Goal: Task Accomplishment & Management: Use online tool/utility

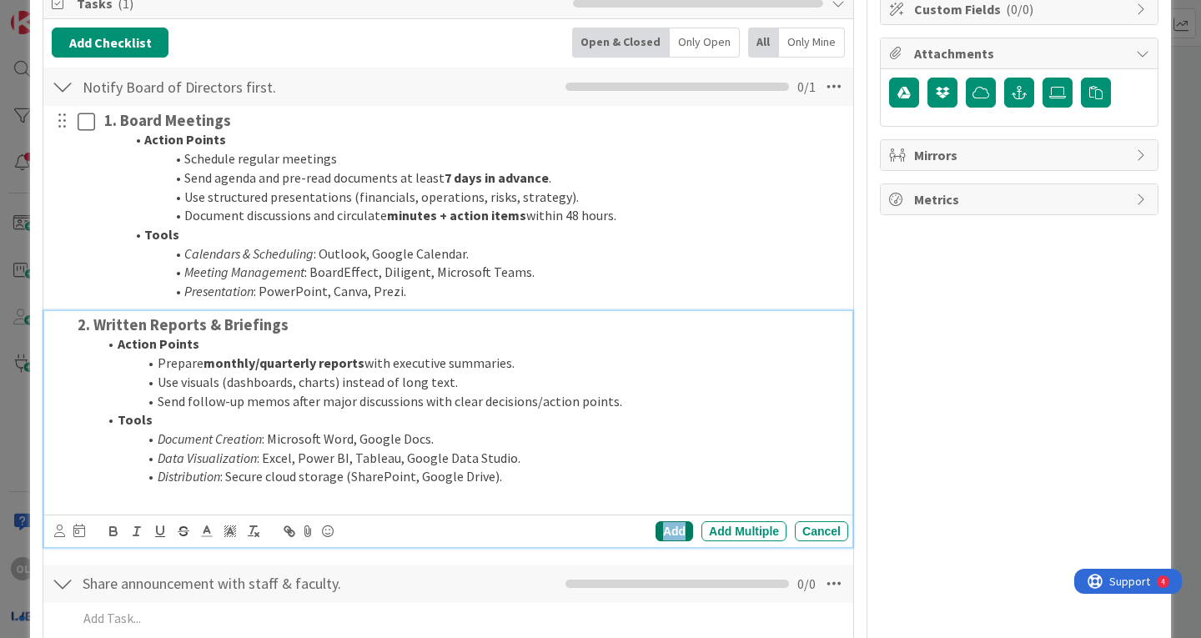
click at [659, 534] on div "Add" at bounding box center [675, 531] width 38 height 20
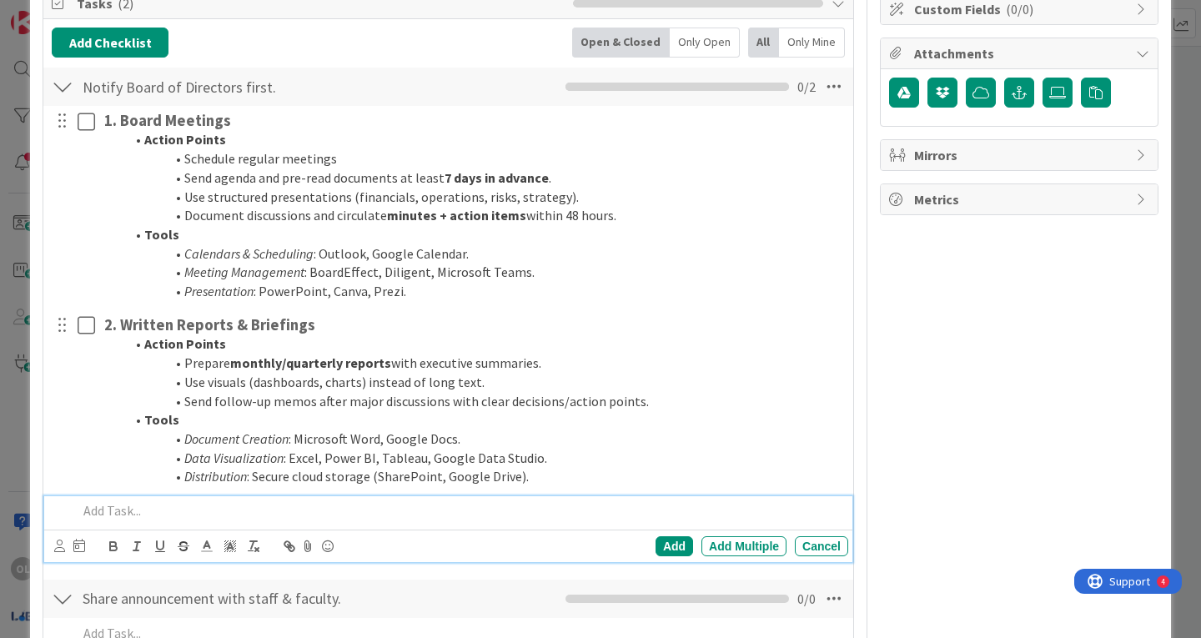
click at [108, 511] on p at bounding box center [460, 510] width 764 height 19
click at [99, 509] on p at bounding box center [460, 510] width 764 height 19
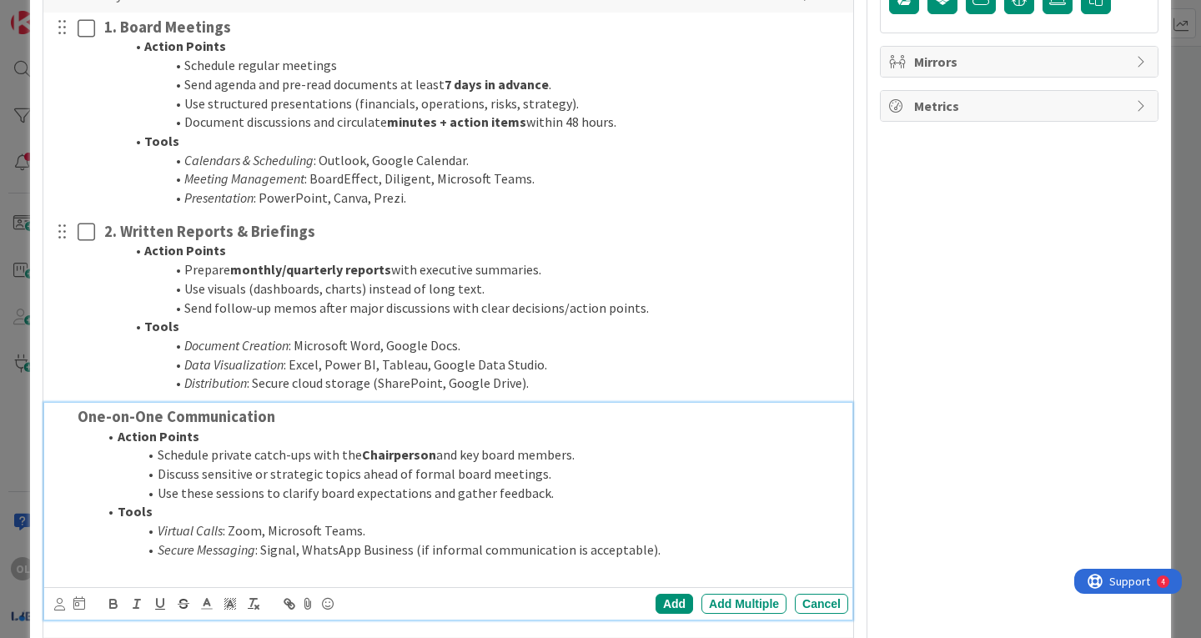
scroll to position [352, 0]
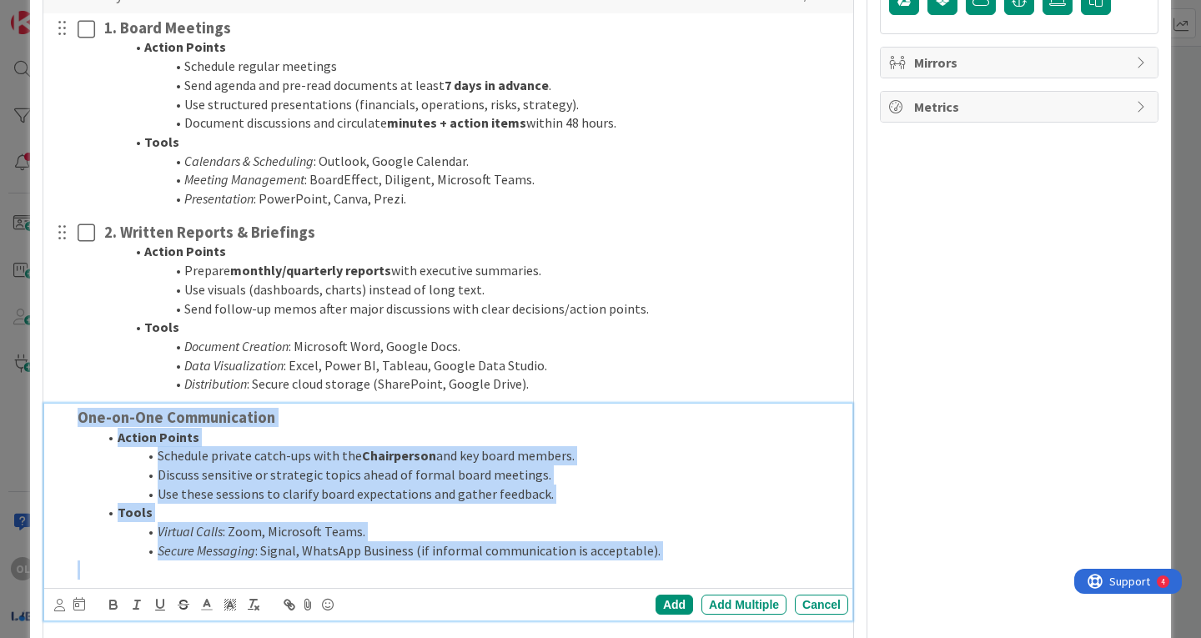
drag, startPoint x: 78, startPoint y: 571, endPoint x: 48, endPoint y: 365, distance: 207.2
click at [52, 365] on div "1. Board Meetings Action Points Schedule regular meetings Send agenda and pre-r…" at bounding box center [448, 319] width 793 height 613
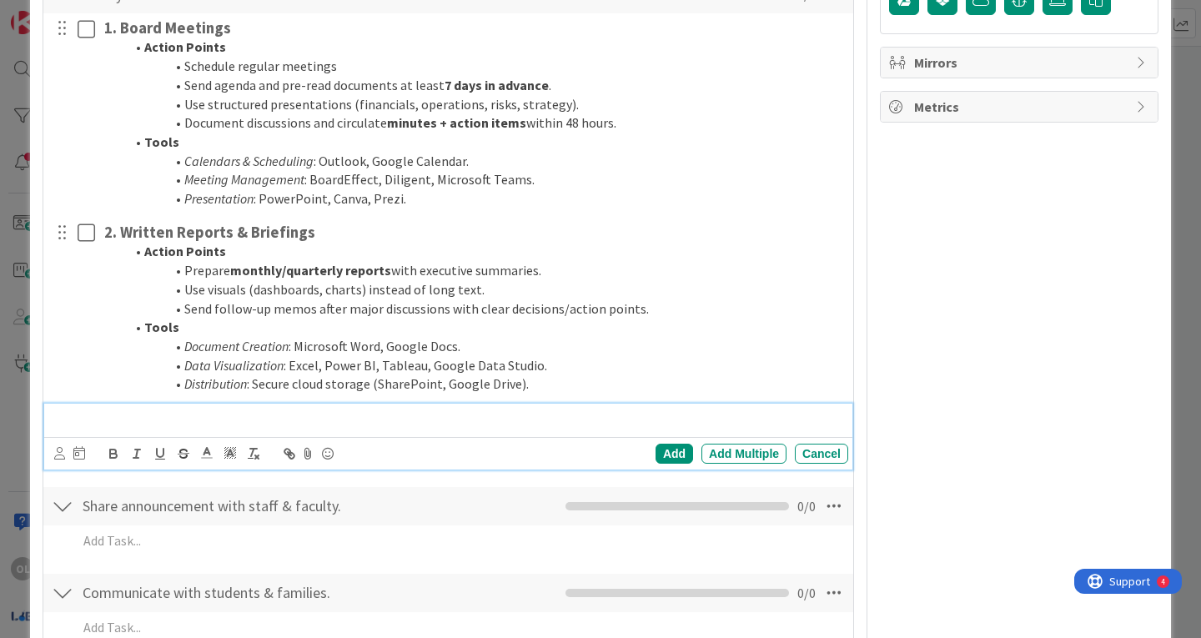
click at [96, 415] on h3 at bounding box center [460, 418] width 764 height 18
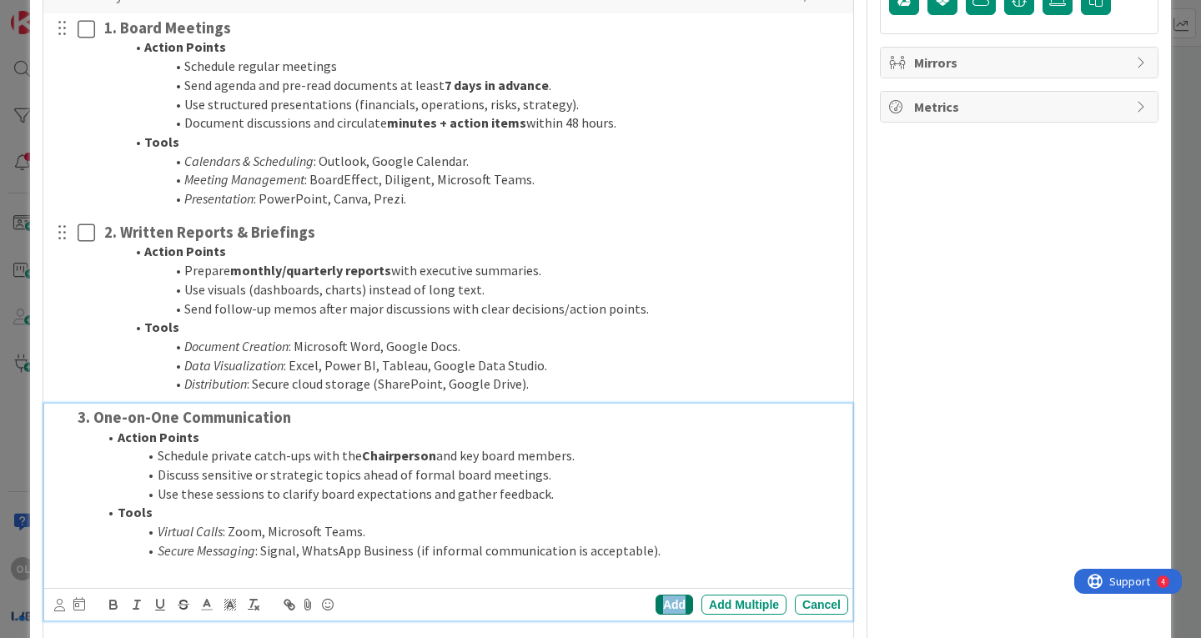
click at [660, 602] on div "Add" at bounding box center [675, 605] width 38 height 20
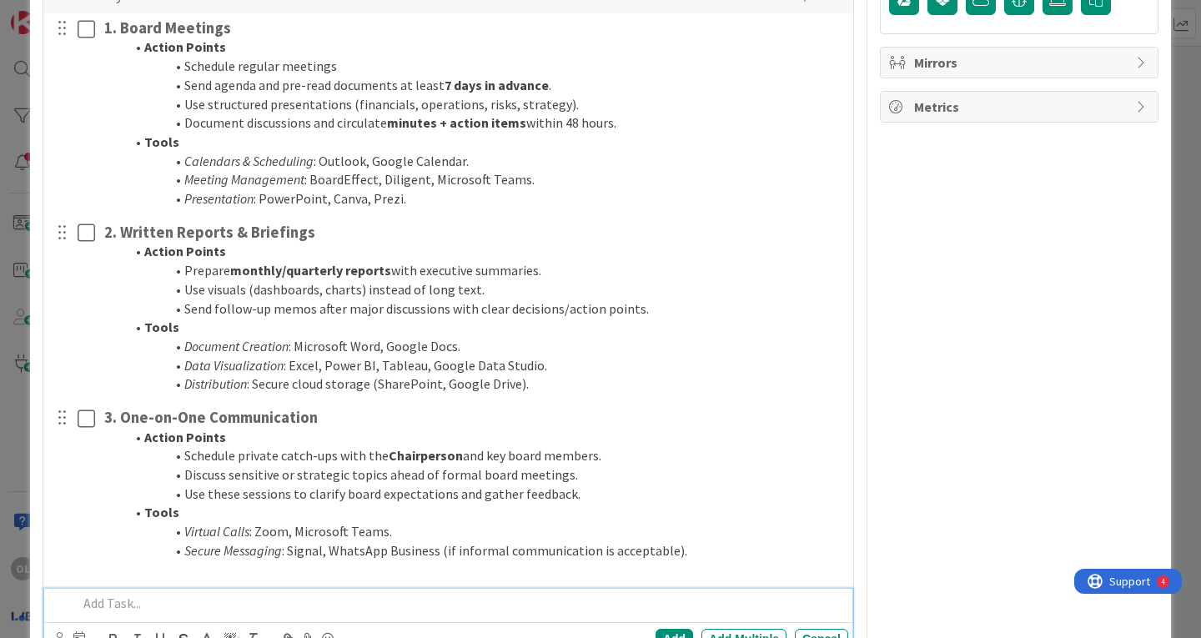
click at [106, 604] on p at bounding box center [460, 603] width 764 height 19
click at [133, 604] on p at bounding box center [460, 603] width 764 height 19
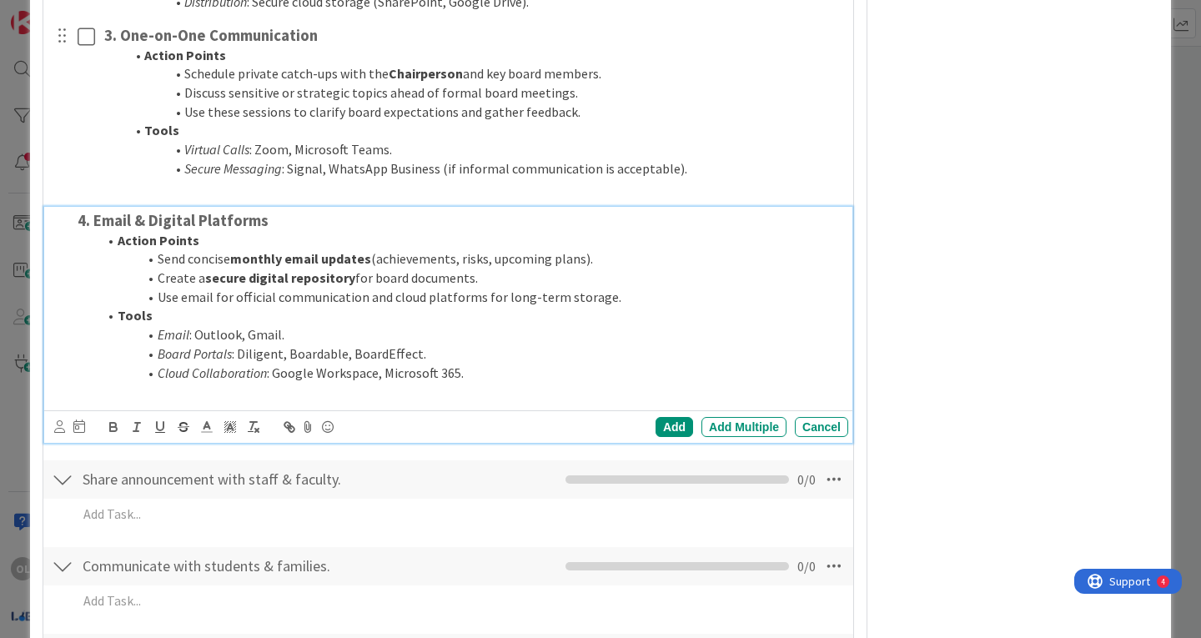
scroll to position [738, 0]
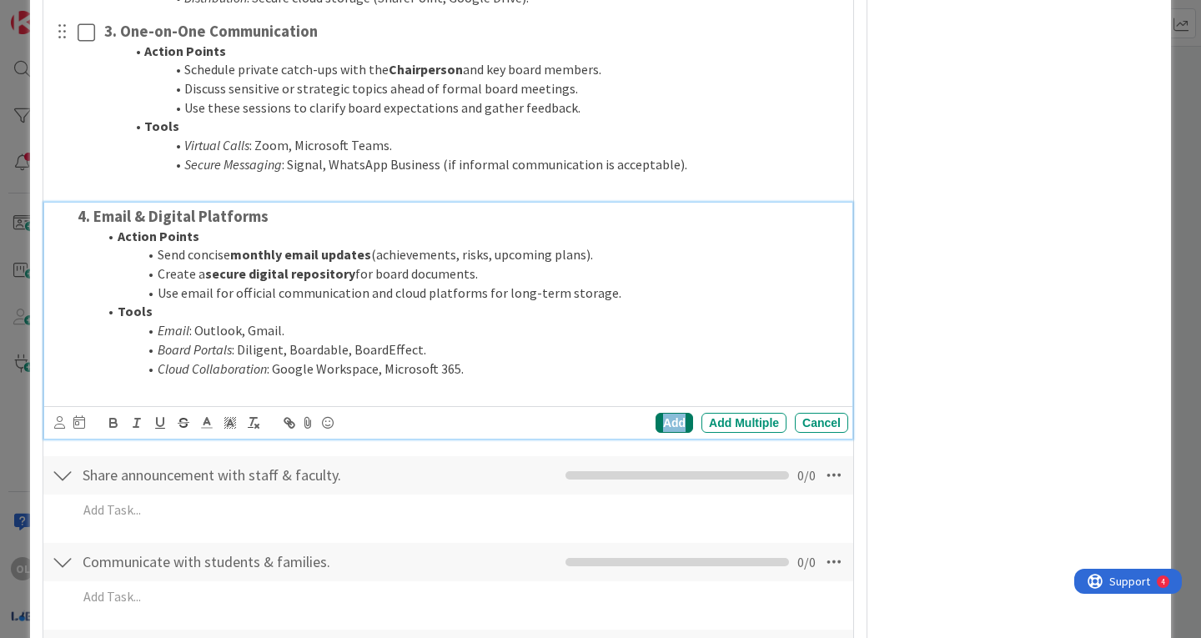
click at [656, 423] on div "Add" at bounding box center [675, 423] width 38 height 20
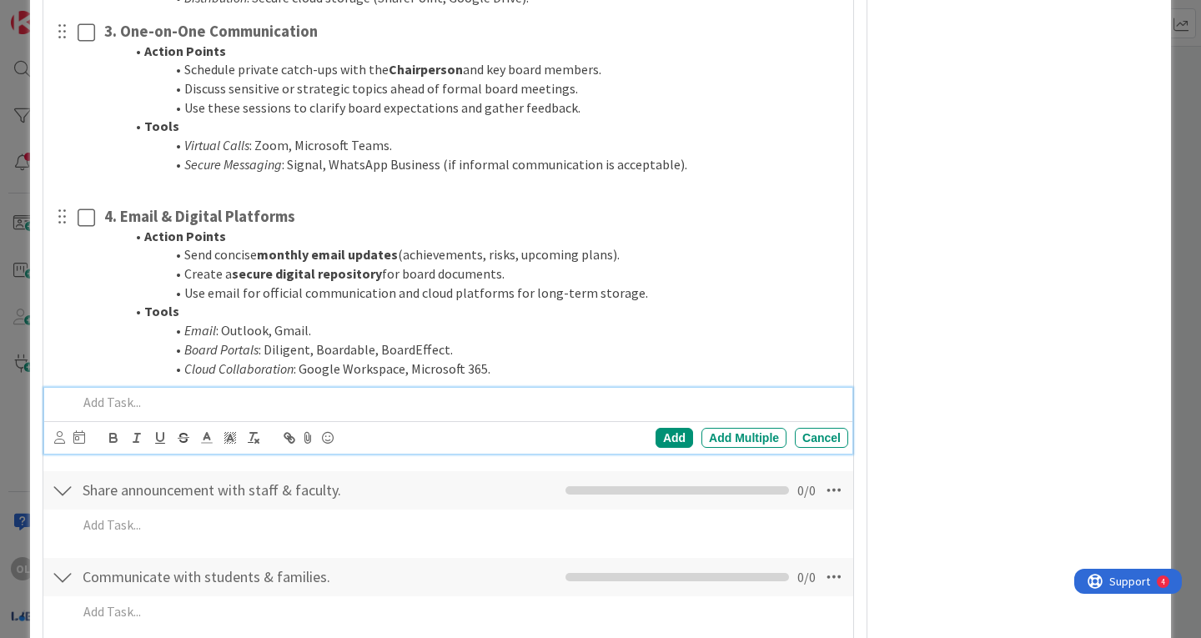
click at [123, 402] on p at bounding box center [460, 402] width 764 height 19
click at [105, 399] on p at bounding box center [460, 402] width 764 height 19
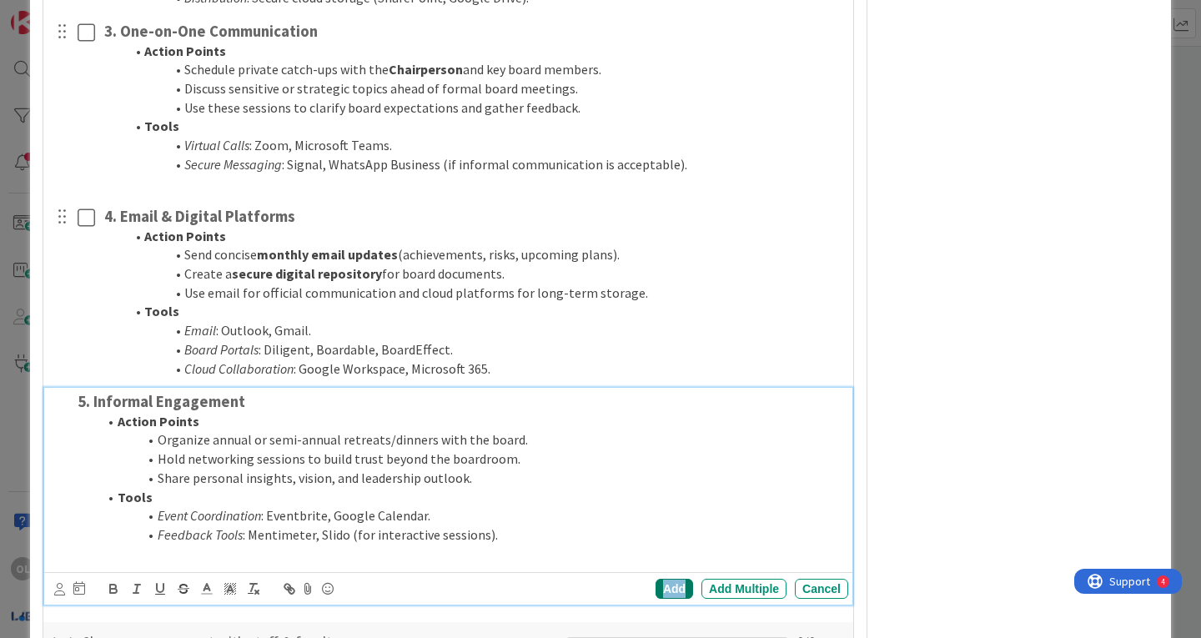
click at [667, 582] on div "Add" at bounding box center [675, 589] width 38 height 20
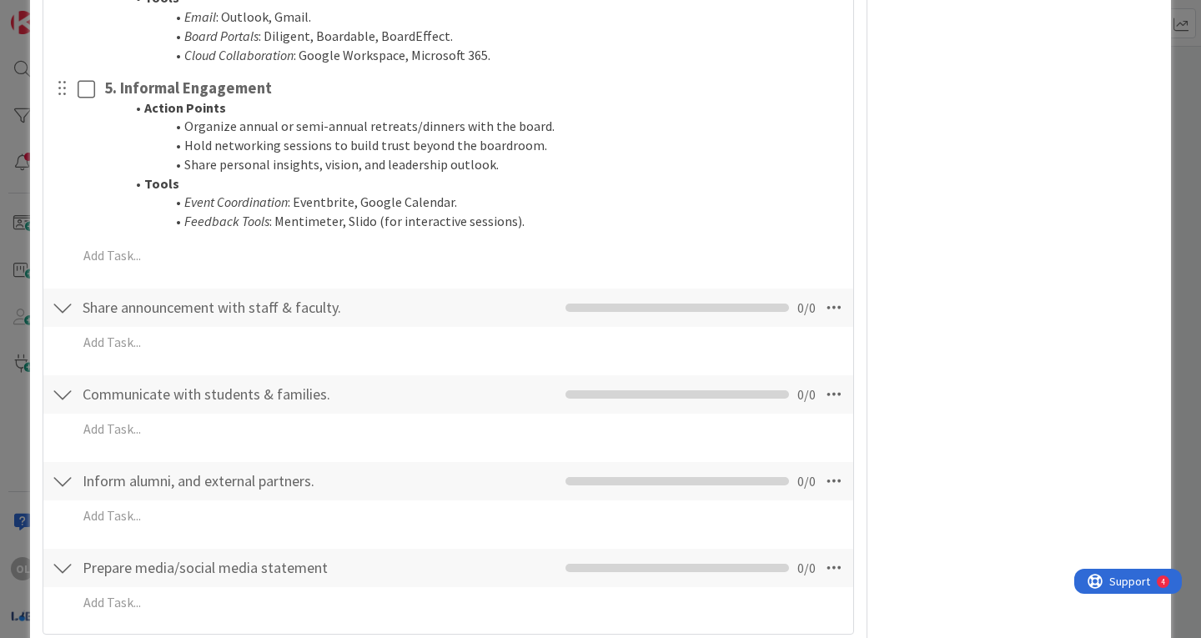
scroll to position [1053, 0]
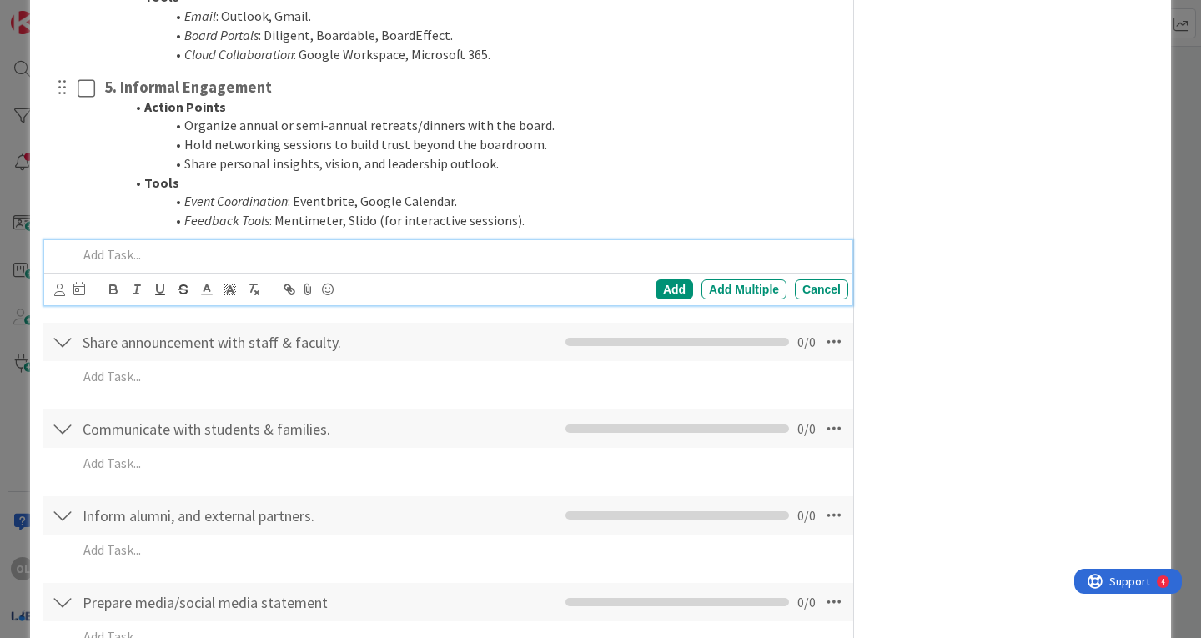
click at [122, 254] on p at bounding box center [460, 254] width 764 height 19
click at [84, 250] on p at bounding box center [460, 254] width 764 height 19
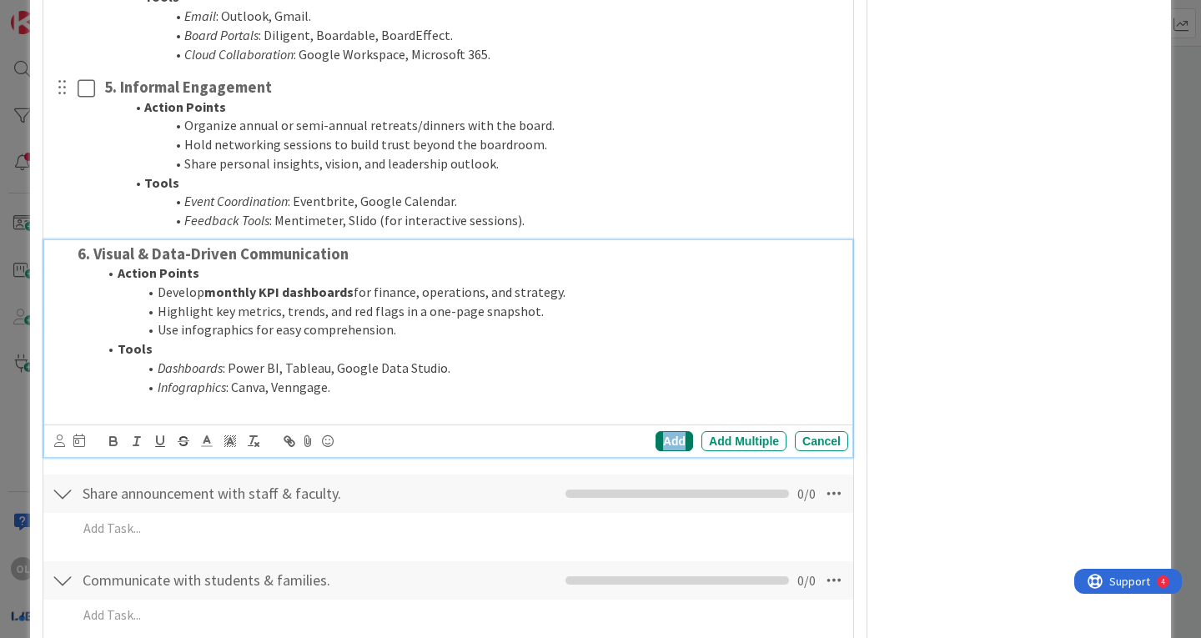
click at [665, 438] on div "Add" at bounding box center [675, 441] width 38 height 20
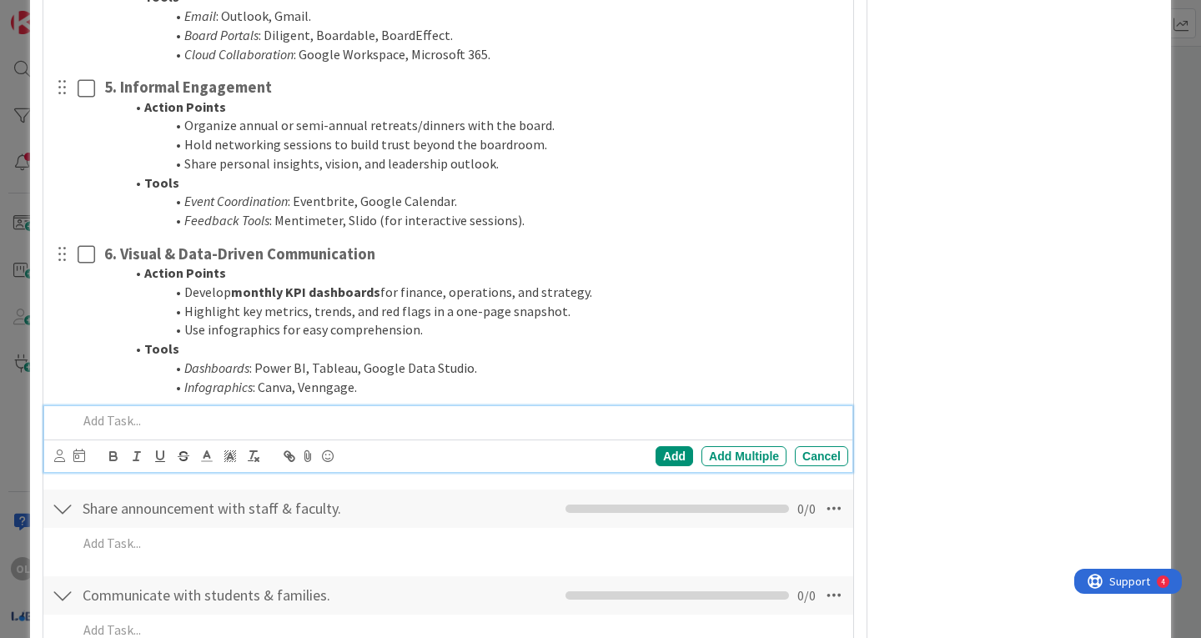
click at [116, 416] on p at bounding box center [460, 420] width 764 height 19
click at [123, 420] on p at bounding box center [460, 420] width 764 height 19
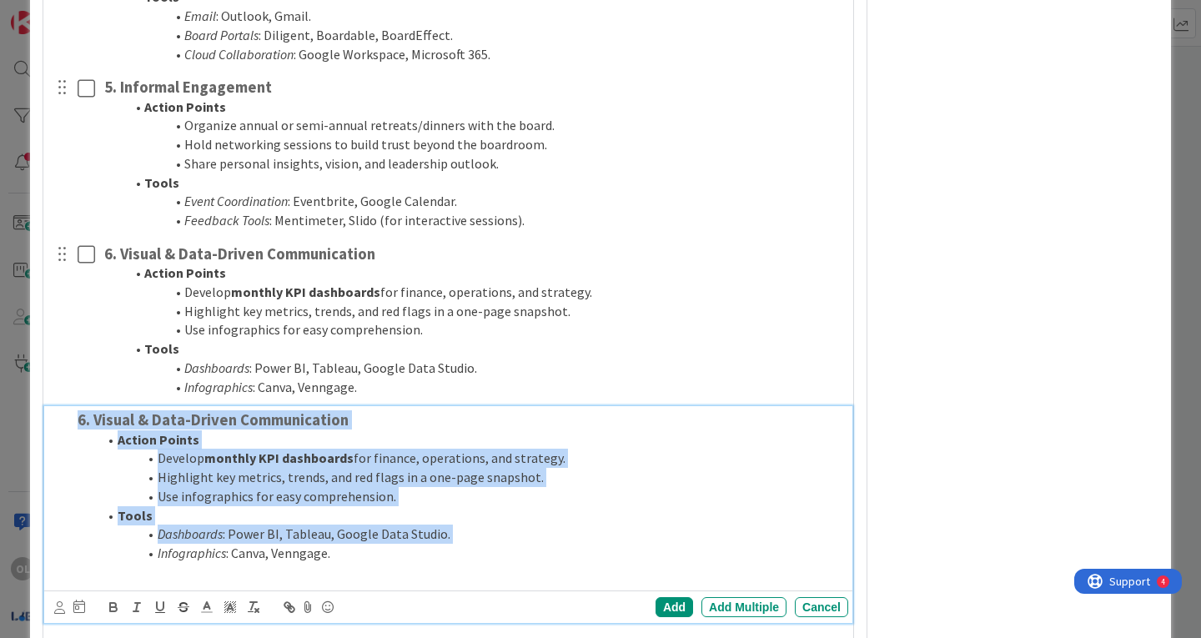
drag, startPoint x: 118, startPoint y: 559, endPoint x: 64, endPoint y: 407, distance: 160.9
click at [64, 407] on div "6. Visual & Data-Driven Communication Action Points Develop monthly KPI dashboa…" at bounding box center [449, 496] width 797 height 180
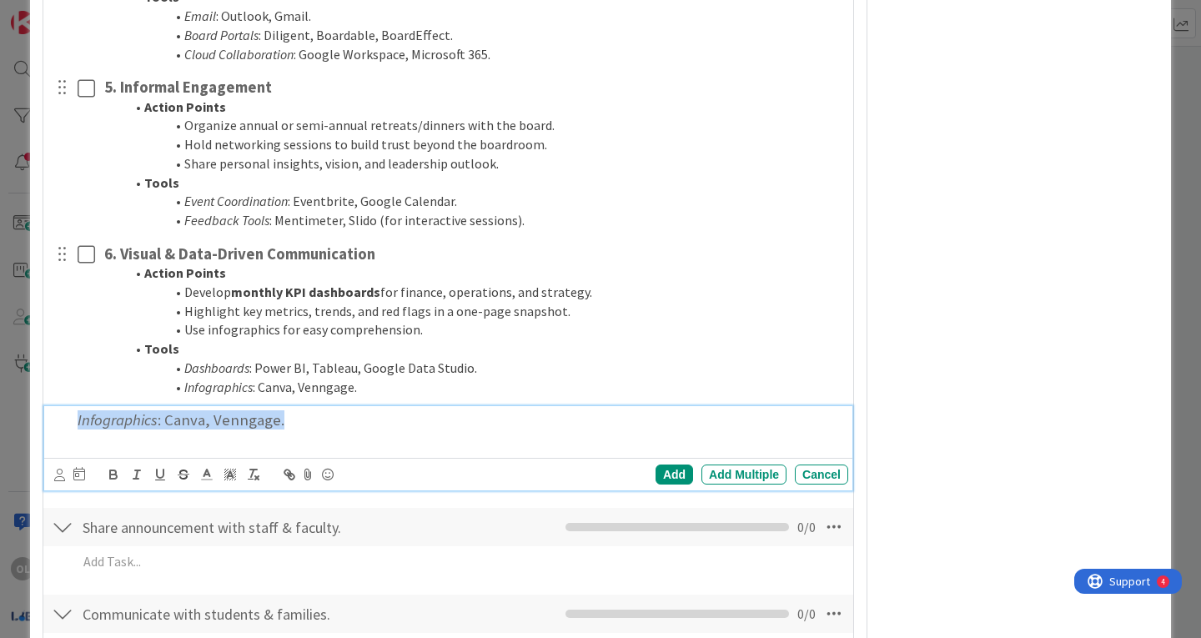
drag, startPoint x: 289, startPoint y: 420, endPoint x: 33, endPoint y: 415, distance: 255.3
click at [33, 415] on div "ID 4518 Eagle Team WorkFLOW Refine Title 30 / 128 Step 3: Communication Strateg…" at bounding box center [600, 35] width 1141 height 2129
click at [112, 424] on h3 at bounding box center [460, 420] width 764 height 18
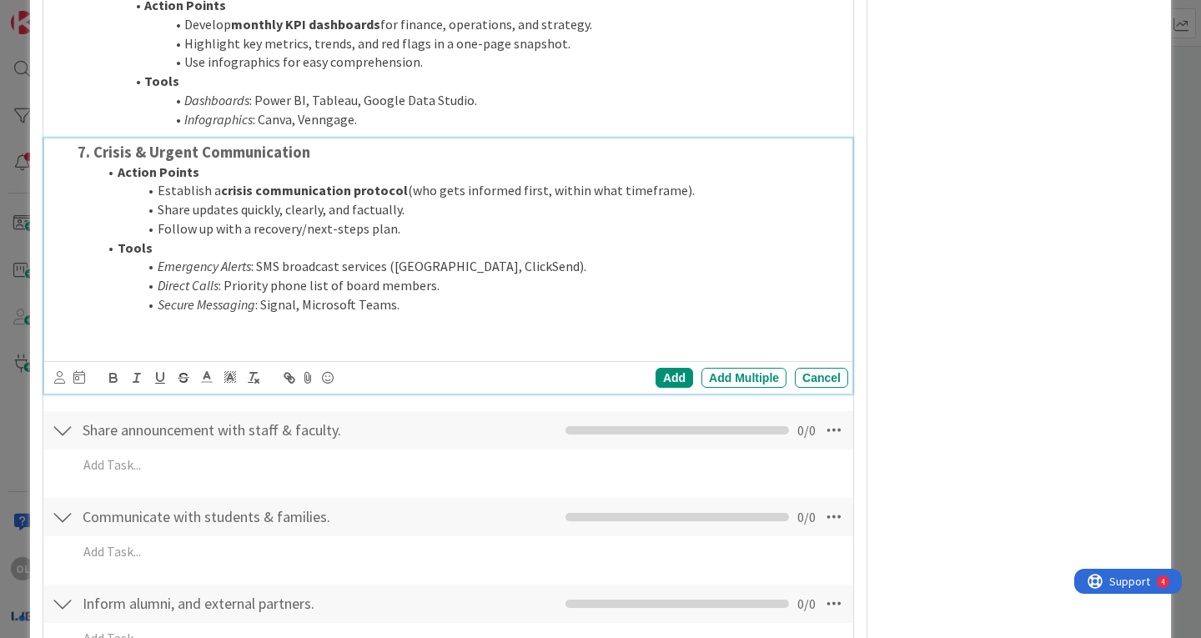
scroll to position [1323, 0]
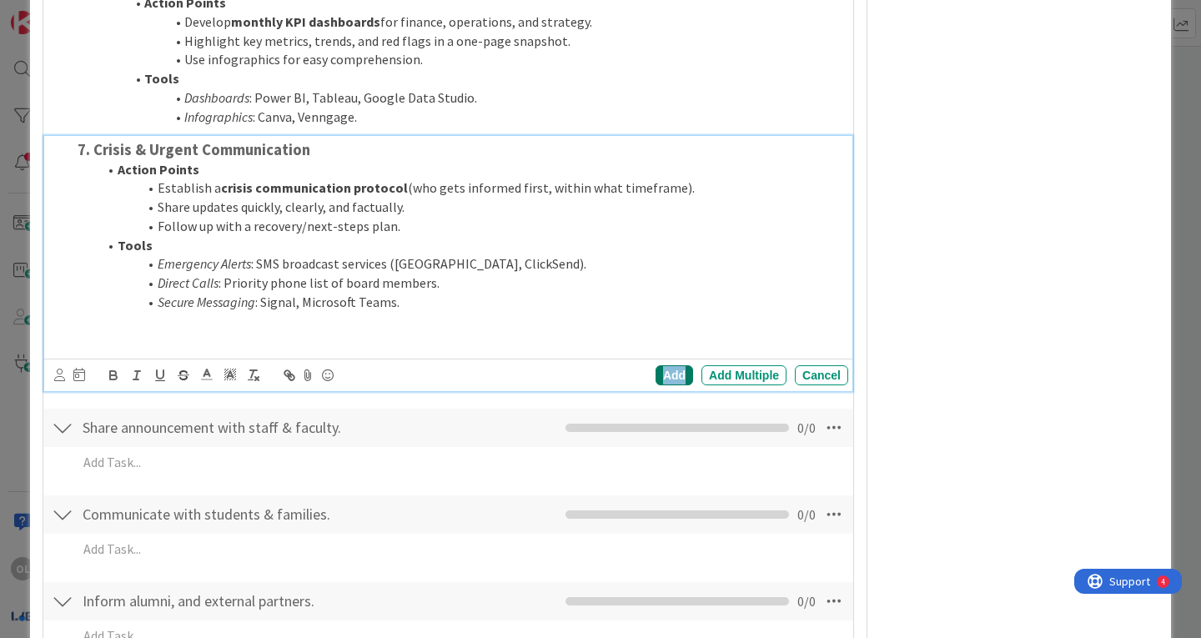
click at [664, 374] on div "Add" at bounding box center [675, 375] width 38 height 20
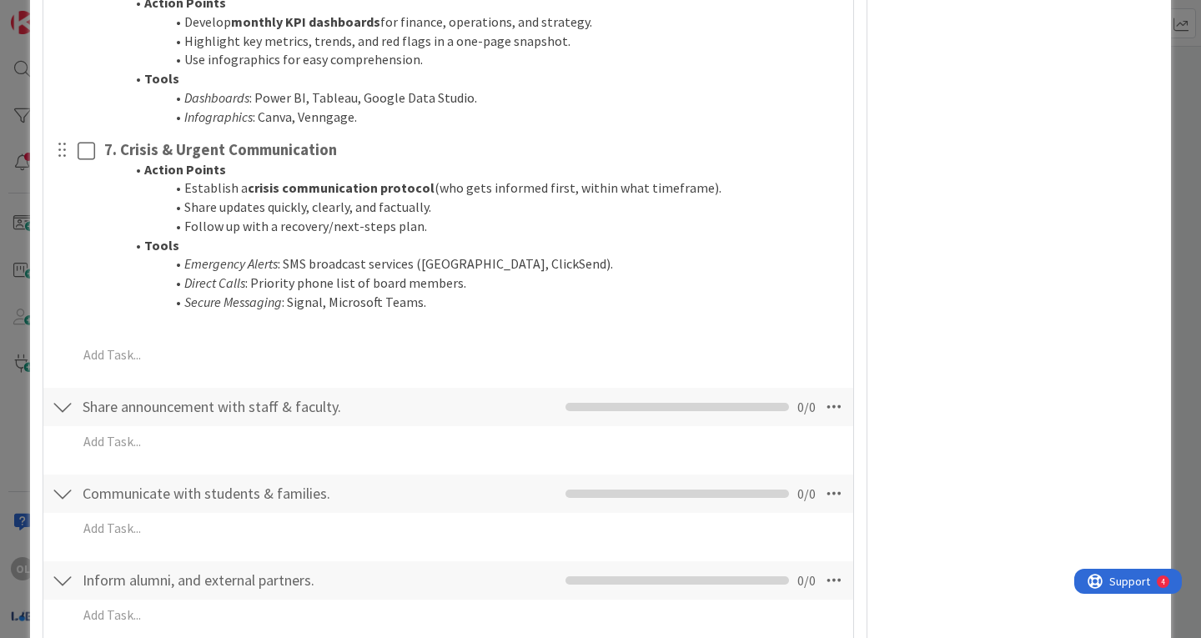
click at [63, 410] on div at bounding box center [63, 407] width 22 height 30
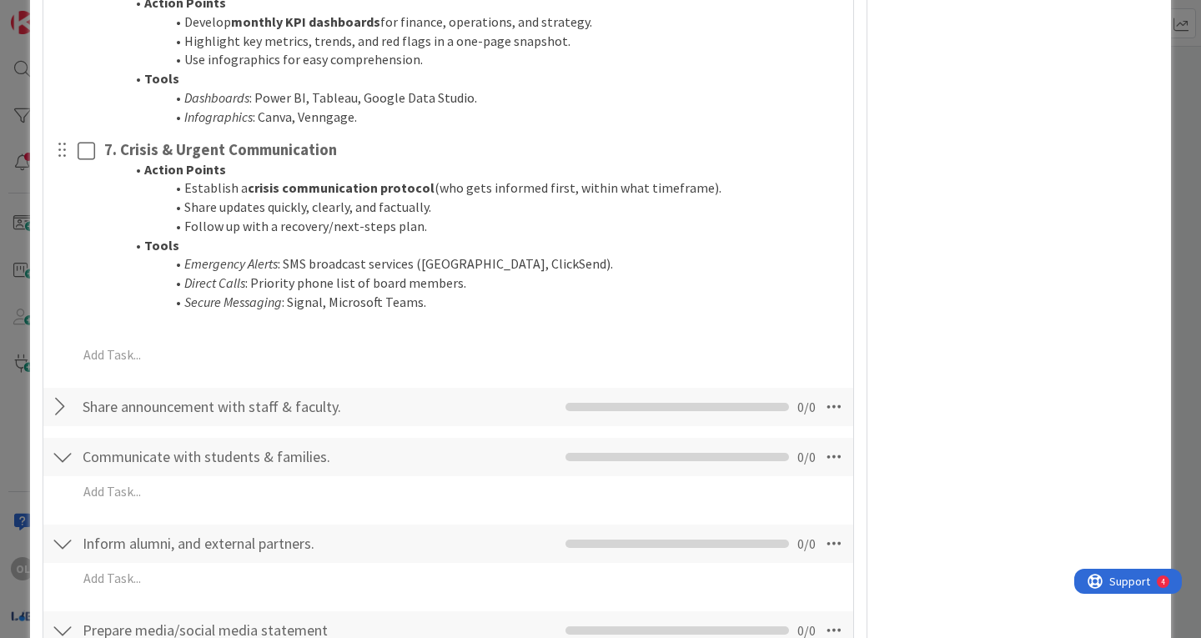
click at [61, 410] on div at bounding box center [63, 407] width 22 height 30
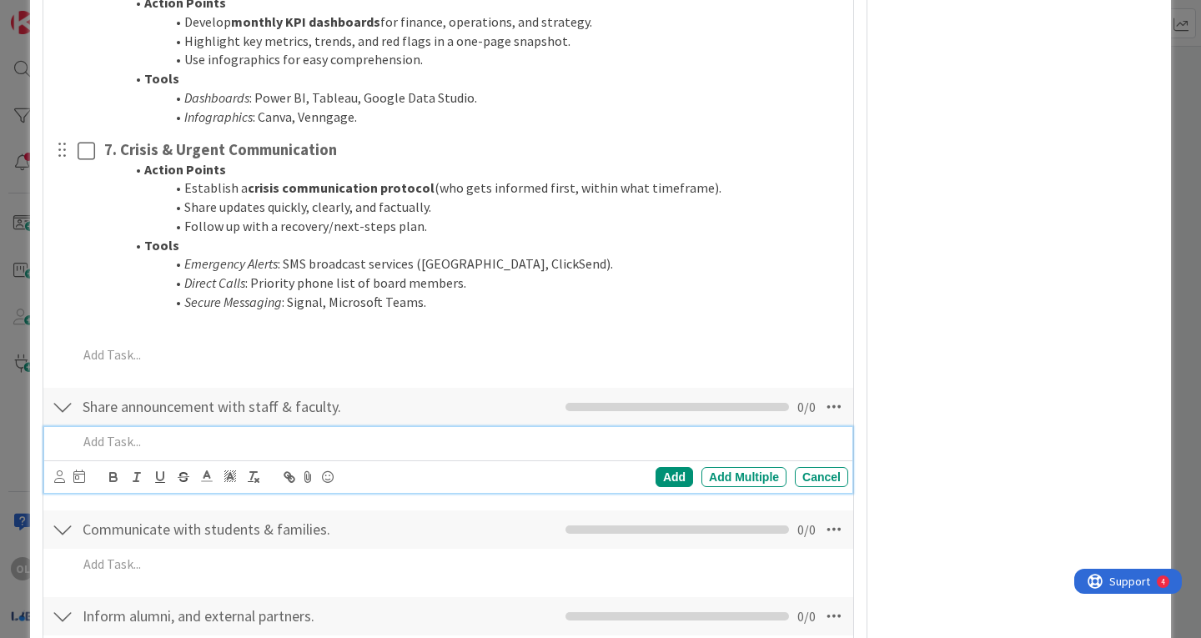
click at [113, 437] on p at bounding box center [460, 441] width 764 height 19
click at [108, 439] on p at bounding box center [460, 441] width 764 height 19
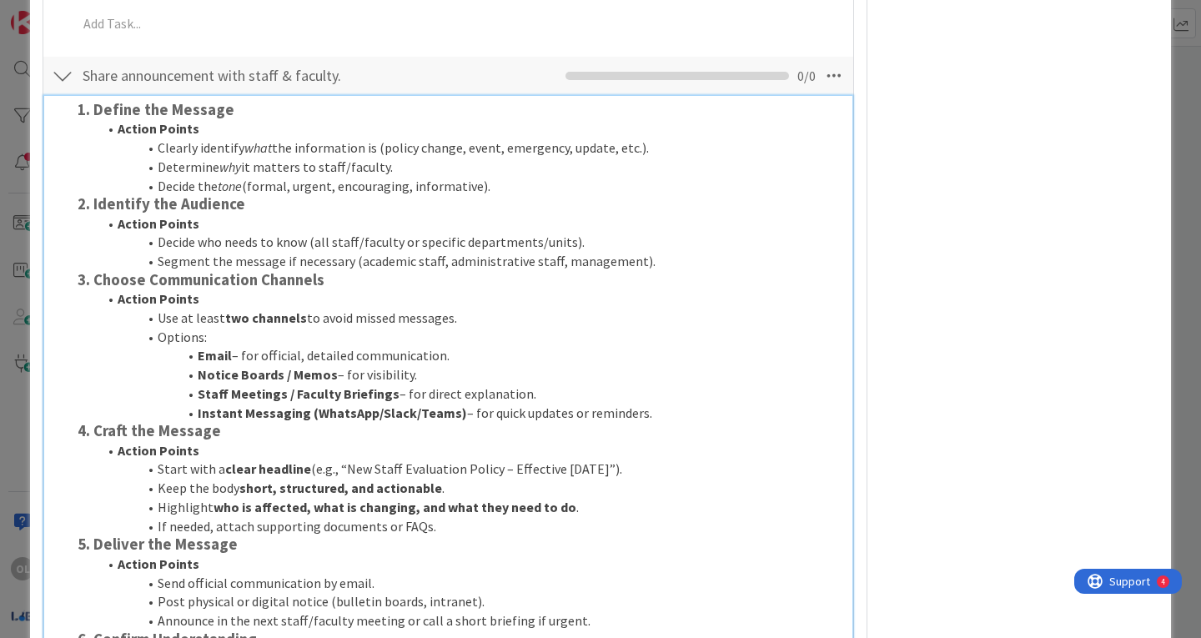
scroll to position [1653, 0]
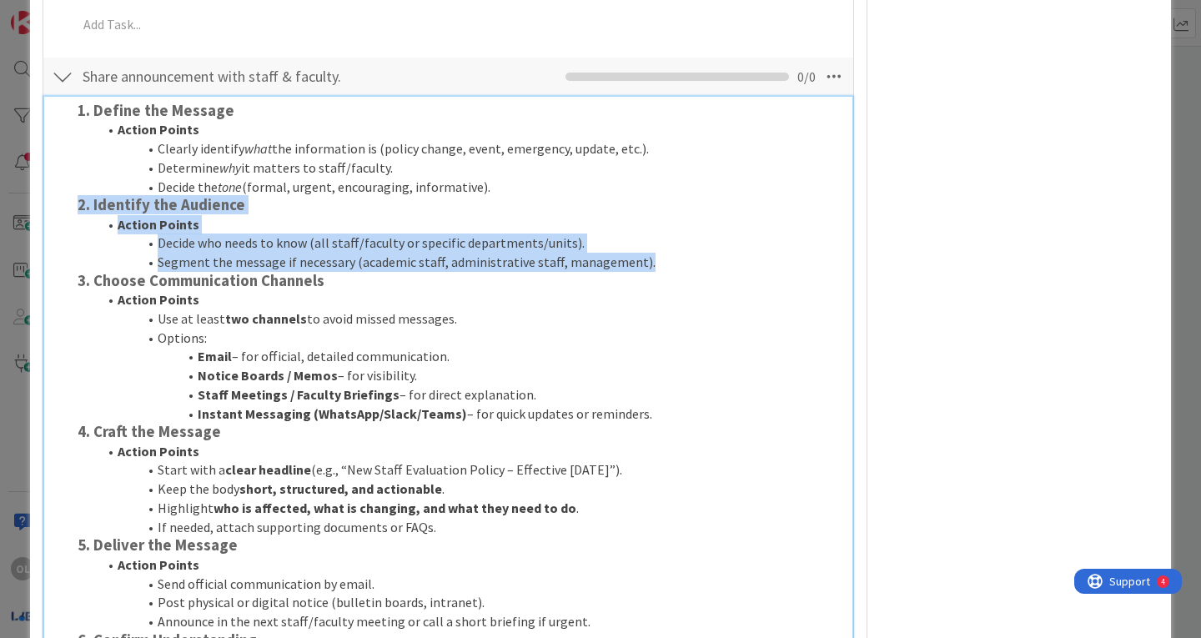
drag, startPoint x: 78, startPoint y: 203, endPoint x: 641, endPoint y: 269, distance: 567.7
click at [641, 269] on div "1. Define the Message Action Points Clearly identify what the information is (p…" at bounding box center [459, 524] width 777 height 855
copy div "2. Identify the Audience Action Points Decide who needs to know (all staff/facu…"
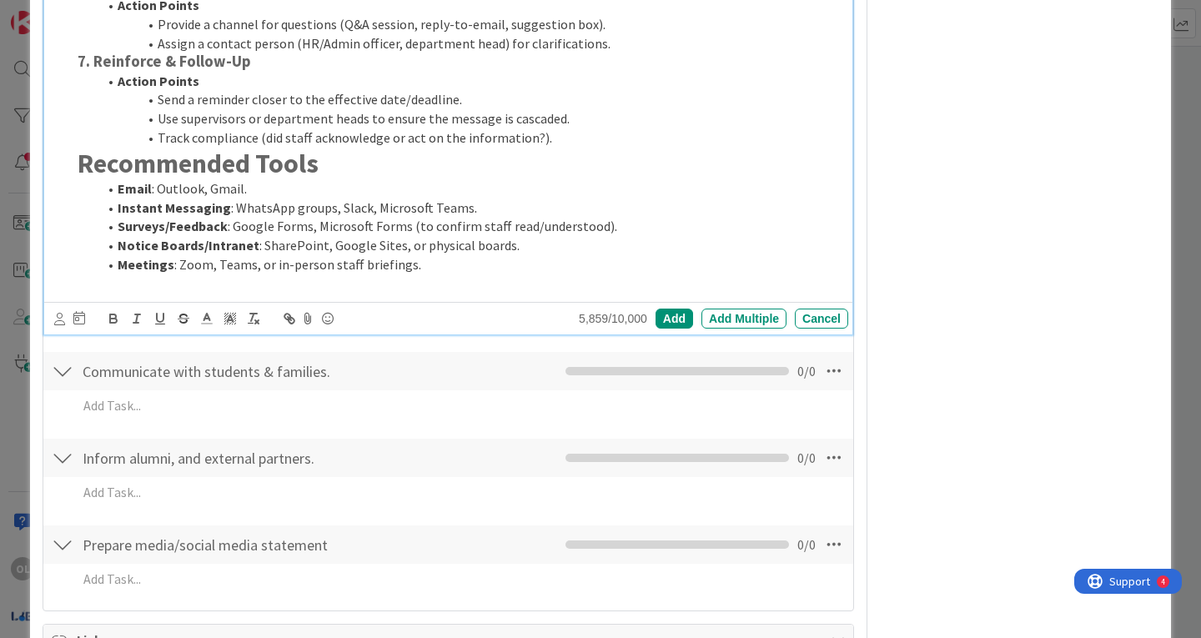
scroll to position [2314, 0]
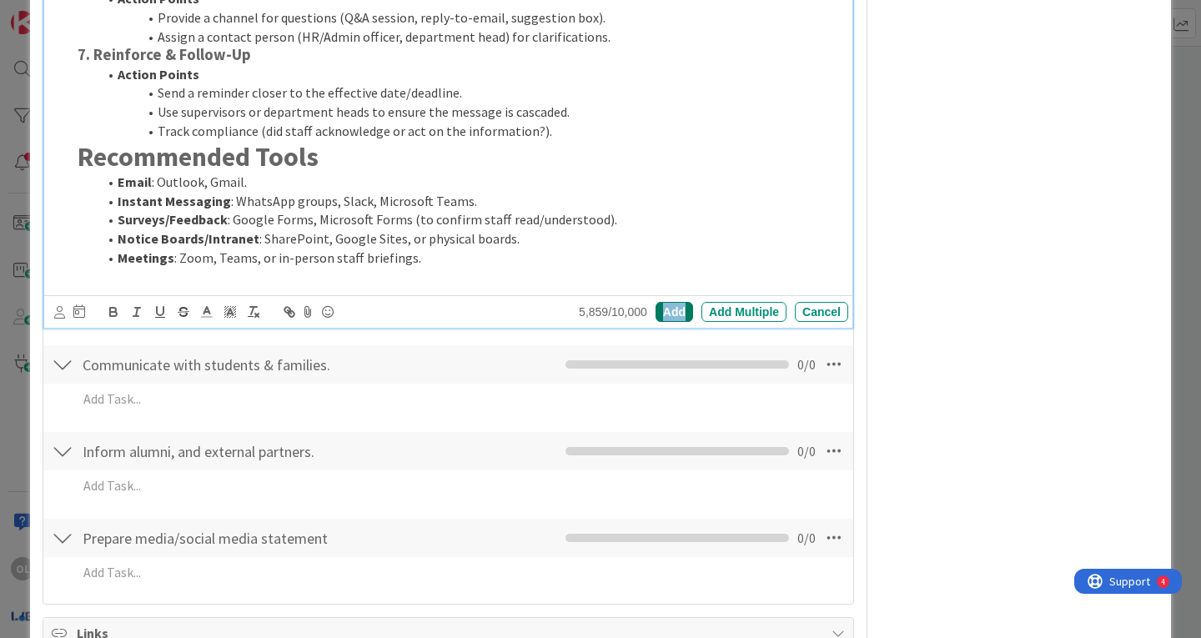
click at [661, 309] on div "Add" at bounding box center [675, 312] width 38 height 20
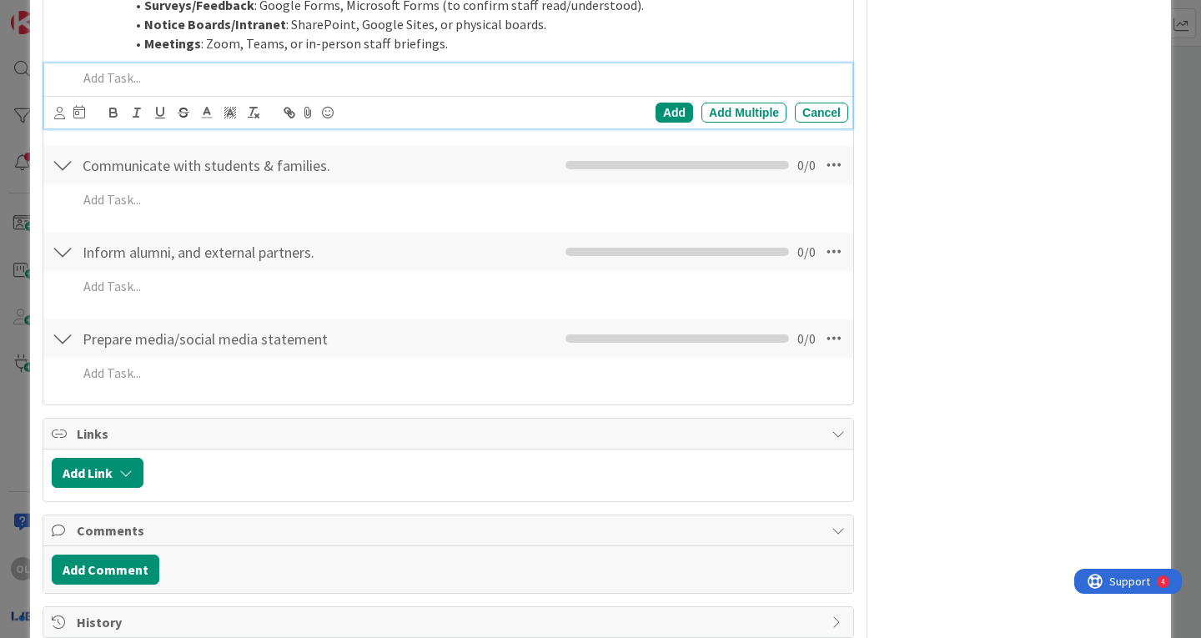
scroll to position [2564, 0]
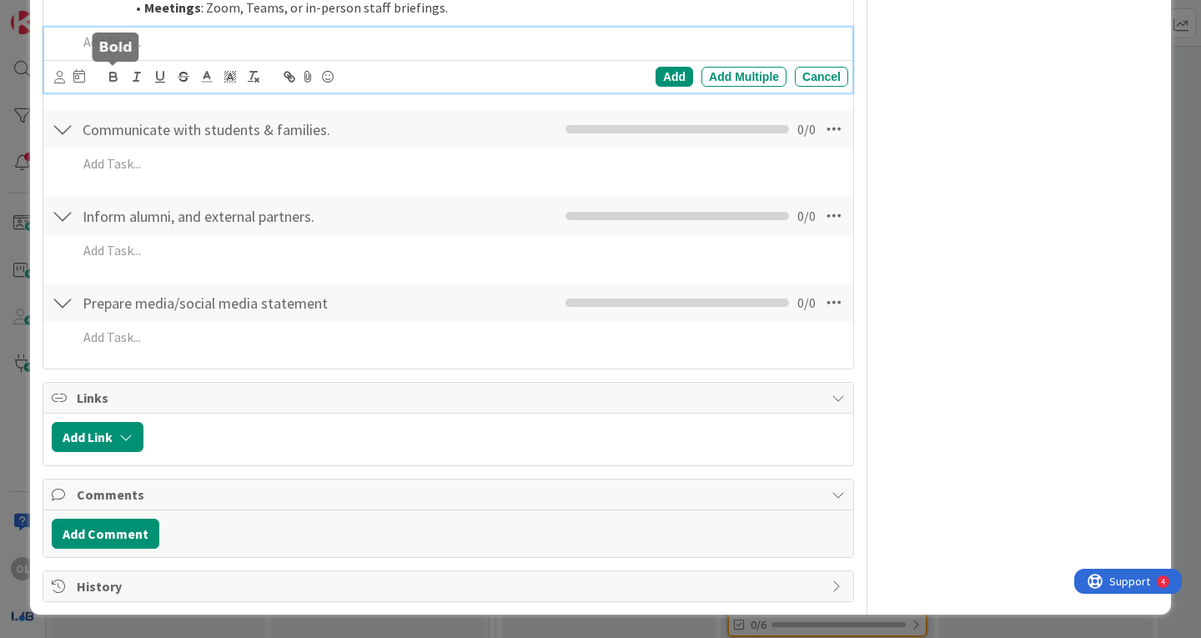
click at [110, 83] on div "Add Add Multiple Cancel" at bounding box center [448, 61] width 808 height 66
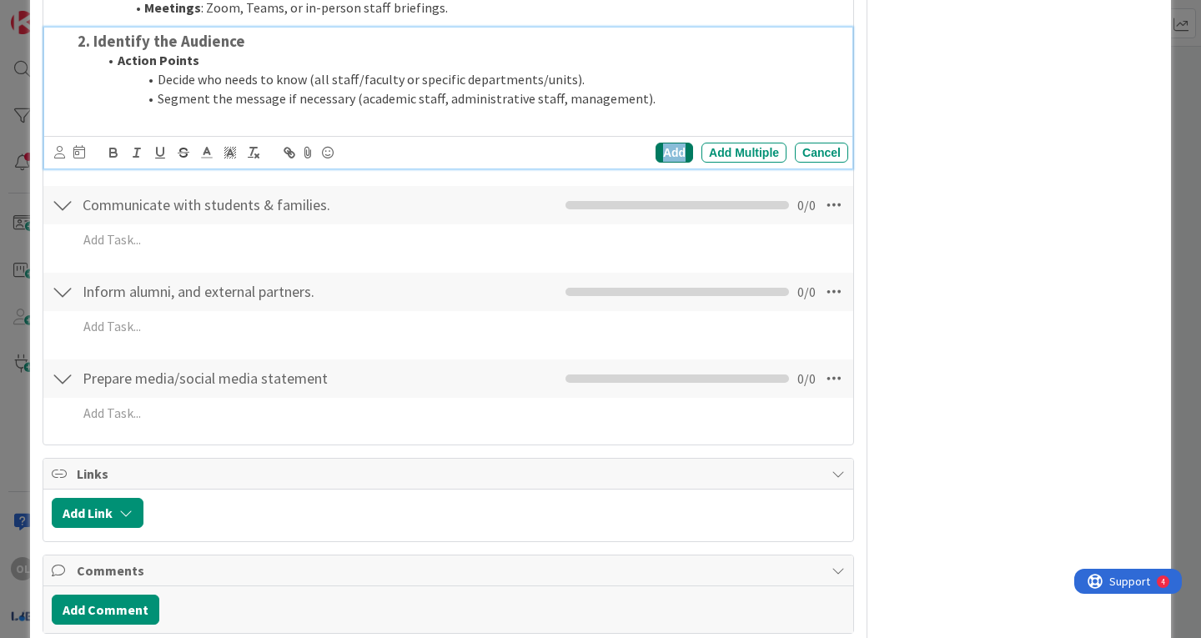
click at [666, 148] on div "Add" at bounding box center [675, 153] width 38 height 20
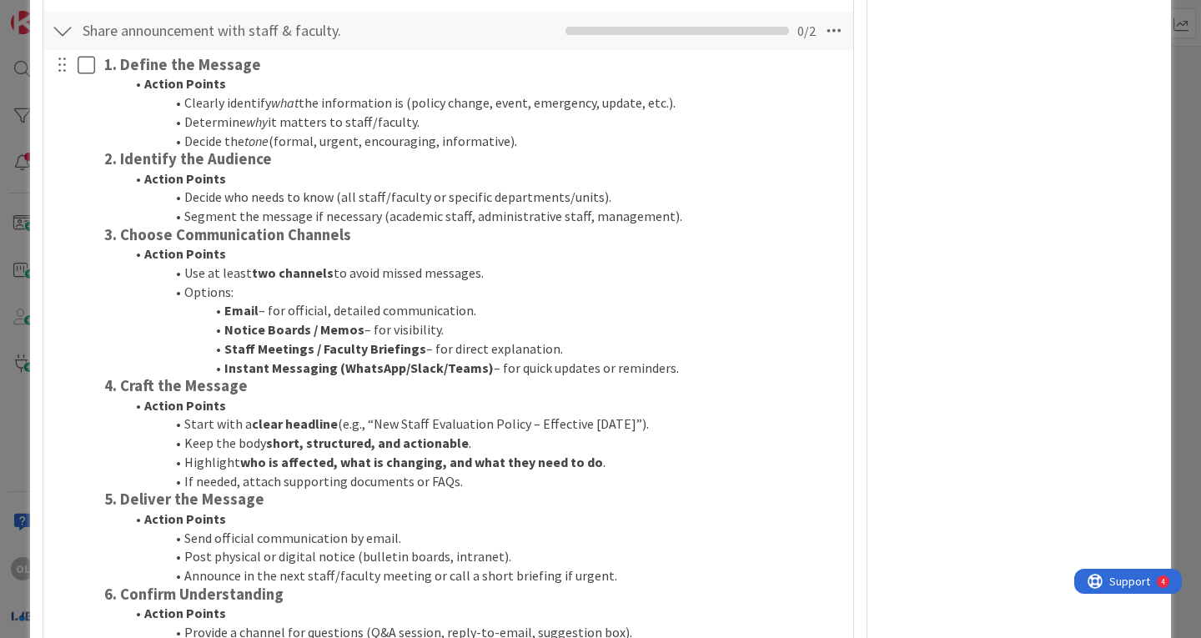
scroll to position [1691, 0]
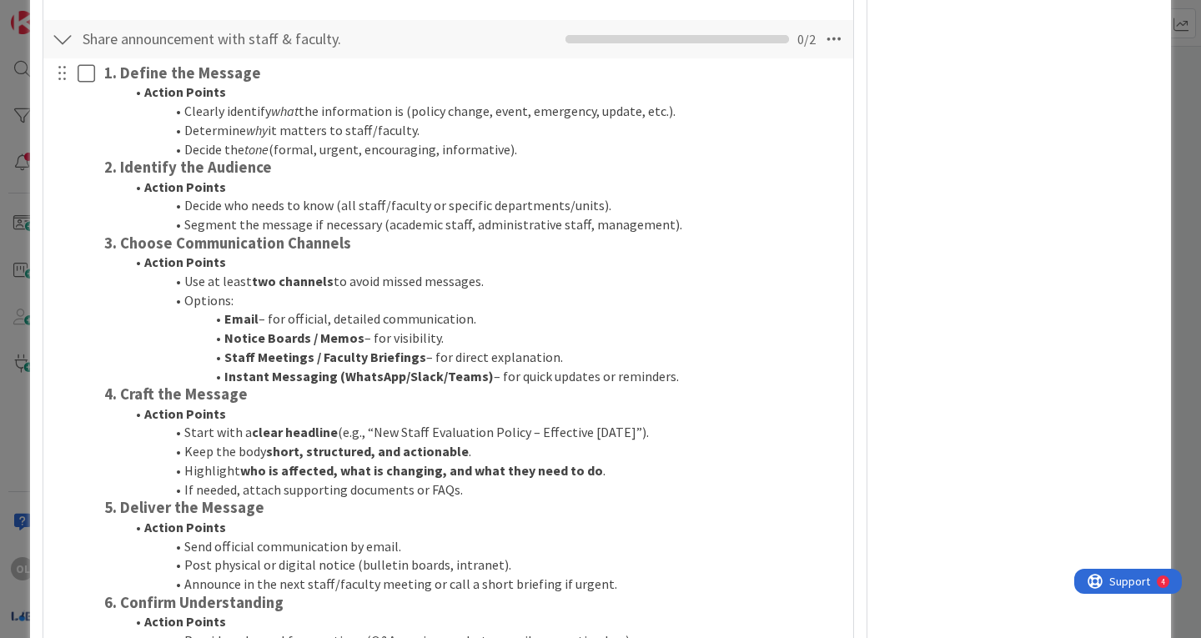
click at [97, 242] on div at bounding box center [74, 477] width 47 height 837
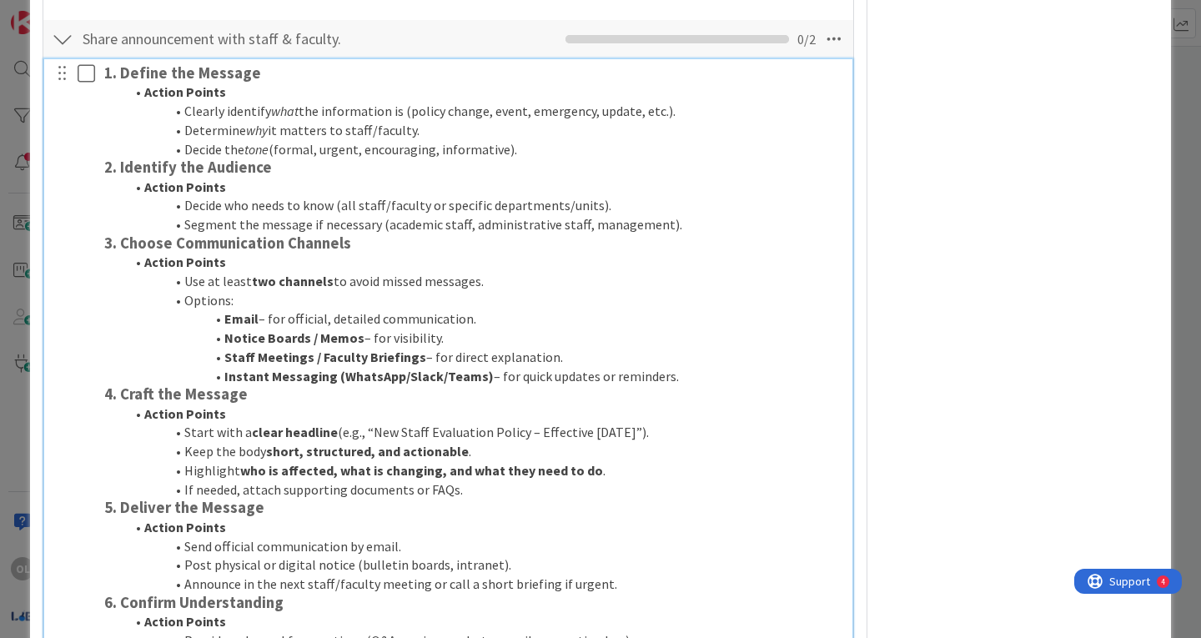
drag, startPoint x: 104, startPoint y: 240, endPoint x: 787, endPoint y: 370, distance: 694.6
click at [787, 370] on div "1. Define the Message Action Points Clearly identify what the information is (p…" at bounding box center [473, 477] width 751 height 837
copy div "3. Choose Communication Channels Action Points Use at least two channels to avo…"
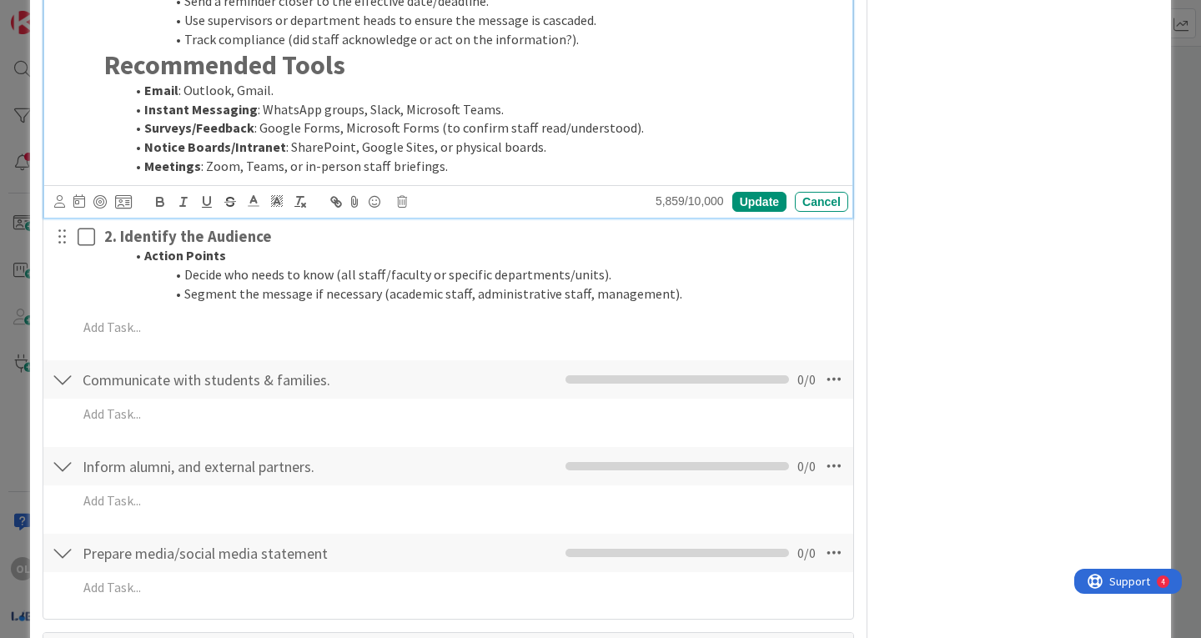
scroll to position [2406, 0]
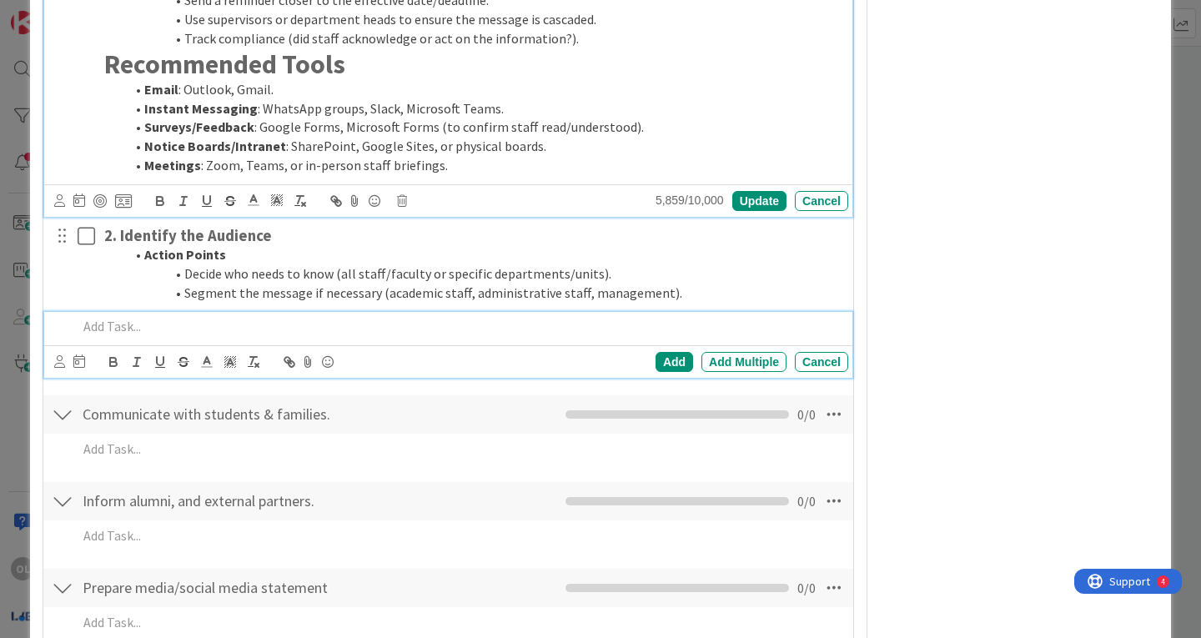
click at [93, 328] on p at bounding box center [460, 326] width 764 height 19
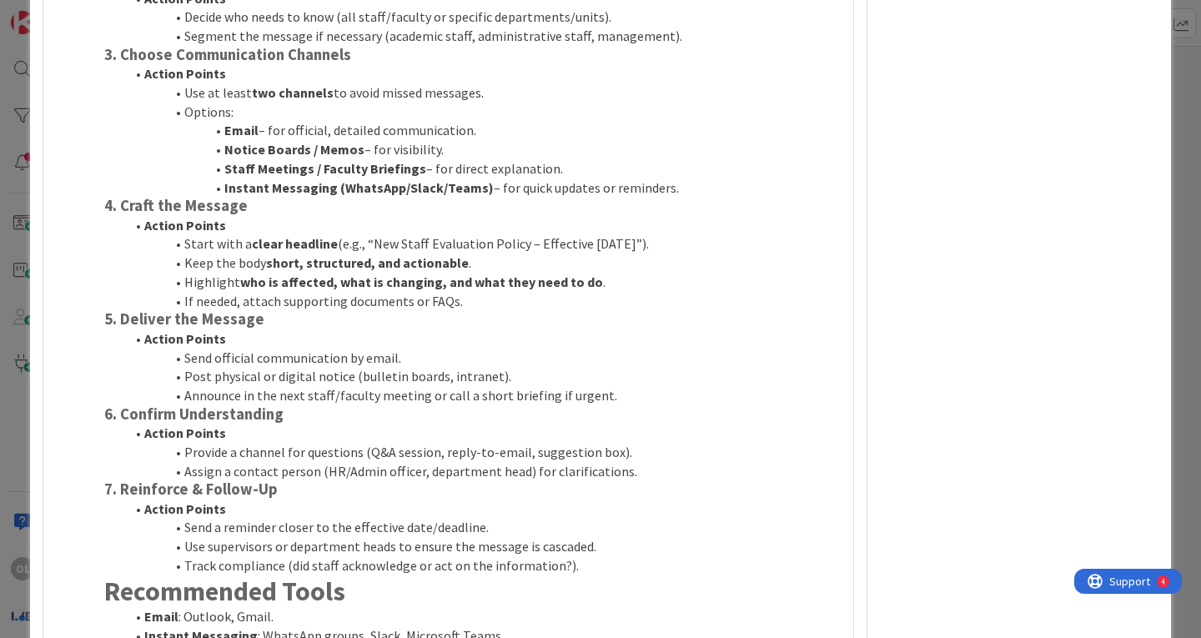
scroll to position [1878, 0]
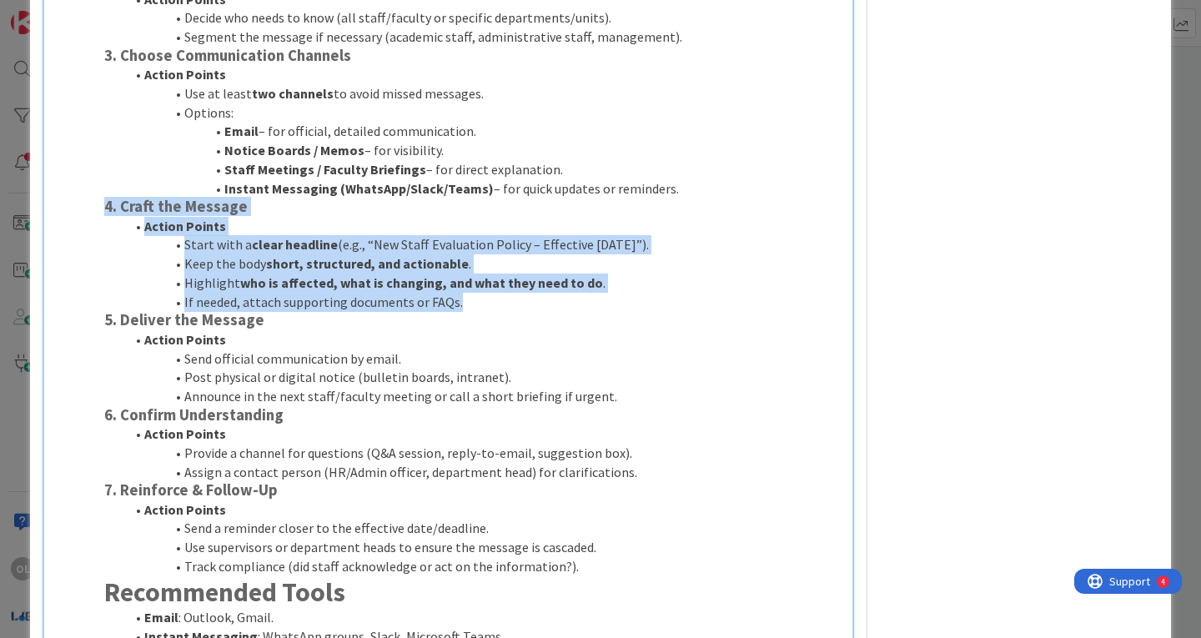
drag, startPoint x: 106, startPoint y: 205, endPoint x: 527, endPoint y: 302, distance: 432.2
click at [527, 302] on div "1. Define the Message Action Points Clearly identify what the information is (p…" at bounding box center [473, 290] width 751 height 837
copy div "4. Craft the Message Action Points Start with a clear headline (e.g., “New Staf…"
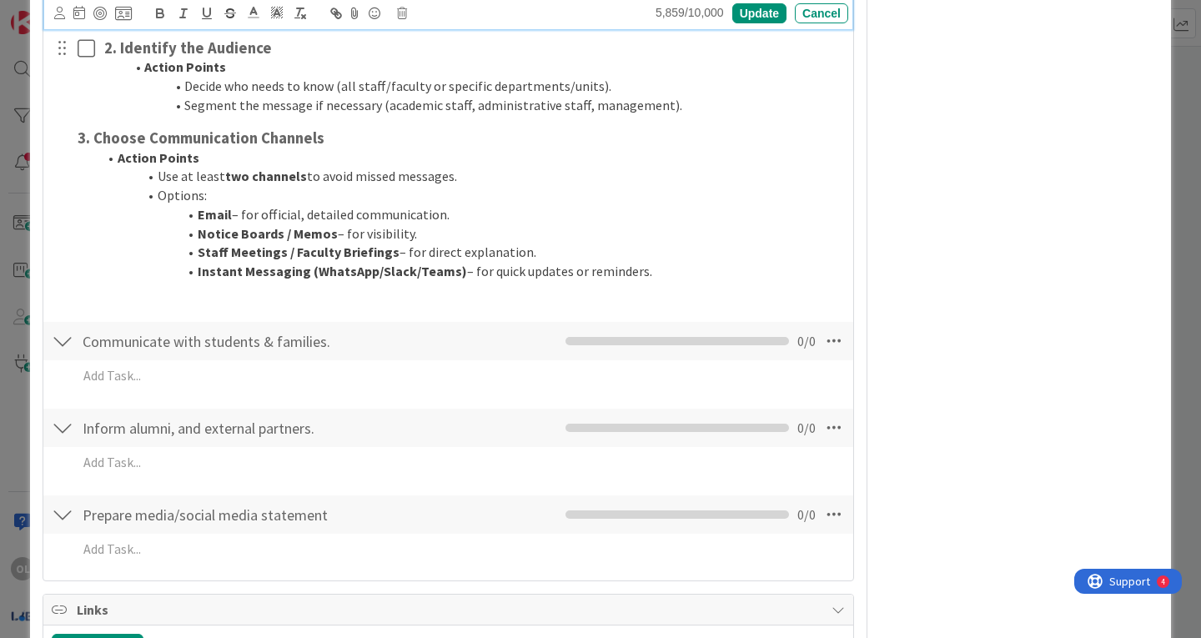
scroll to position [2599, 0]
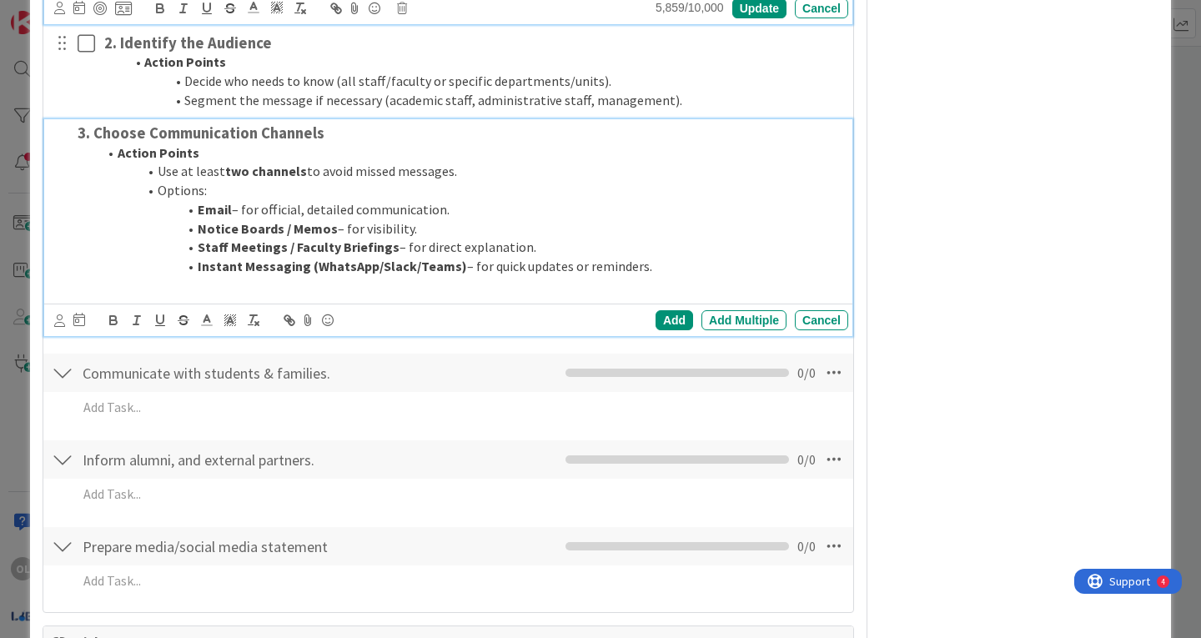
click at [157, 229] on li "Notice Boards / Memos – for visibility." at bounding box center [470, 228] width 744 height 19
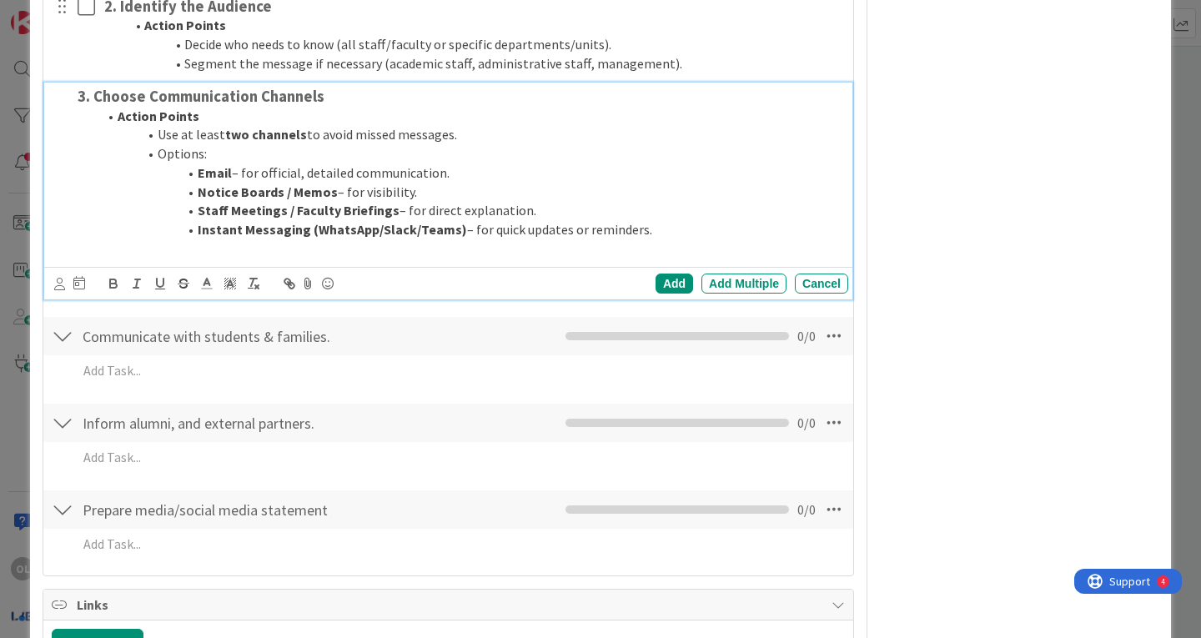
scroll to position [2562, 0]
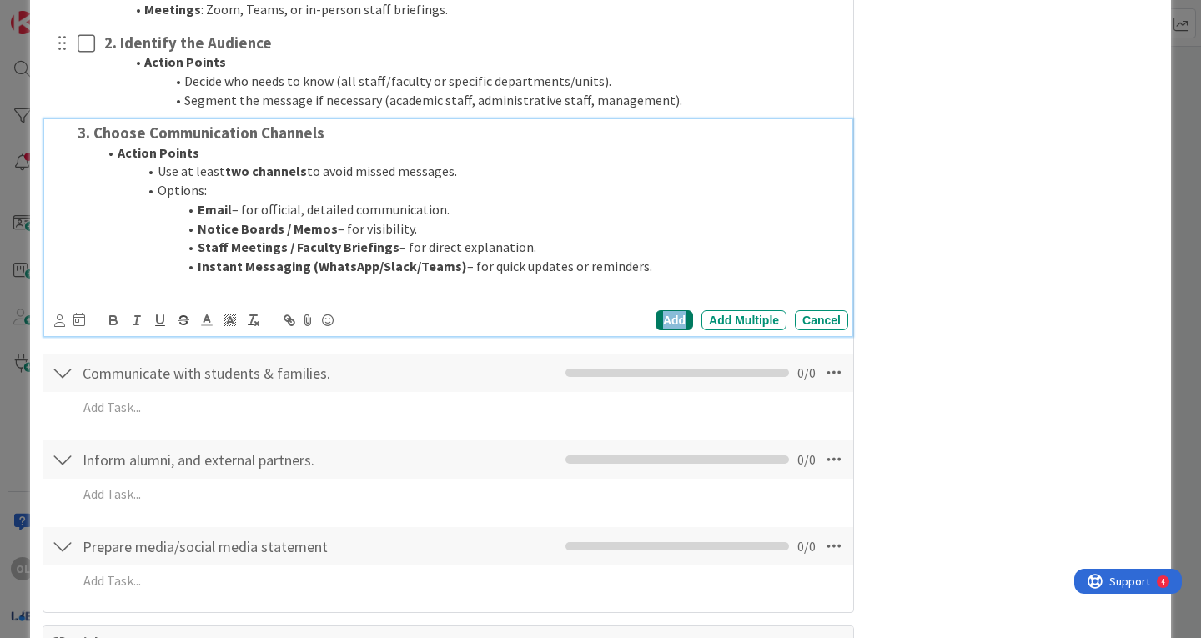
click at [664, 329] on div "Add" at bounding box center [675, 320] width 38 height 20
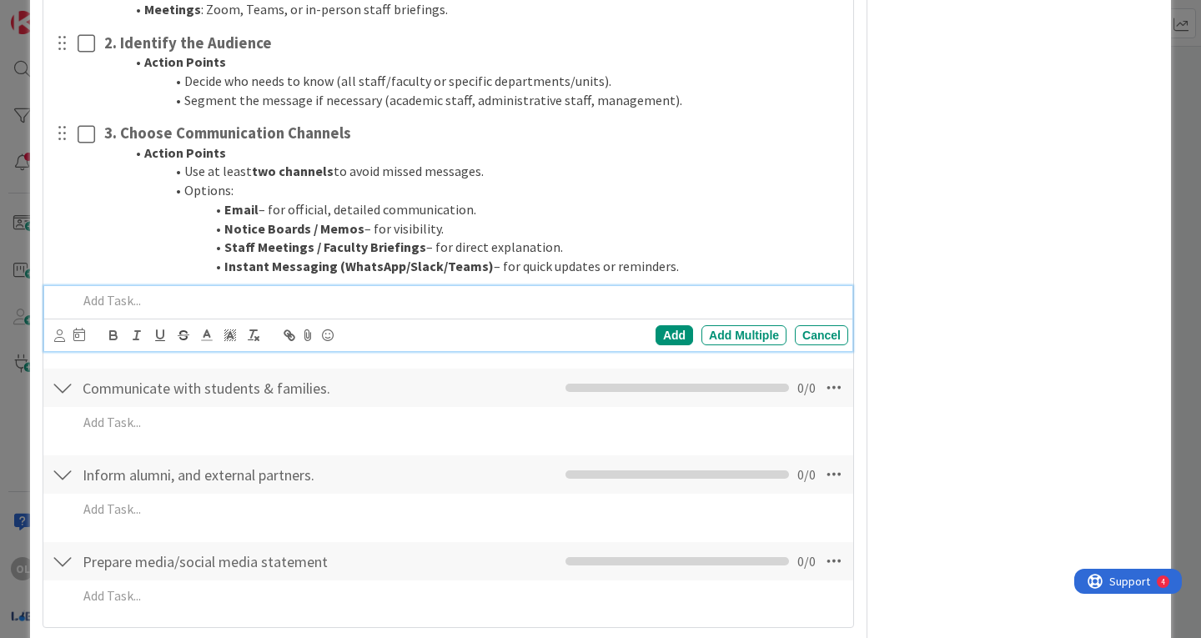
click at [98, 300] on p at bounding box center [460, 300] width 764 height 19
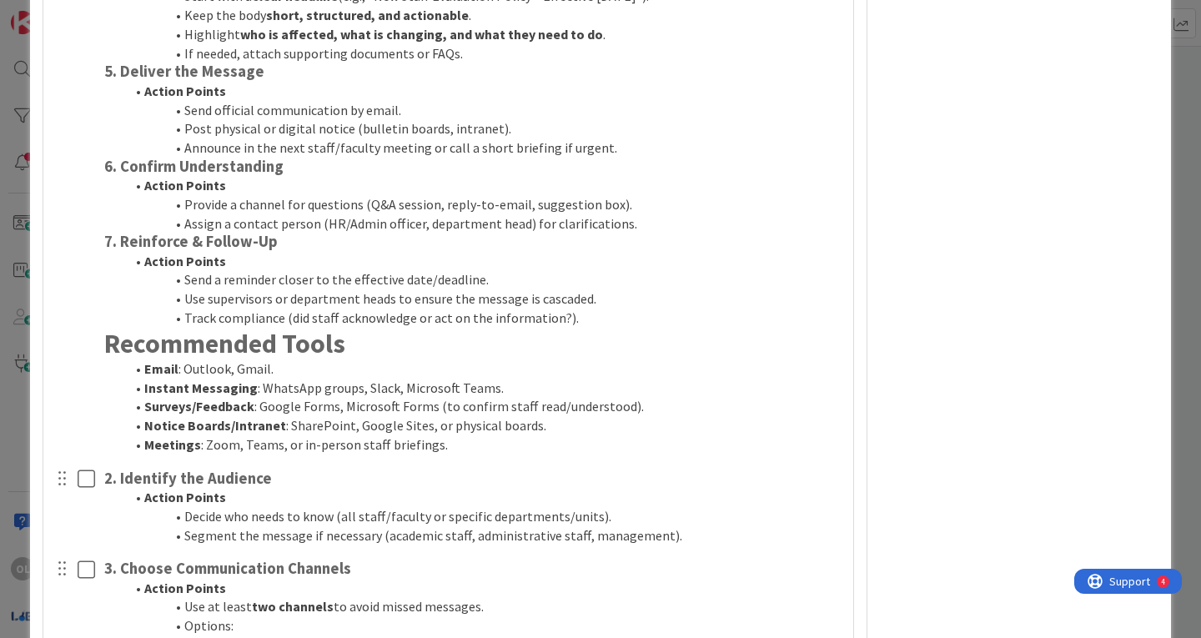
scroll to position [2122, 0]
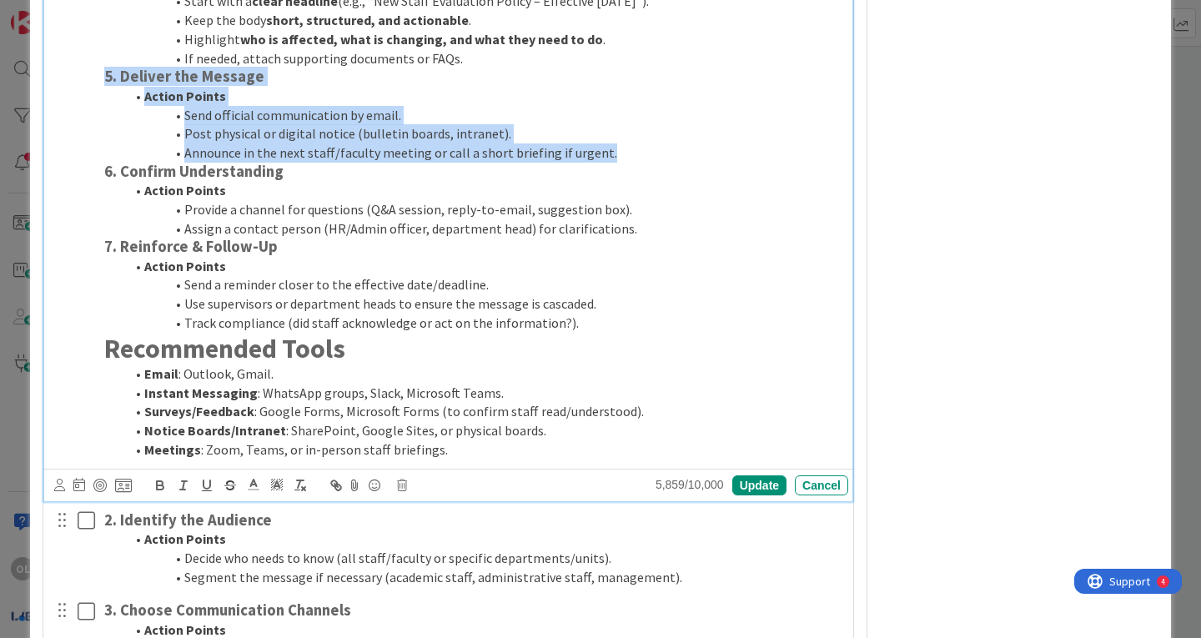
drag, startPoint x: 101, startPoint y: 73, endPoint x: 682, endPoint y: 158, distance: 587.4
click at [682, 158] on div "1. Define the Message Action Points Clearly identify what the information is (p…" at bounding box center [473, 46] width 751 height 837
copy div "5. Deliver the Message Action Points Send official communication by email. Post…"
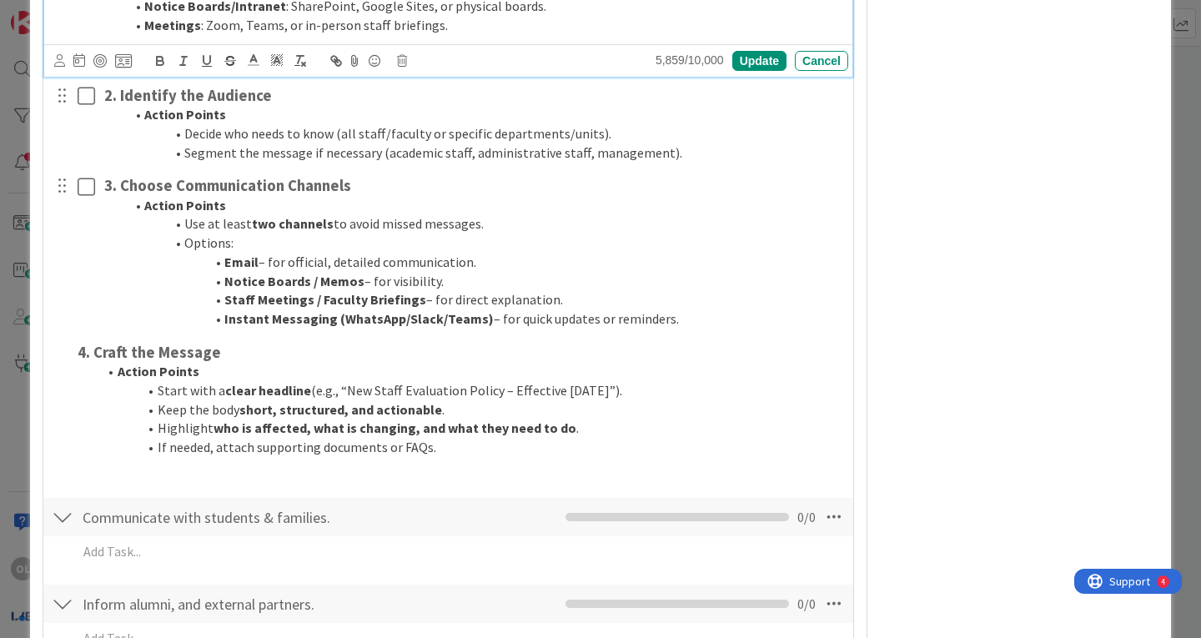
scroll to position [2693, 0]
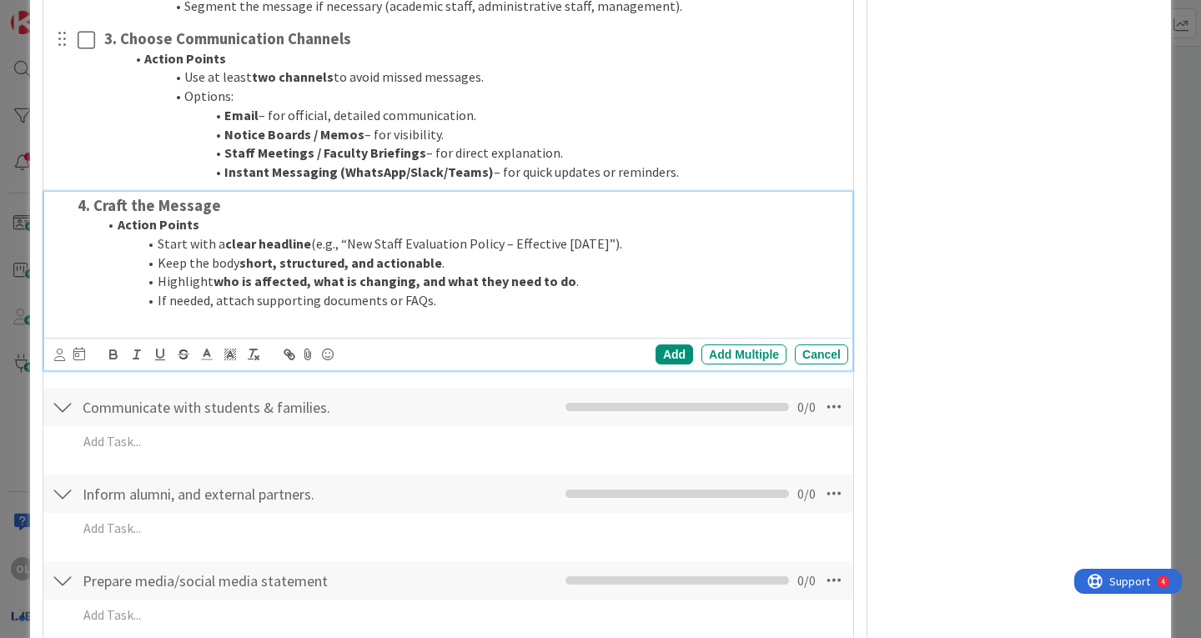
click at [450, 269] on li "Keep the body short, structured, and actionable ." at bounding box center [470, 263] width 744 height 19
click at [672, 352] on div "Add" at bounding box center [675, 354] width 38 height 20
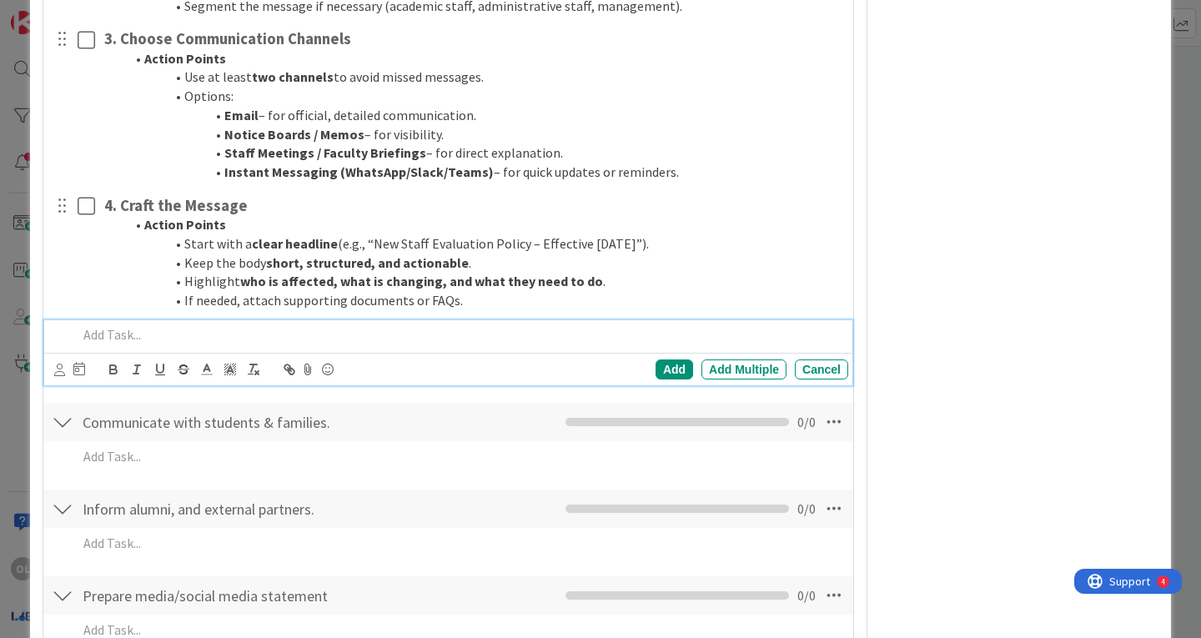
click at [162, 339] on p at bounding box center [460, 334] width 764 height 19
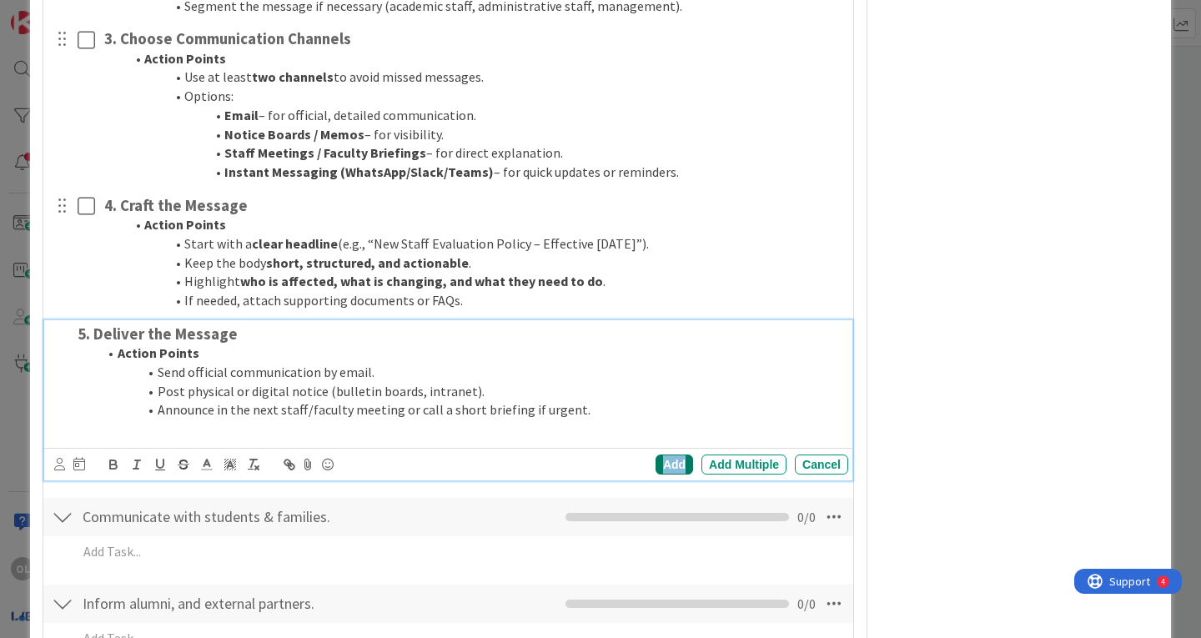
click at [666, 468] on div "Add" at bounding box center [675, 465] width 38 height 20
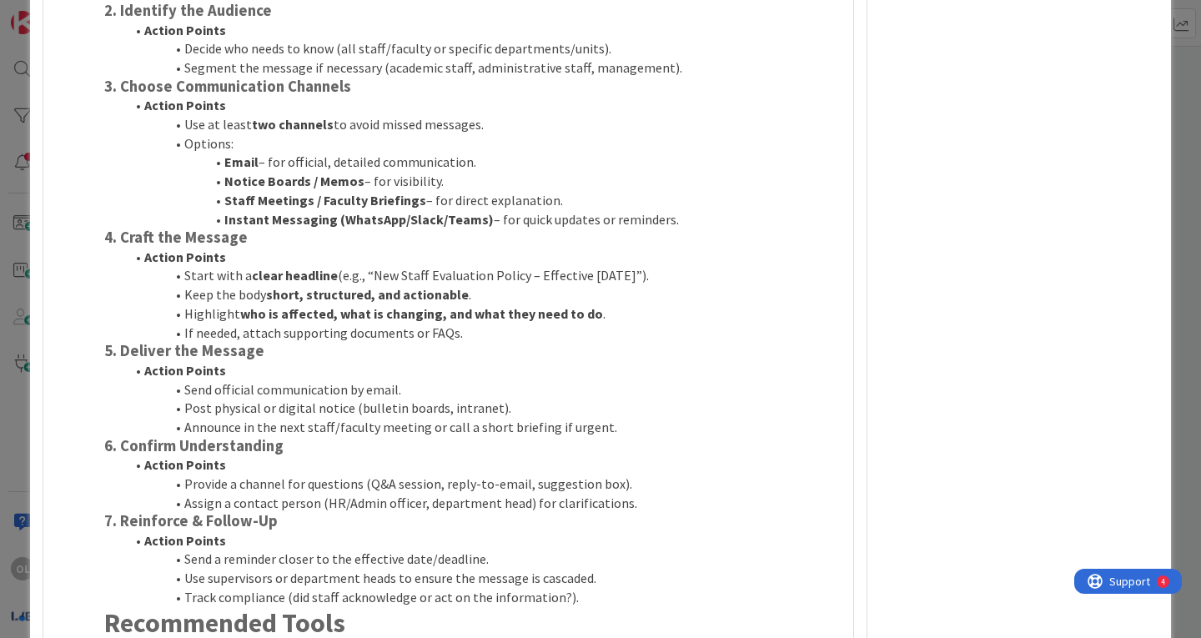
scroll to position [1847, 0]
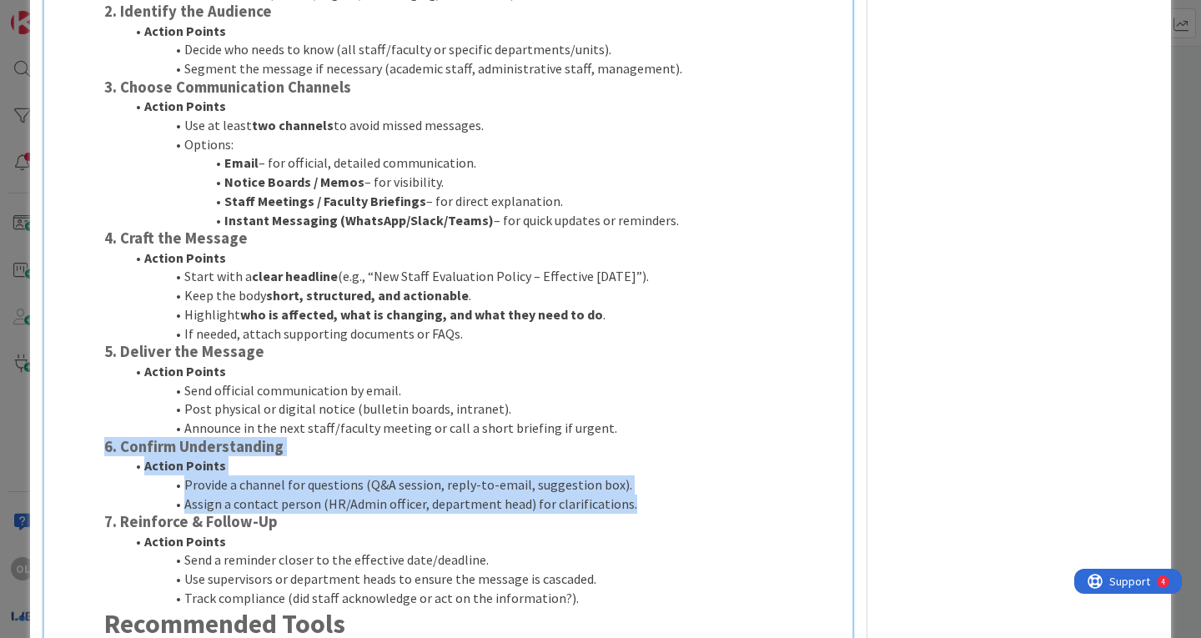
drag, startPoint x: 104, startPoint y: 448, endPoint x: 626, endPoint y: 505, distance: 524.4
click at [626, 505] on div "1. Define the Message Action Points Clearly identify what the information is (p…" at bounding box center [473, 321] width 751 height 837
copy div "6. Confirm Understanding Action Points Provide a channel for questions (Q&A ses…"
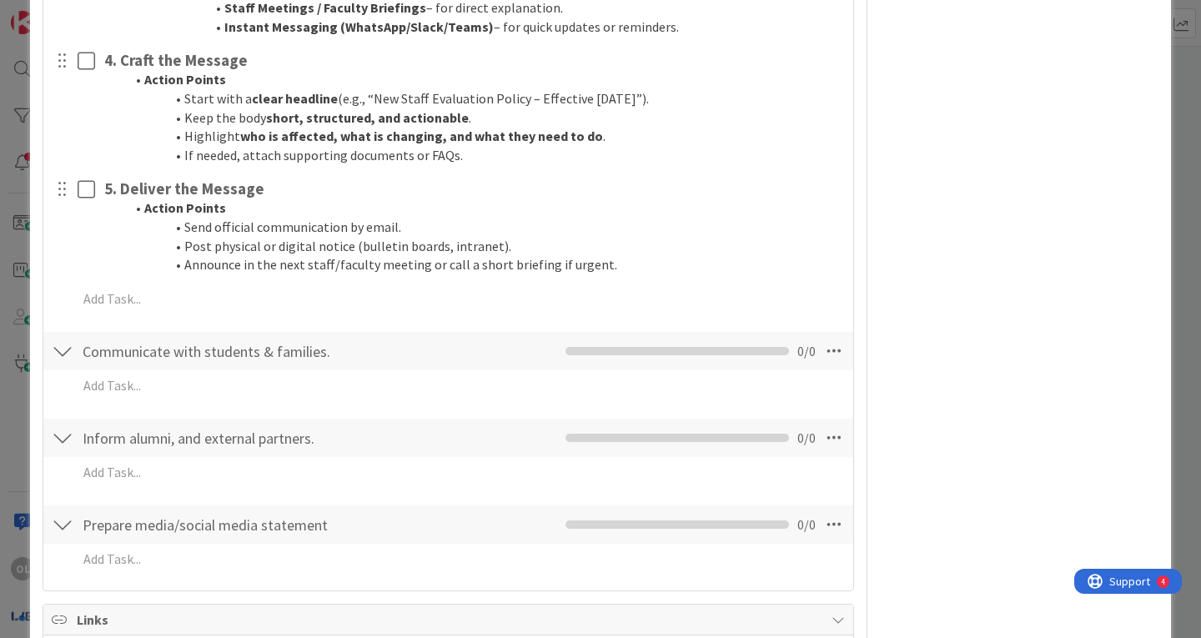
scroll to position [2839, 0]
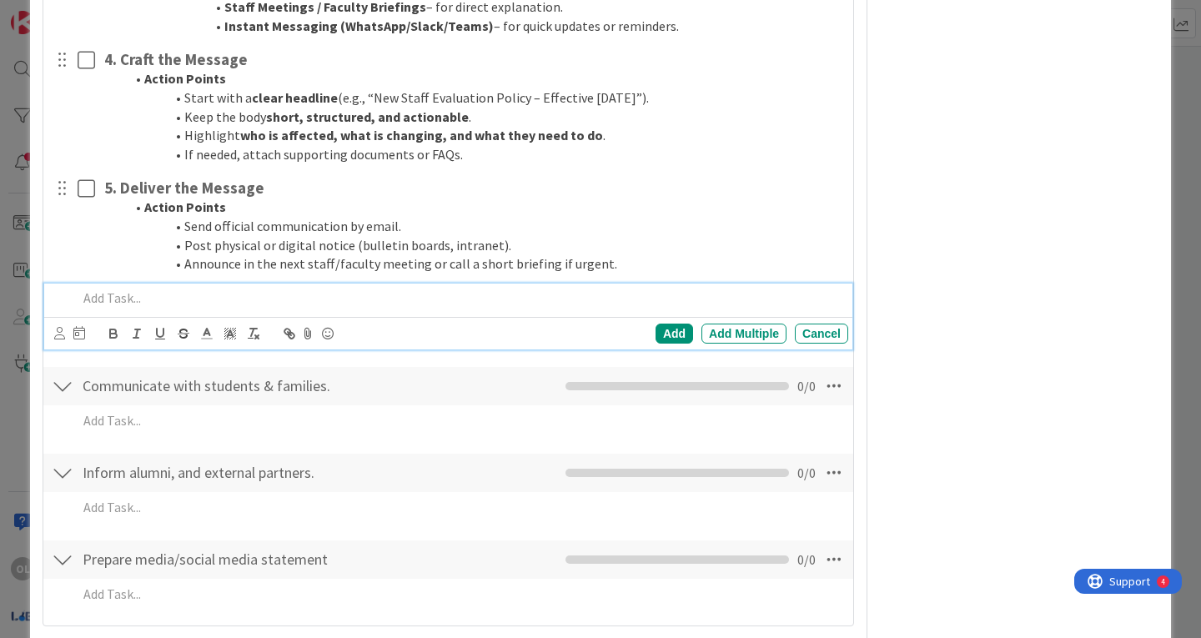
click at [103, 299] on p at bounding box center [460, 298] width 764 height 19
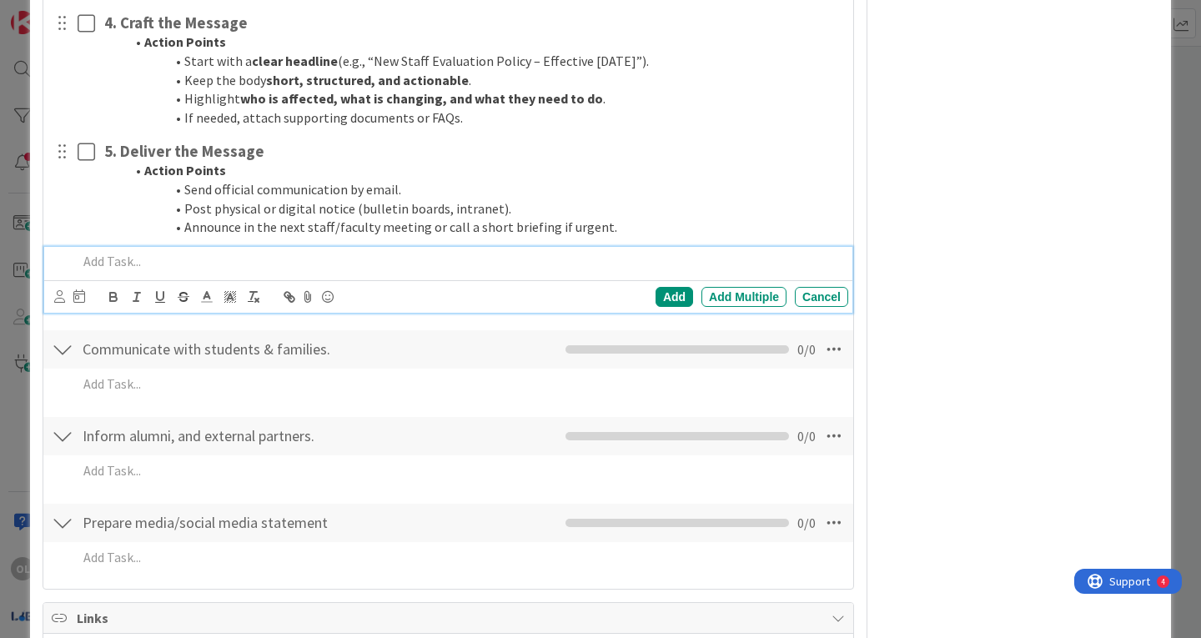
scroll to position [2802, 0]
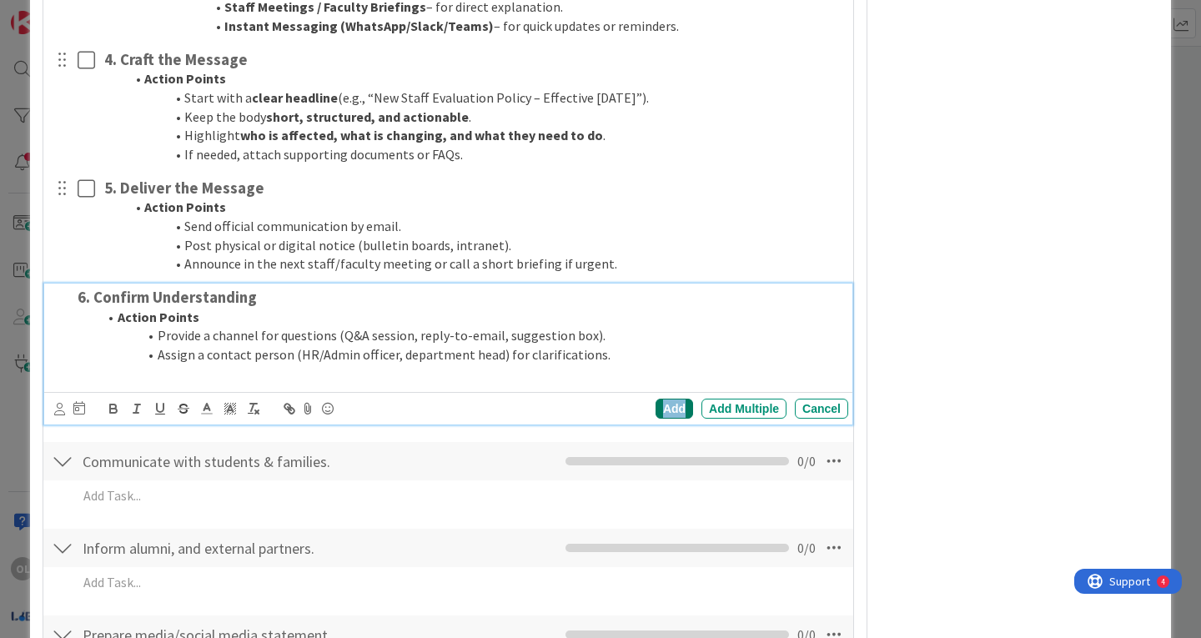
click at [658, 405] on div "Add" at bounding box center [675, 409] width 38 height 20
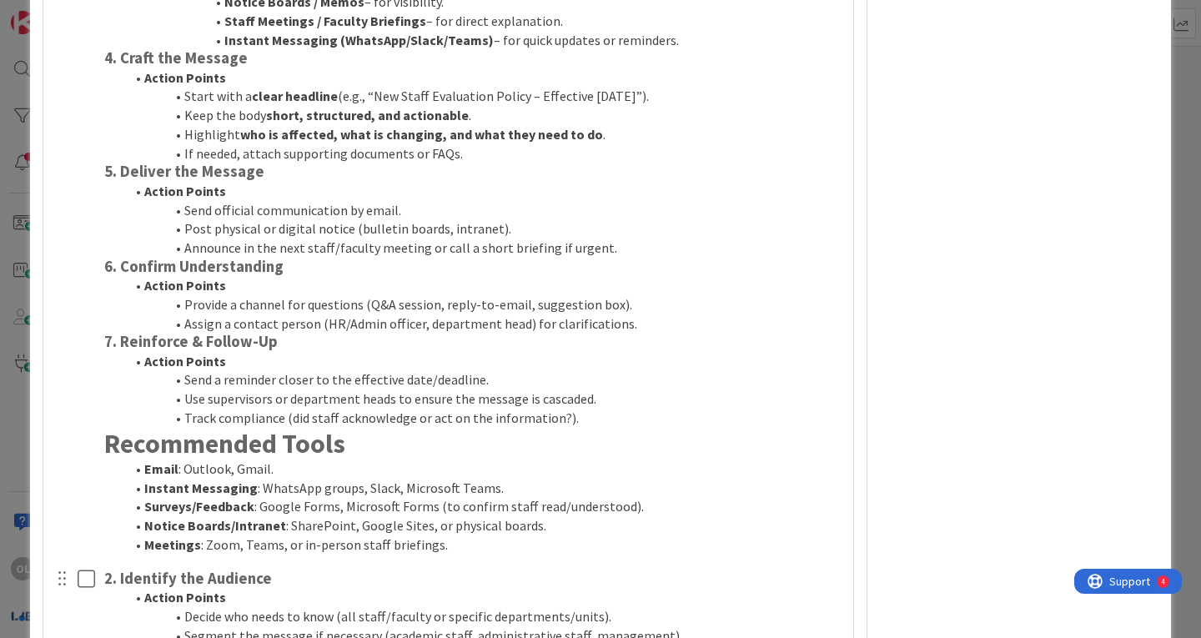
scroll to position [2028, 0]
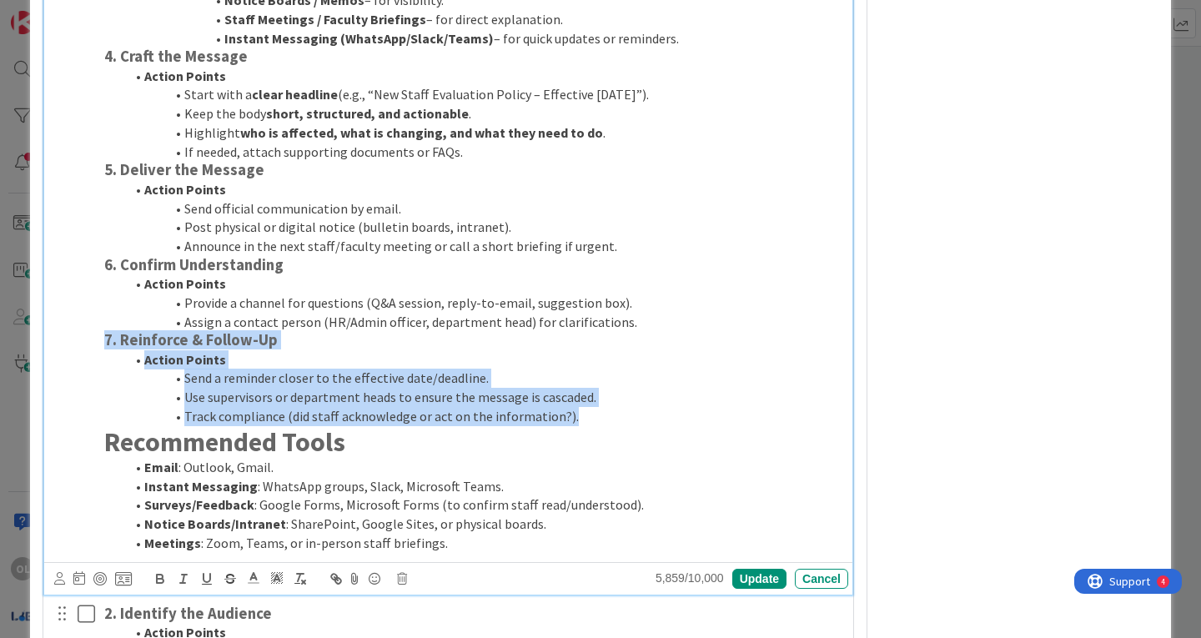
drag, startPoint x: 103, startPoint y: 336, endPoint x: 581, endPoint y: 420, distance: 485.3
click at [581, 420] on div "1. Define the Message Action Points Clearly identify what the information is (p…" at bounding box center [473, 139] width 751 height 837
copy div "7. Reinforce & Follow-Up Action Points Send a reminder closer to the effective …"
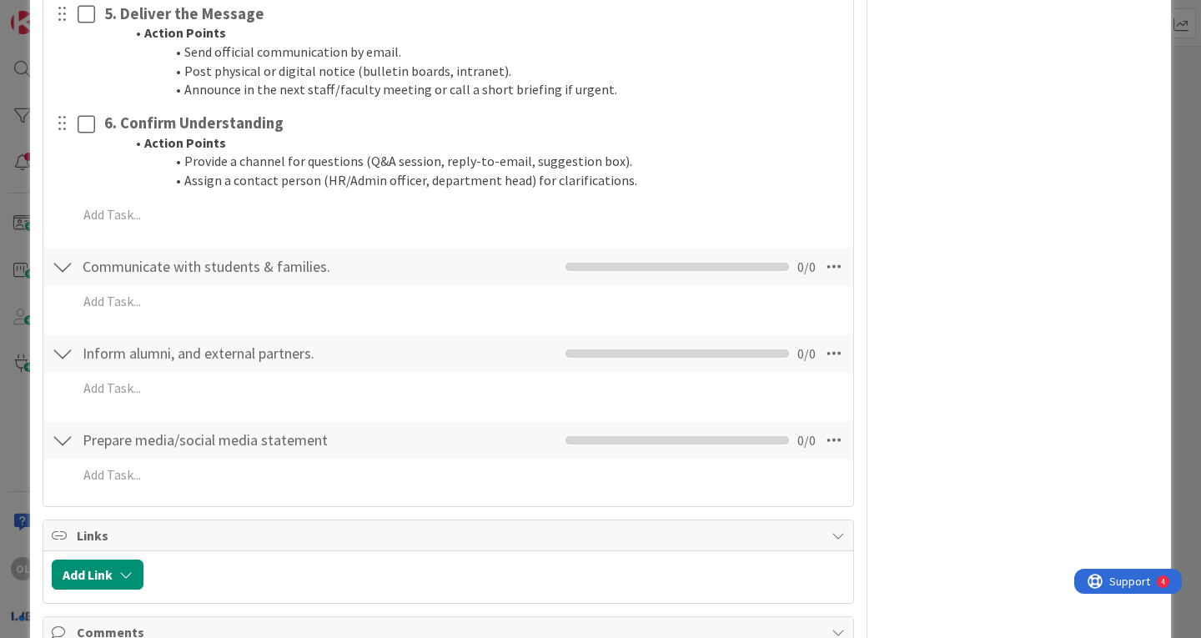
scroll to position [3014, 0]
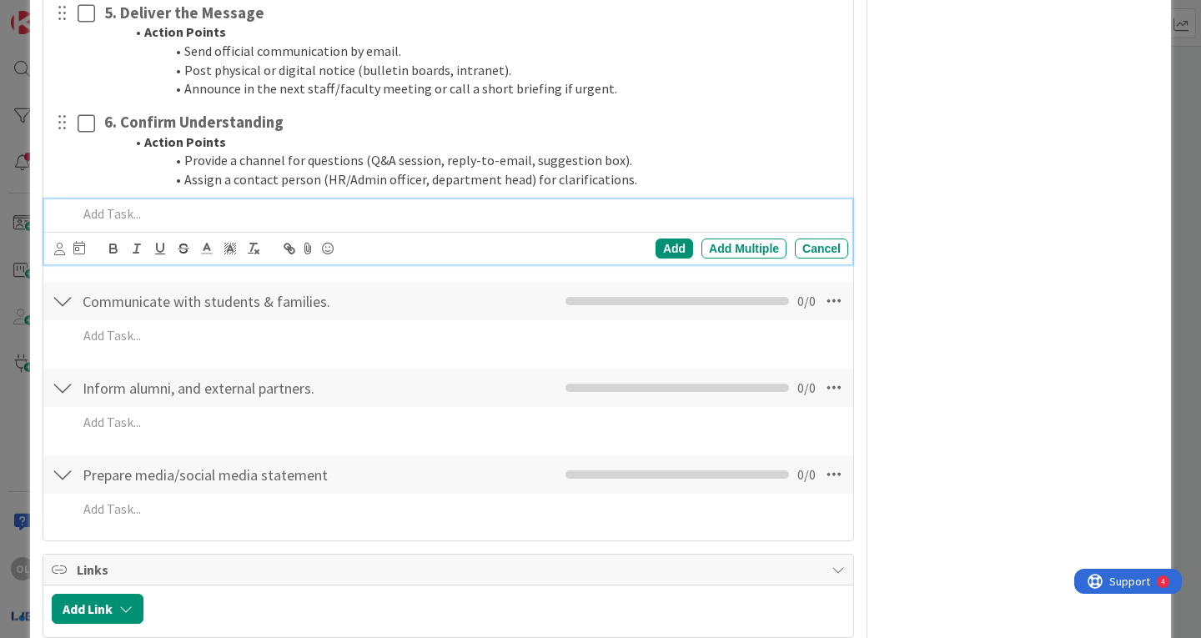
click at [98, 202] on div at bounding box center [459, 213] width 777 height 29
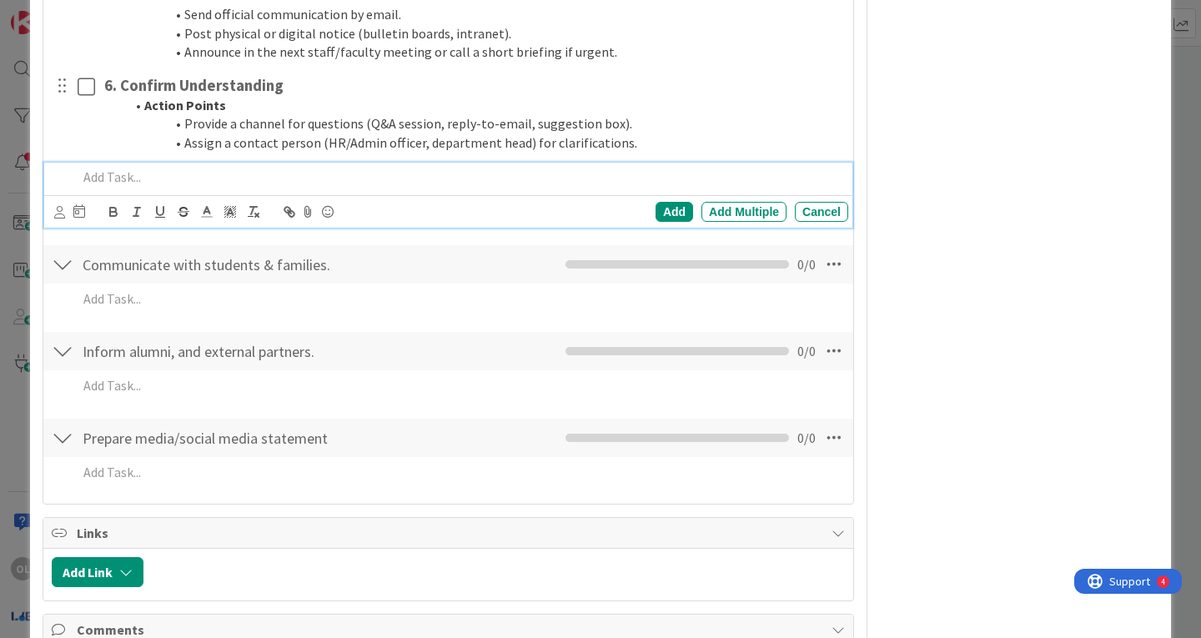
scroll to position [2978, 0]
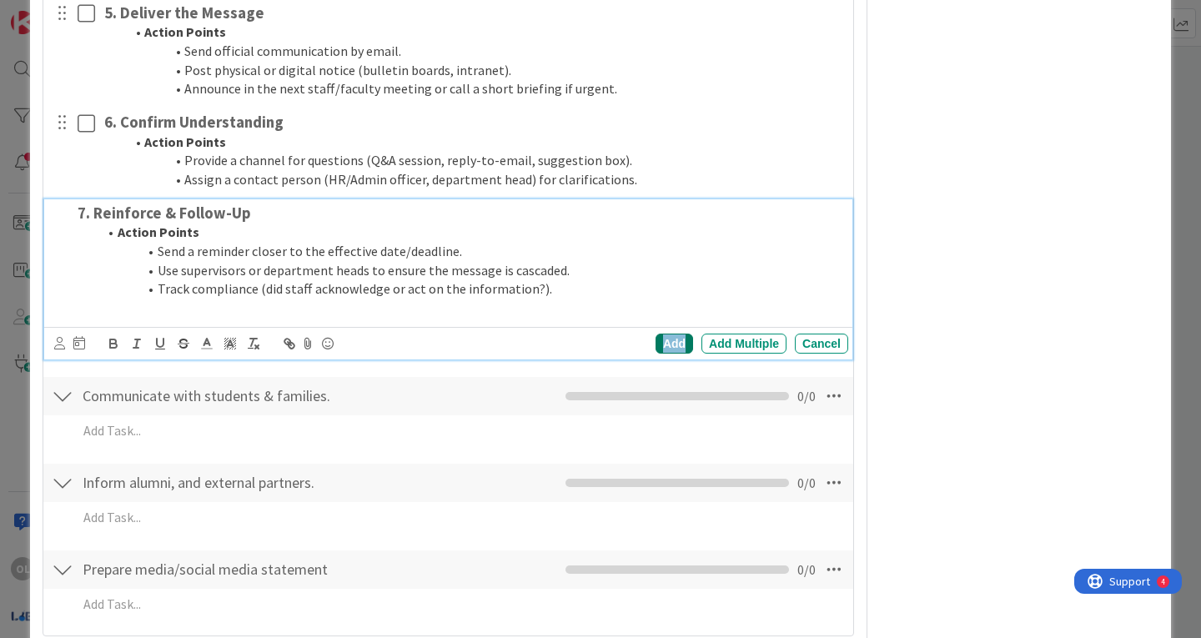
click at [666, 342] on div "Add" at bounding box center [675, 344] width 38 height 20
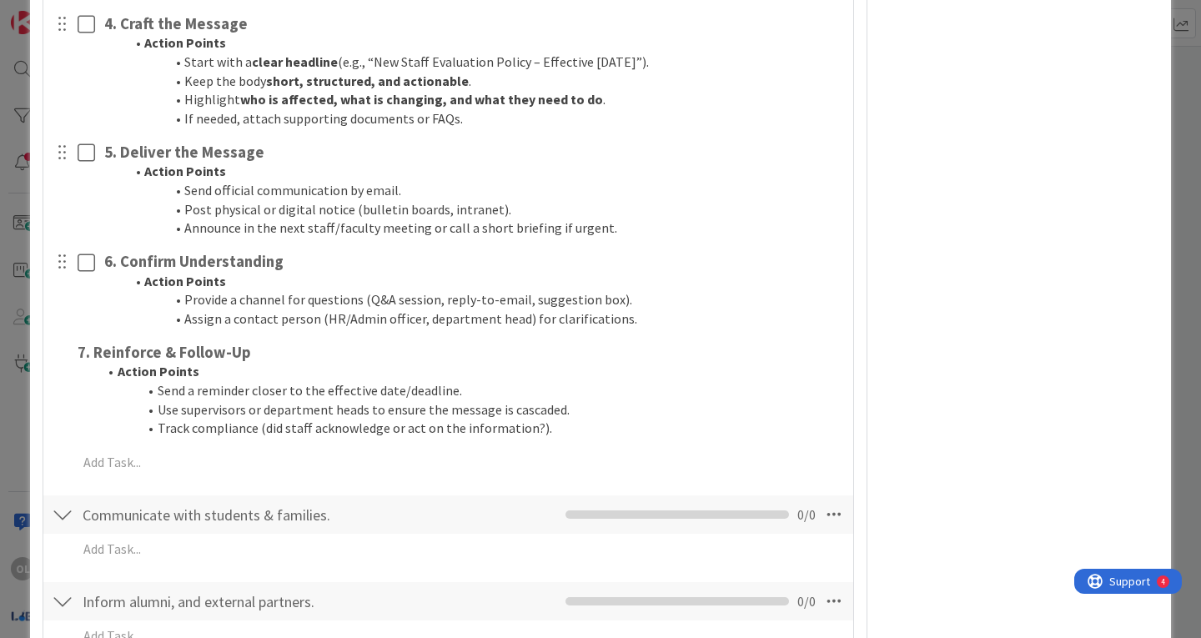
scroll to position [2837, 0]
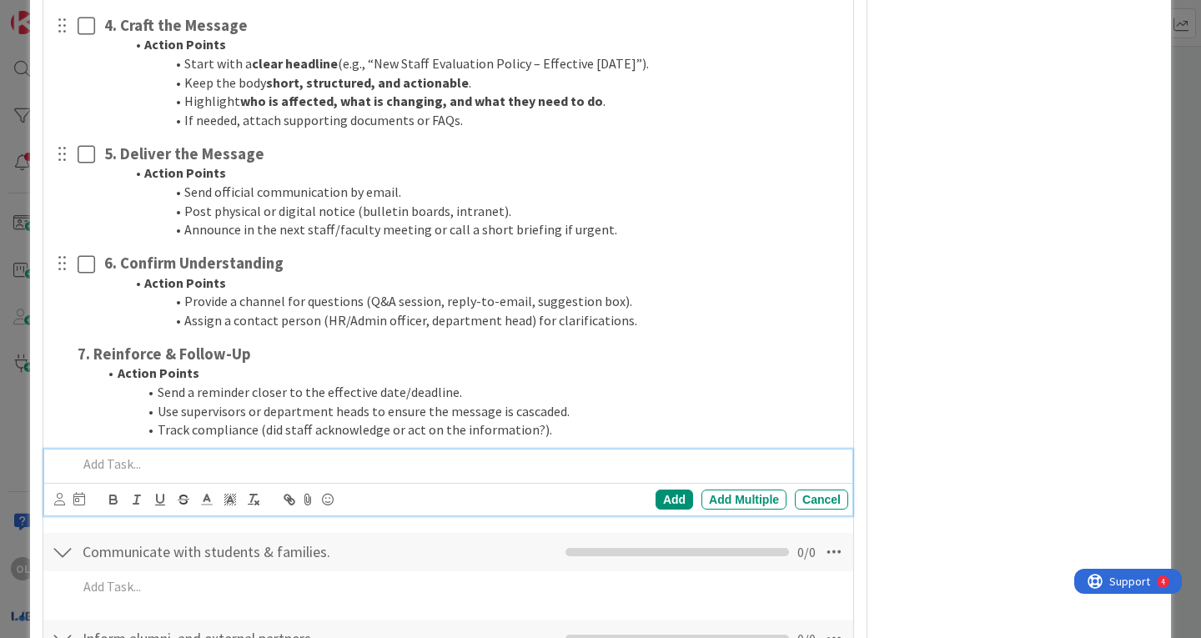
click at [127, 465] on p at bounding box center [460, 464] width 764 height 19
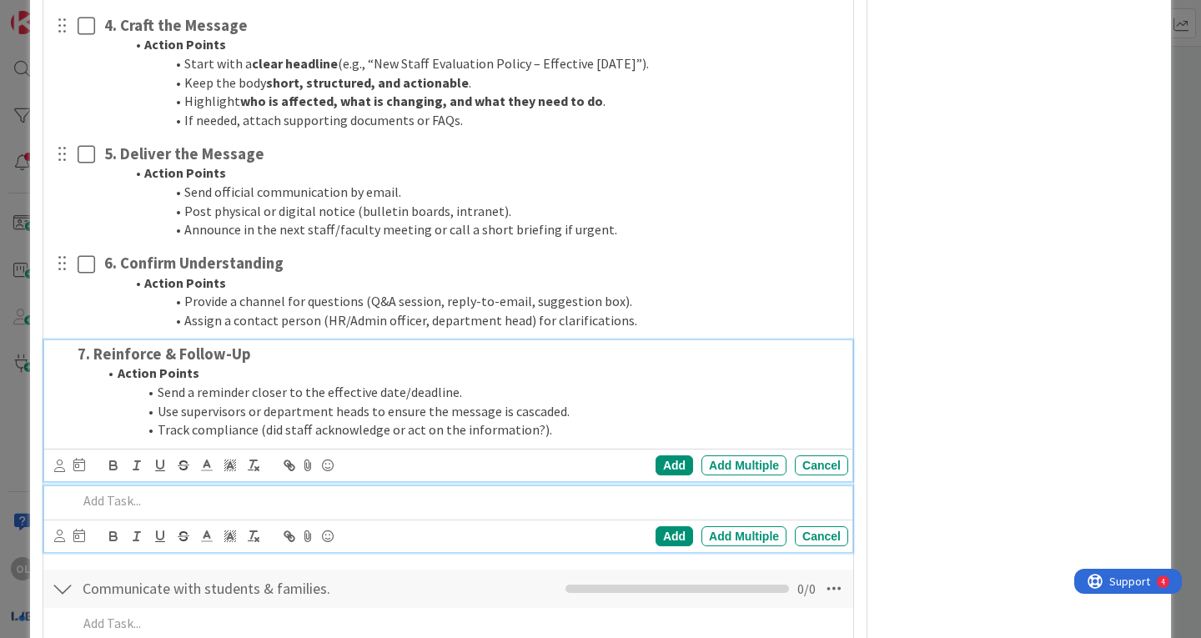
click at [101, 409] on li "Use supervisors or department heads to ensure the message is cascaded." at bounding box center [470, 411] width 744 height 19
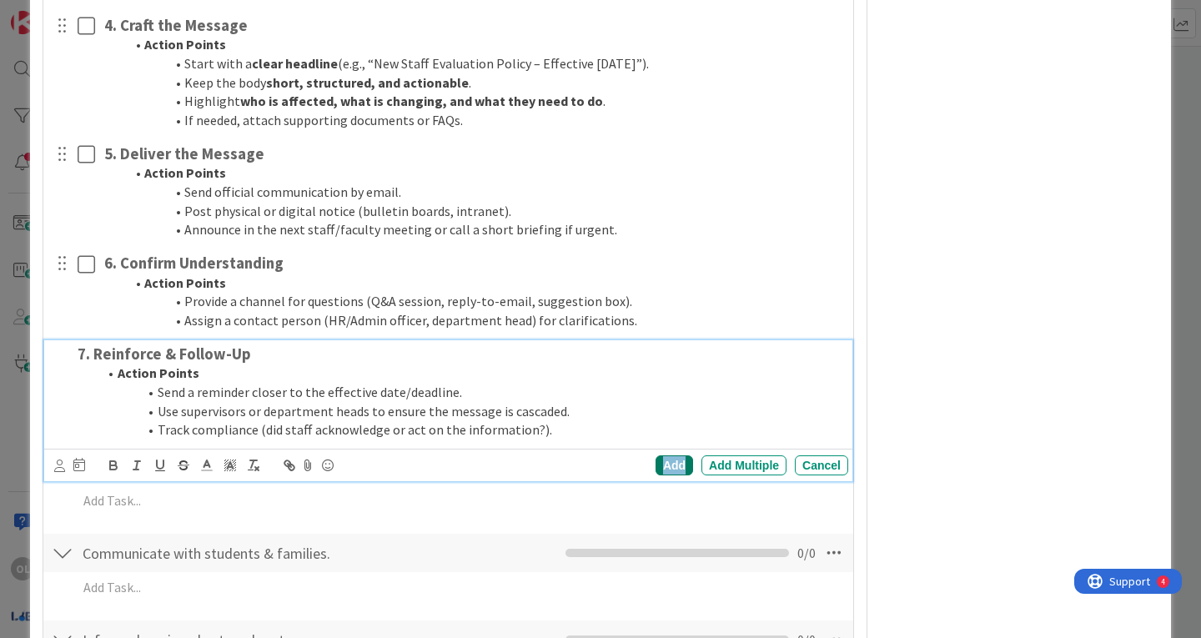
click at [660, 465] on div "Add" at bounding box center [675, 465] width 38 height 20
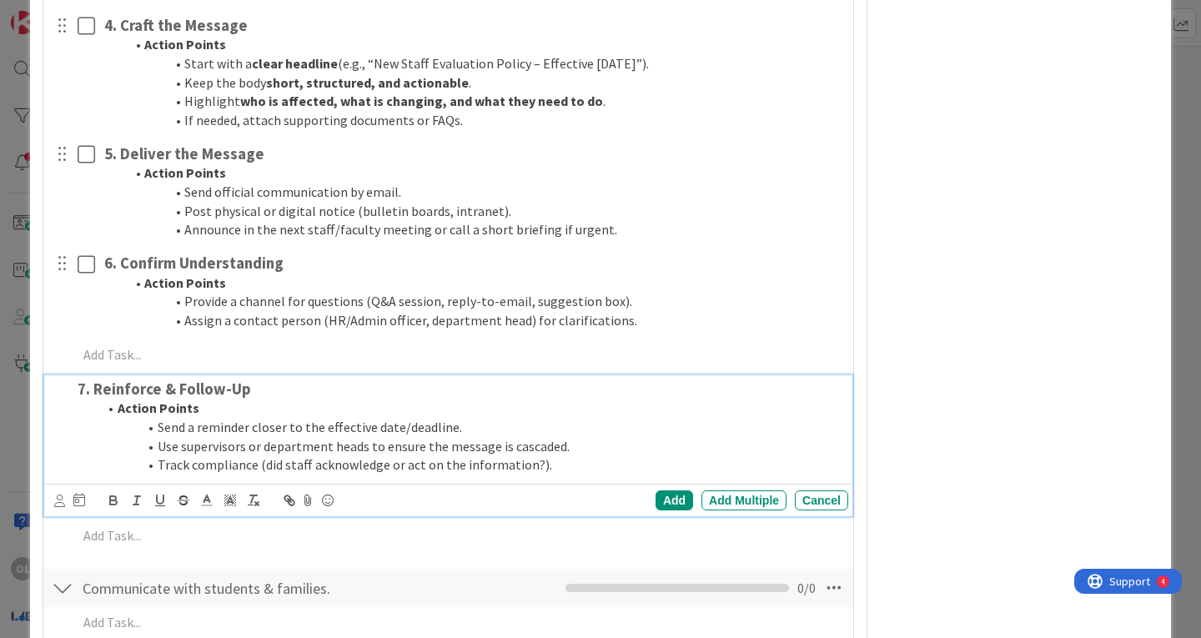
click at [126, 406] on strong "Action Points" at bounding box center [159, 408] width 82 height 17
click at [670, 495] on div "Add" at bounding box center [675, 500] width 38 height 20
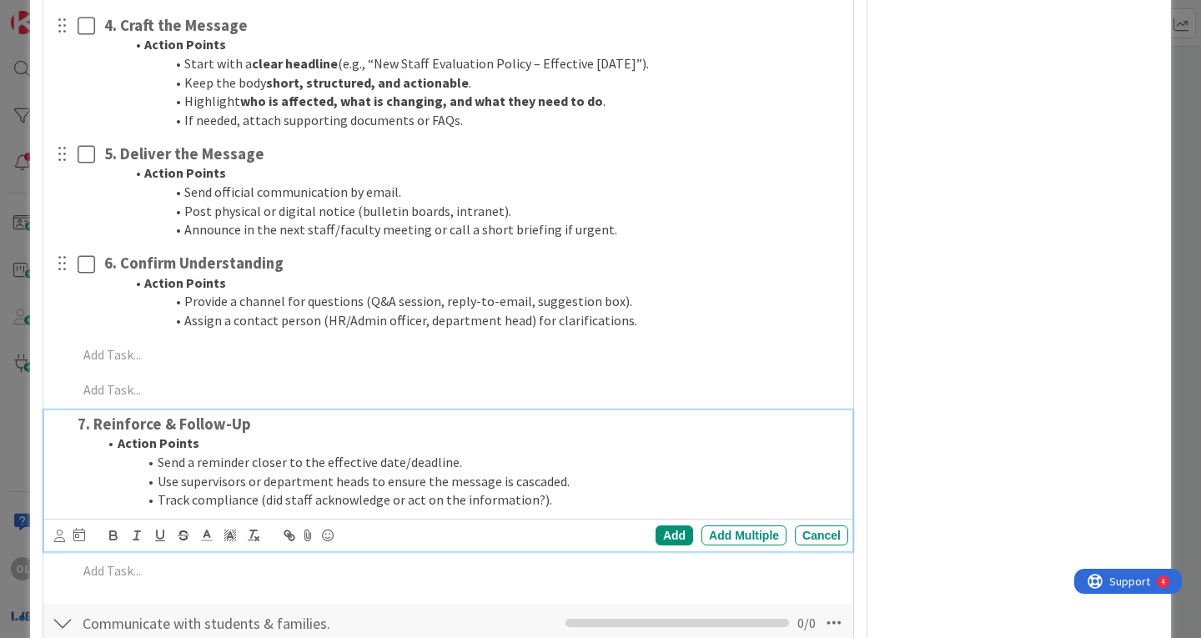
click at [130, 411] on div "7. Reinforce & Follow-Up Action Points Send a reminder closer to the effective …" at bounding box center [459, 462] width 777 height 104
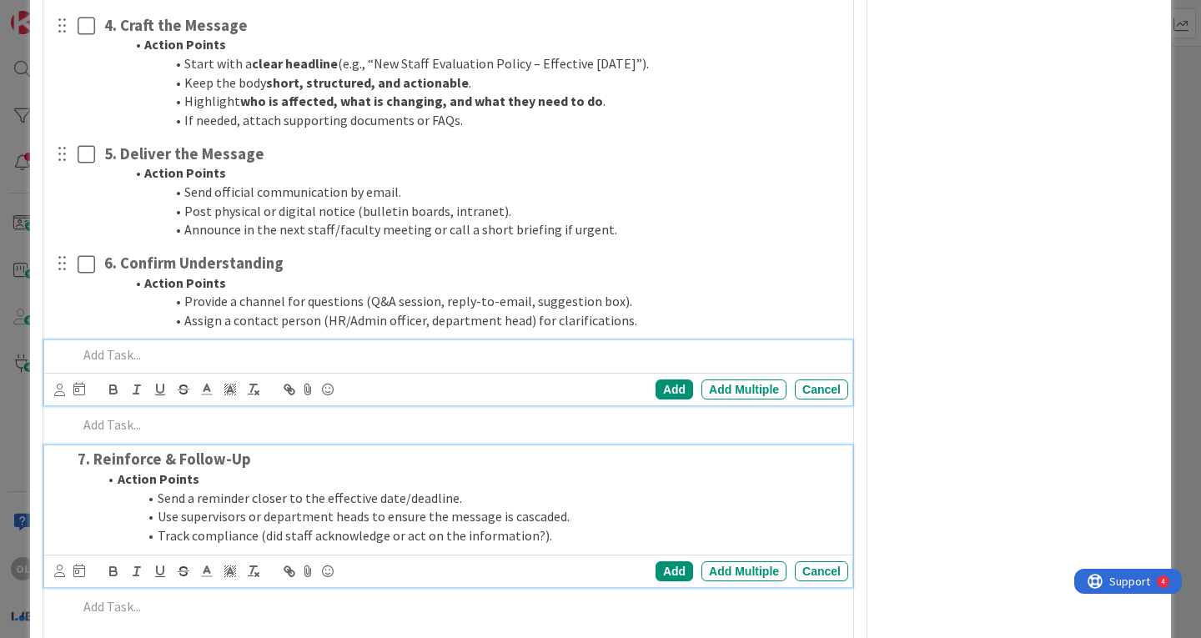
click at [114, 354] on p at bounding box center [460, 354] width 764 height 19
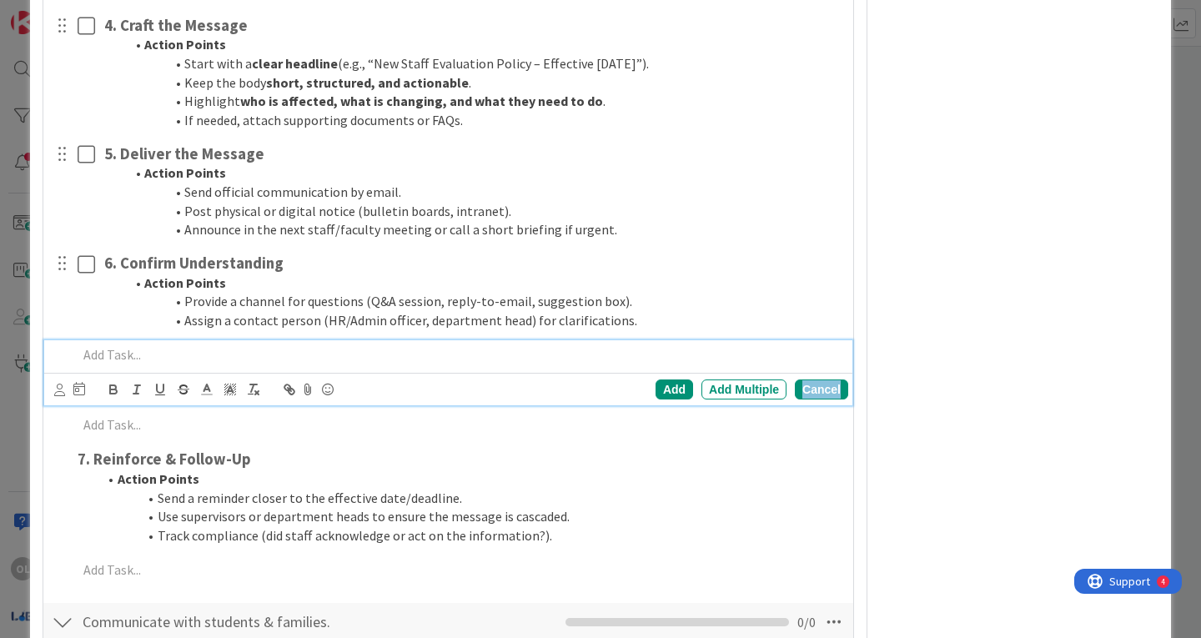
click at [822, 393] on div "Cancel" at bounding box center [821, 390] width 53 height 20
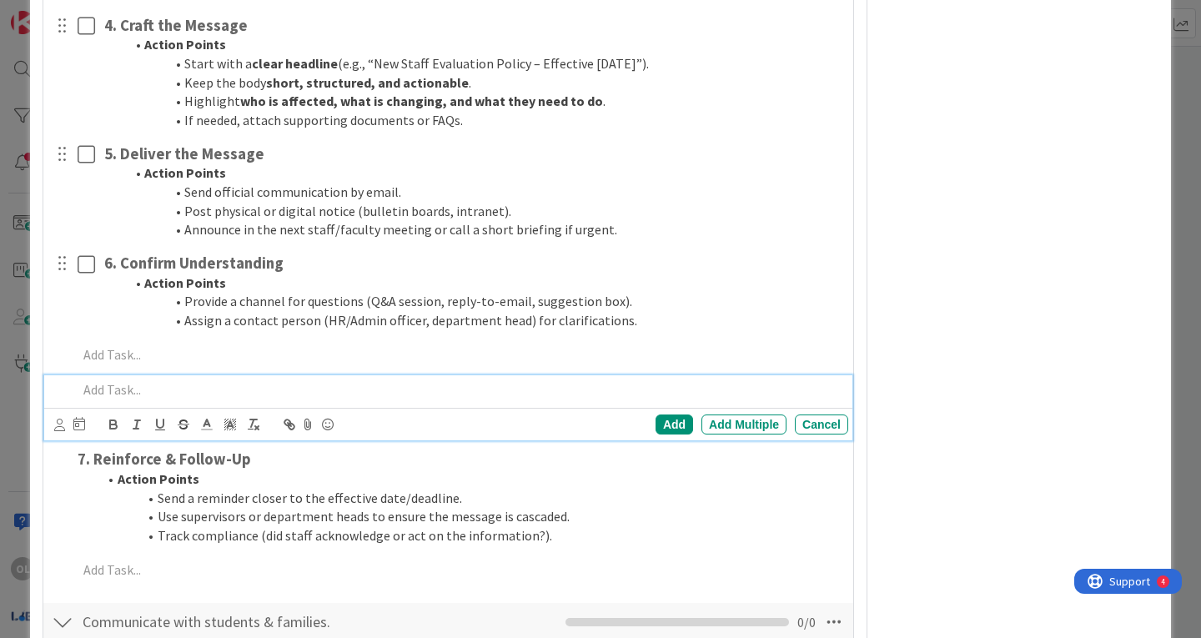
click at [381, 377] on div at bounding box center [459, 389] width 777 height 29
click at [807, 428] on div "Cancel" at bounding box center [821, 425] width 53 height 20
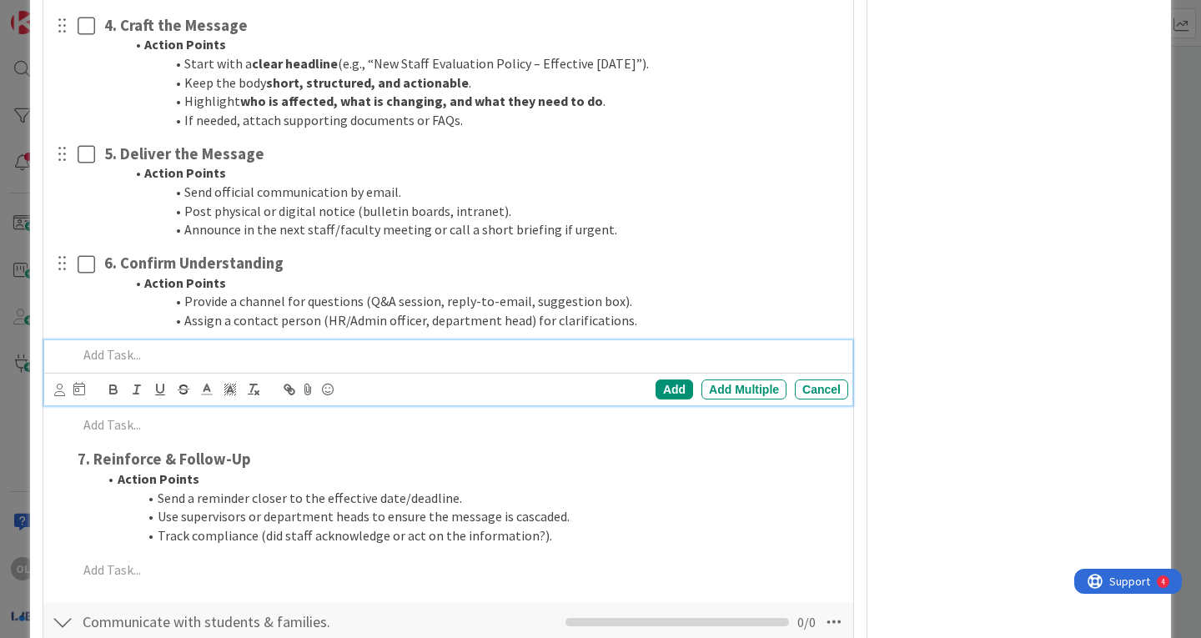
click at [89, 358] on p at bounding box center [460, 354] width 764 height 19
click at [804, 388] on div "Cancel" at bounding box center [821, 390] width 53 height 20
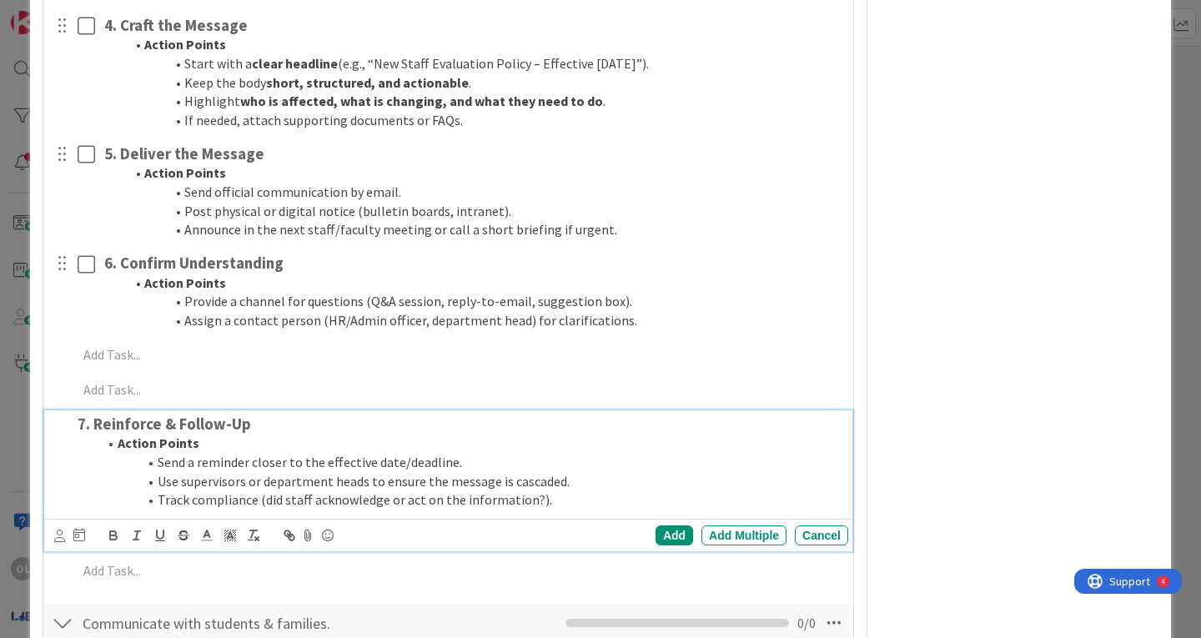
click at [428, 481] on li "Use supervisors or department heads to ensure the message is cascaded." at bounding box center [470, 481] width 744 height 19
click at [824, 532] on div "Cancel" at bounding box center [821, 535] width 53 height 20
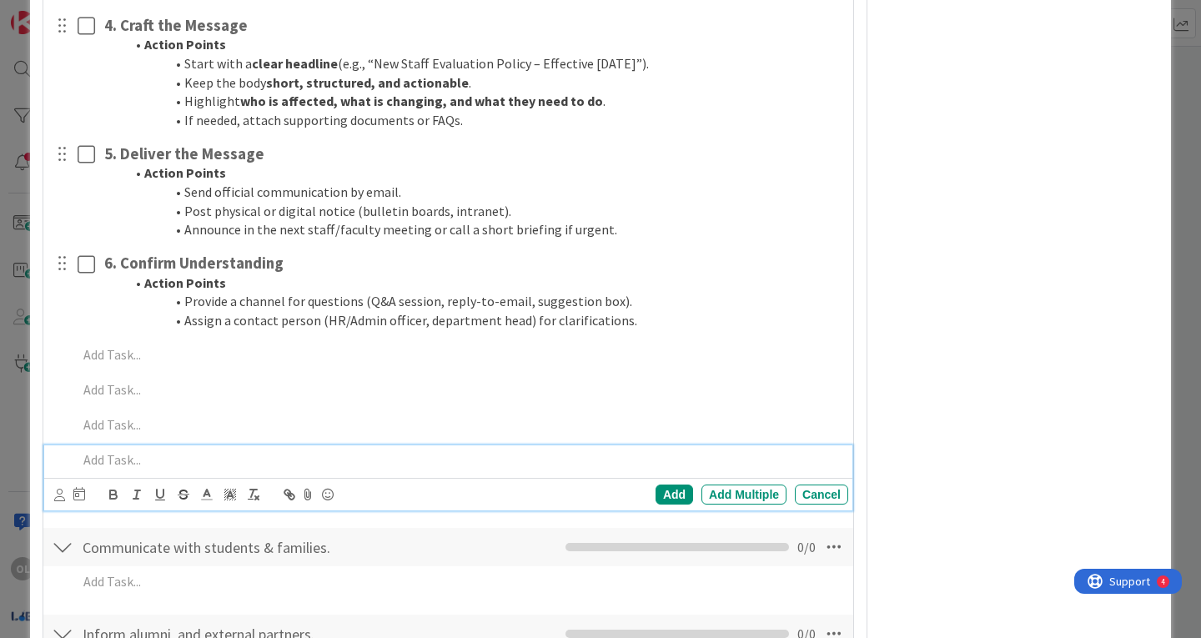
click at [105, 464] on p at bounding box center [460, 459] width 764 height 19
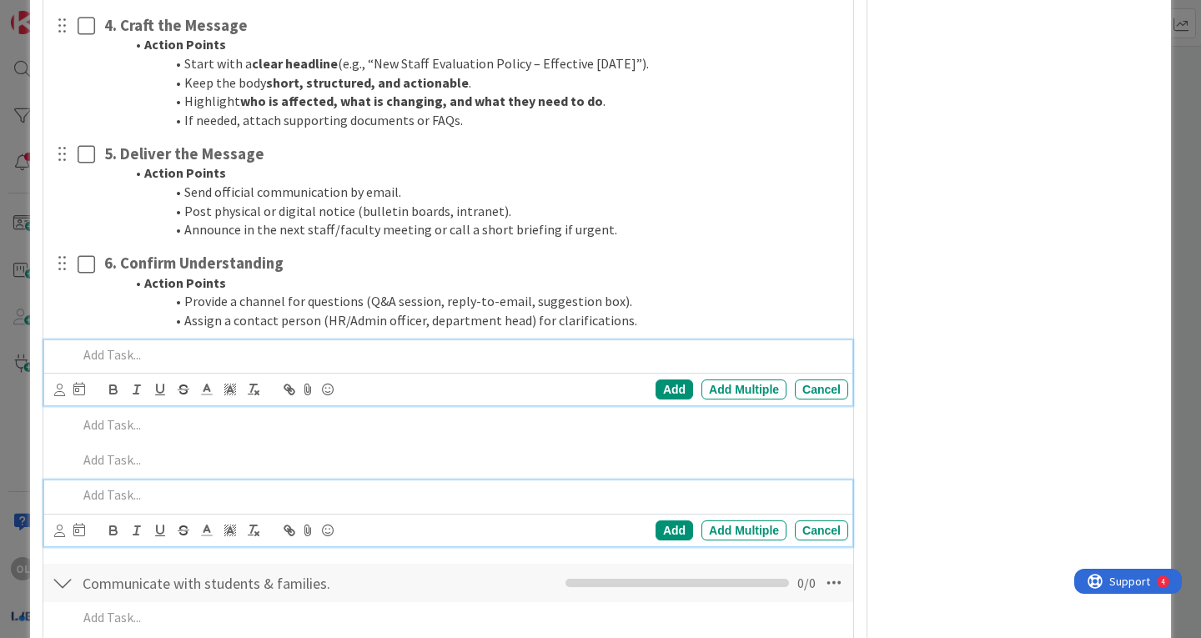
click at [107, 354] on p at bounding box center [460, 354] width 764 height 19
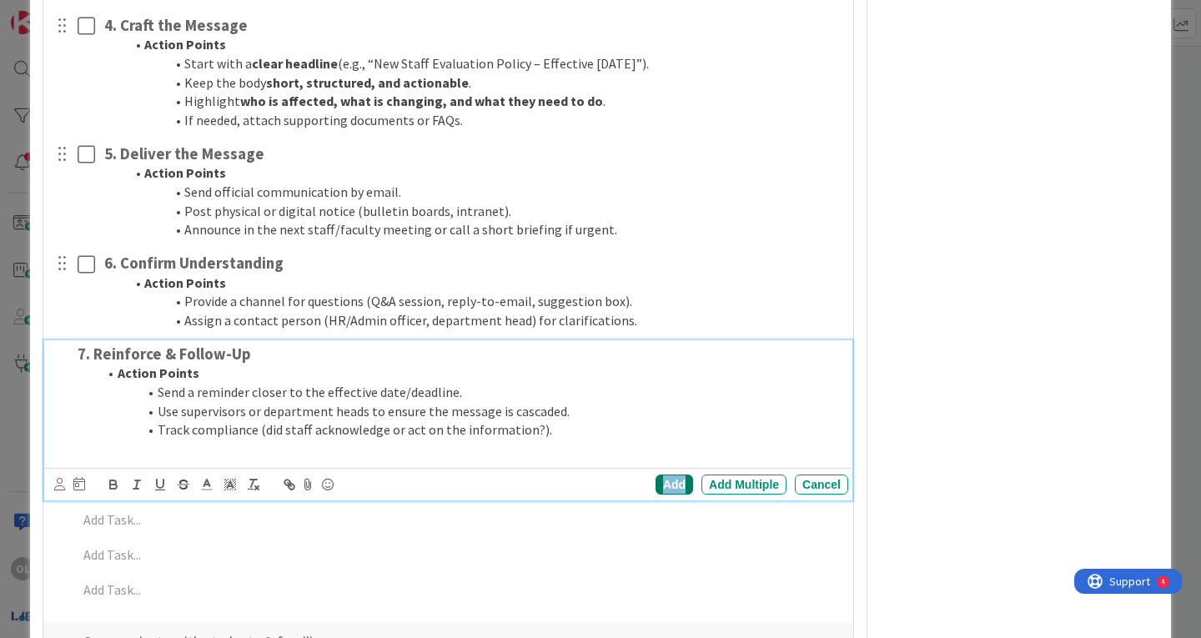
click at [656, 480] on div "Add" at bounding box center [675, 485] width 38 height 20
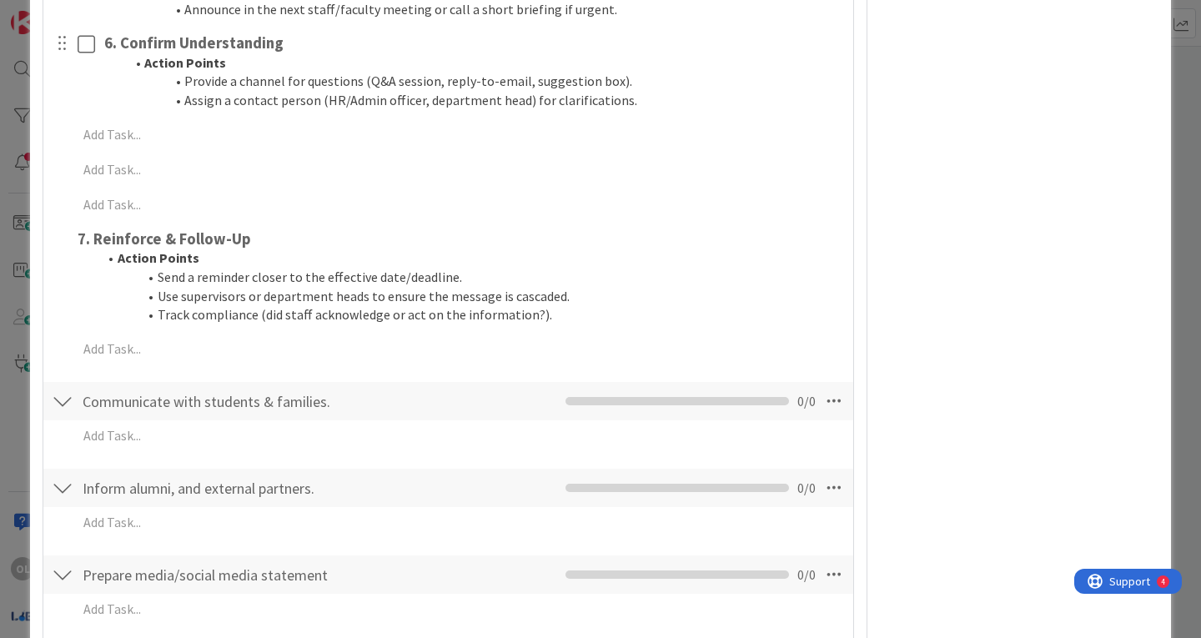
scroll to position [3065, 0]
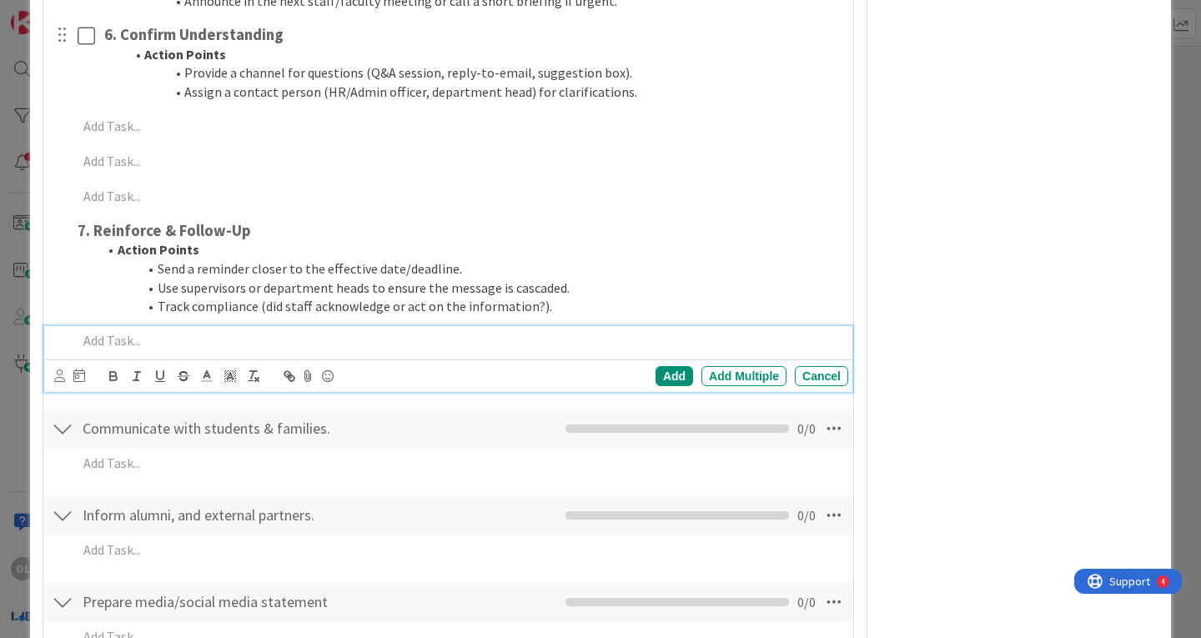
click at [113, 340] on p at bounding box center [460, 340] width 764 height 19
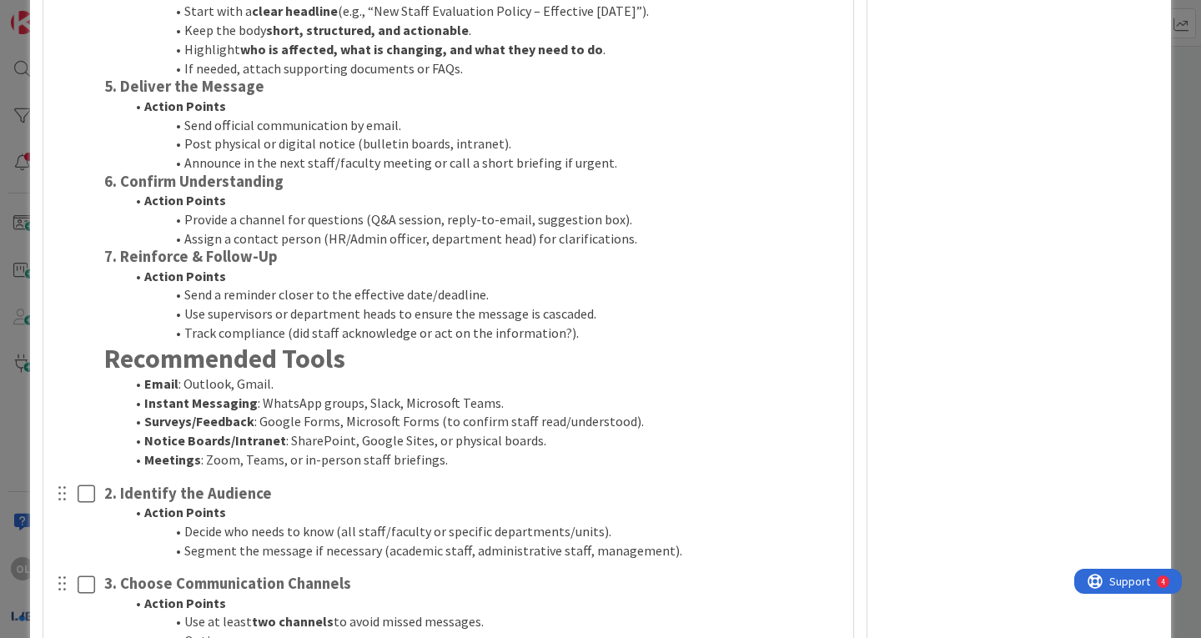
scroll to position [2120, 0]
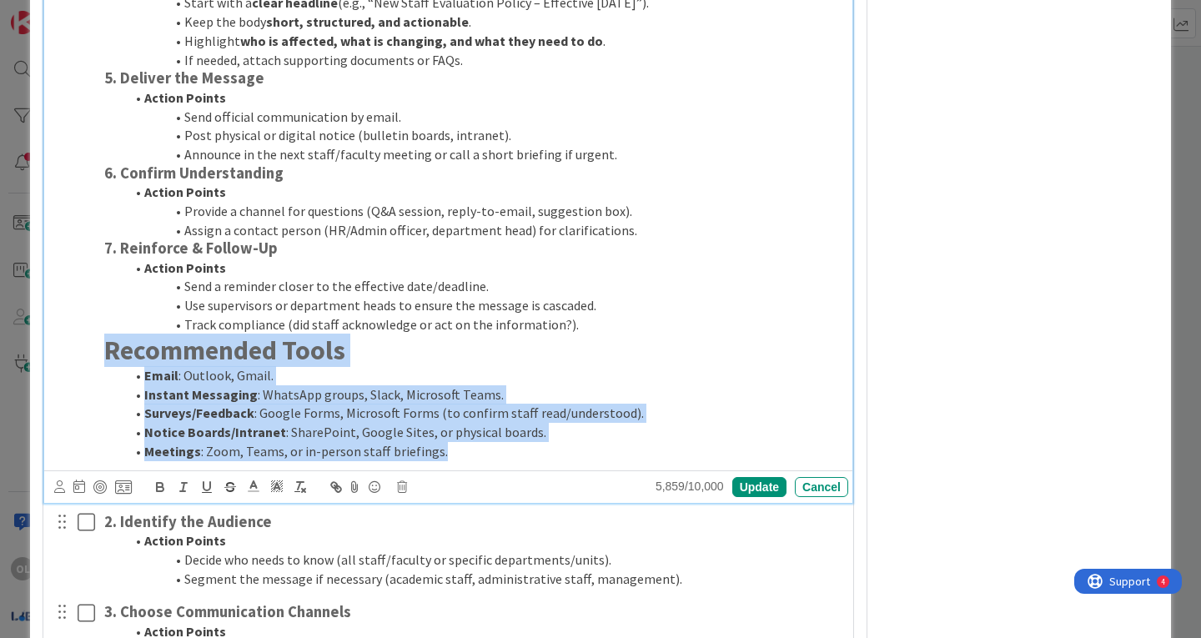
drag, startPoint x: 98, startPoint y: 352, endPoint x: 575, endPoint y: 458, distance: 487.9
click at [575, 458] on div "1. Define the Message Action Points Clearly identify what the information is (p…" at bounding box center [473, 48] width 751 height 837
copy div "Recommended Tools Email : Outlook, Gmail. Instant Messaging : WhatsApp groups, …"
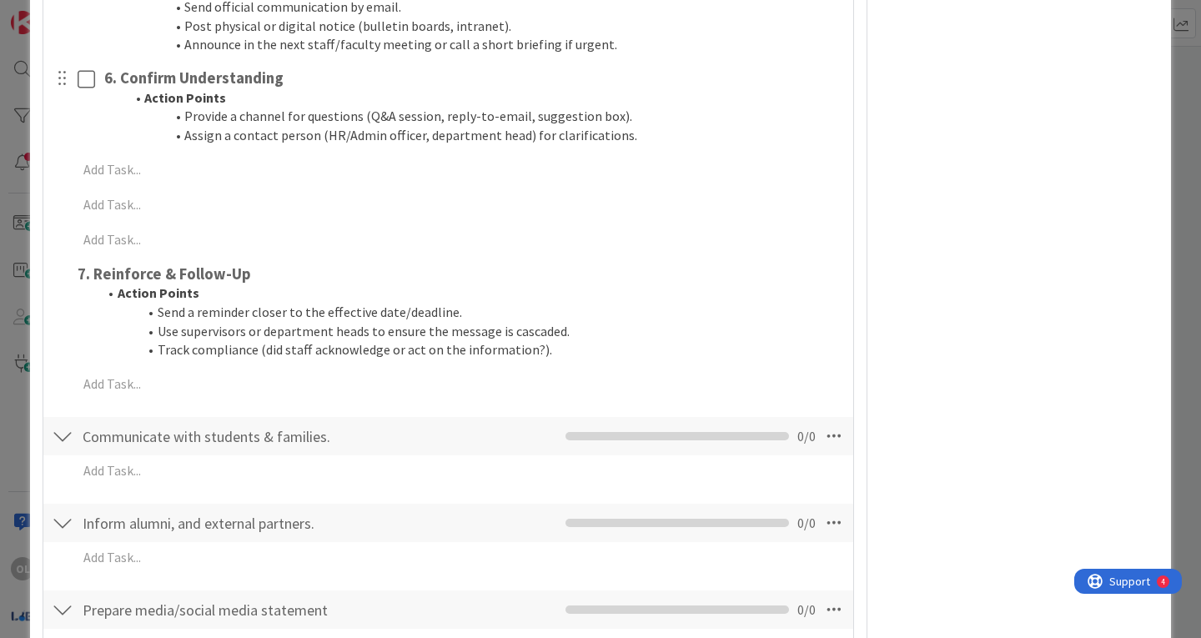
scroll to position [3058, 0]
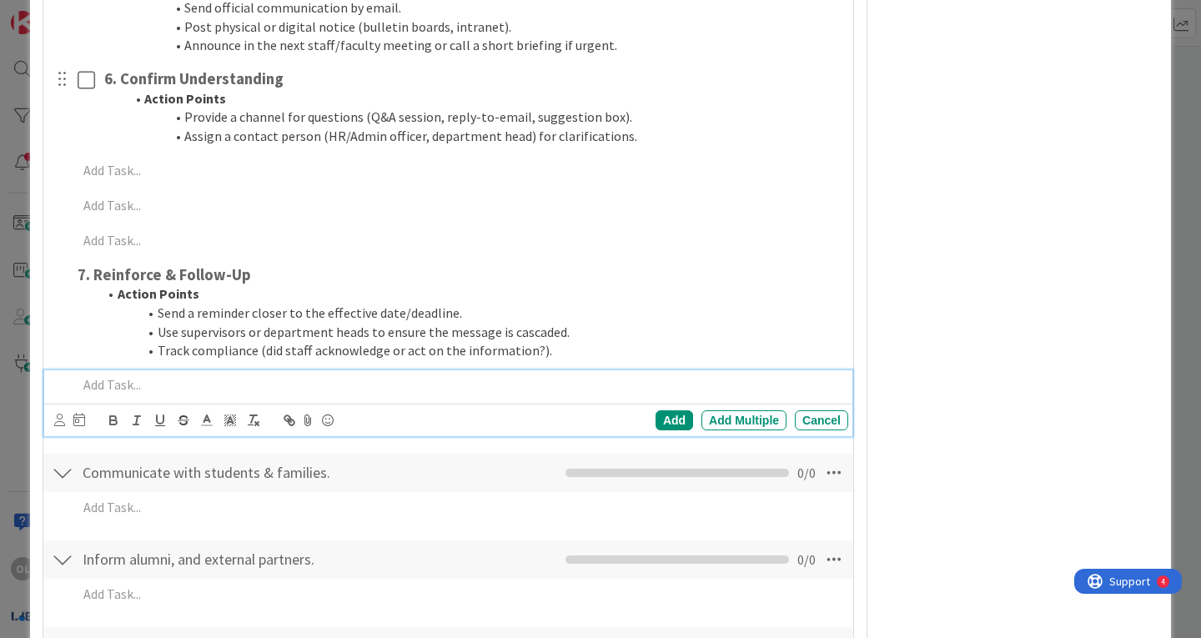
click at [101, 376] on p at bounding box center [460, 384] width 764 height 19
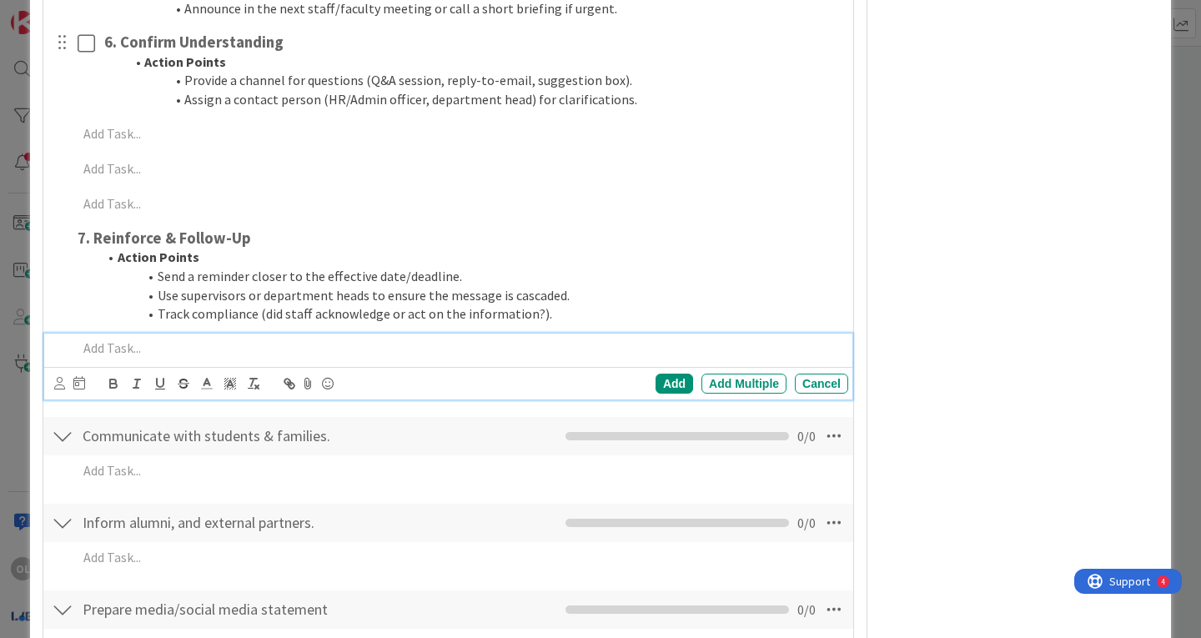
scroll to position [3021, 0]
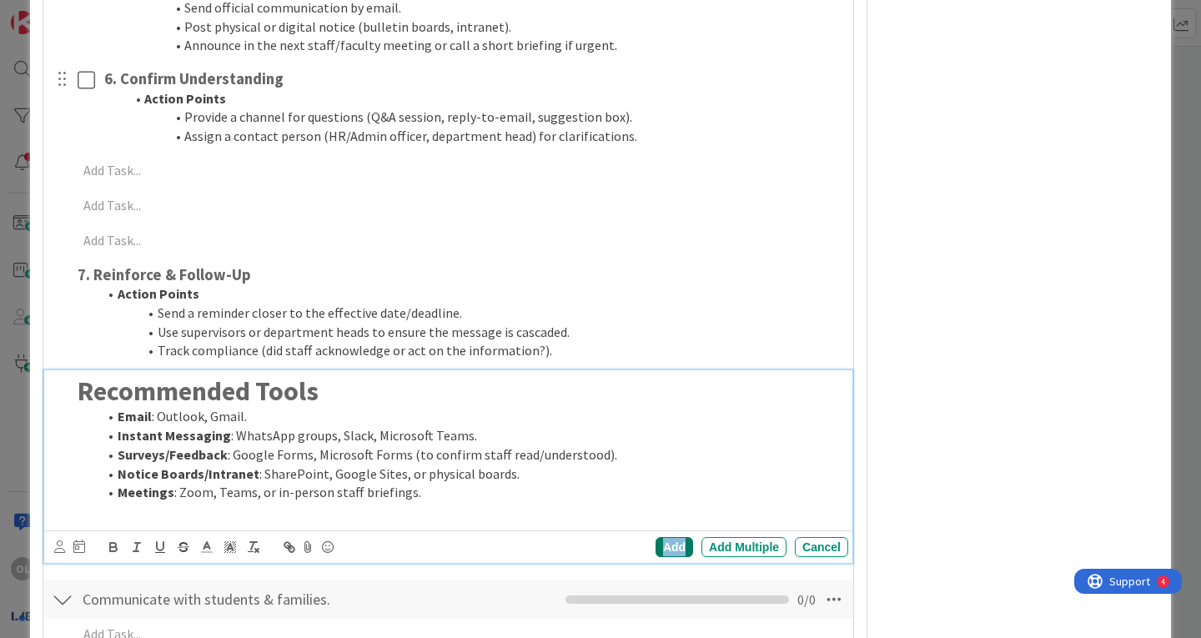
click at [656, 544] on div "Add" at bounding box center [675, 547] width 38 height 20
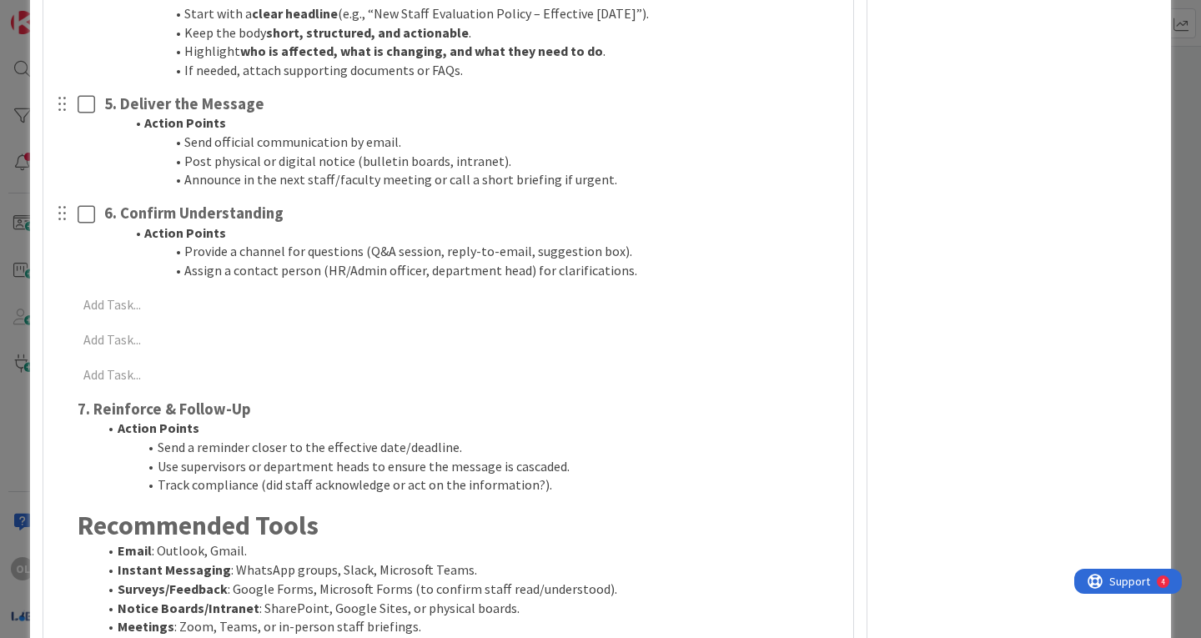
scroll to position [2886, 0]
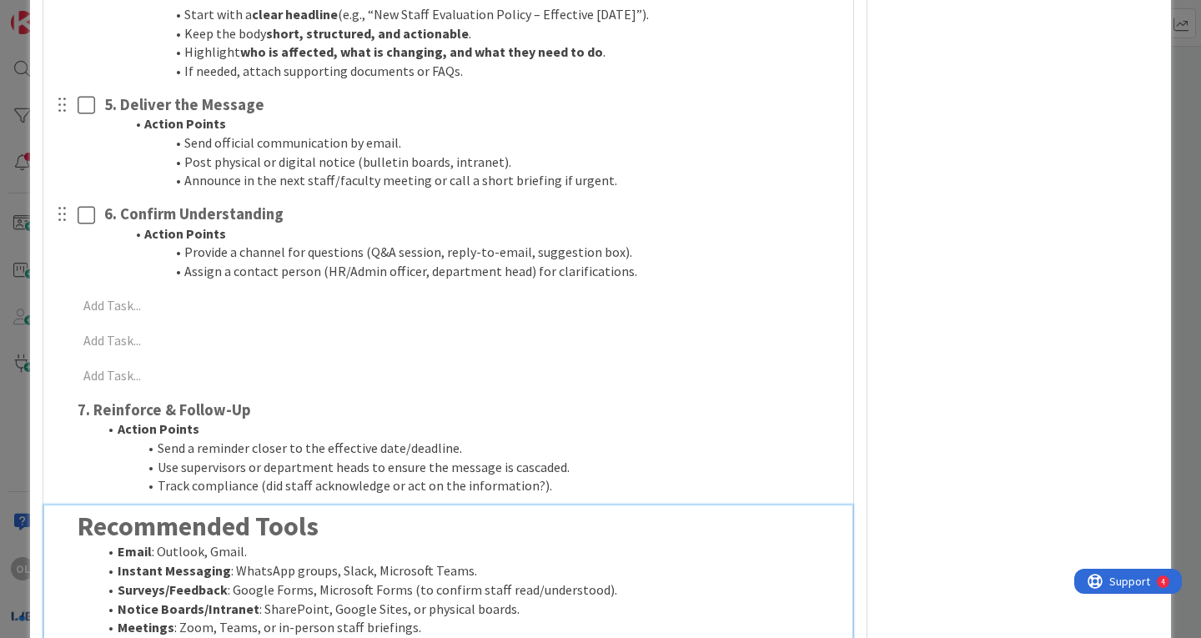
click at [82, 534] on strong "Recommended Tools" at bounding box center [198, 526] width 241 height 33
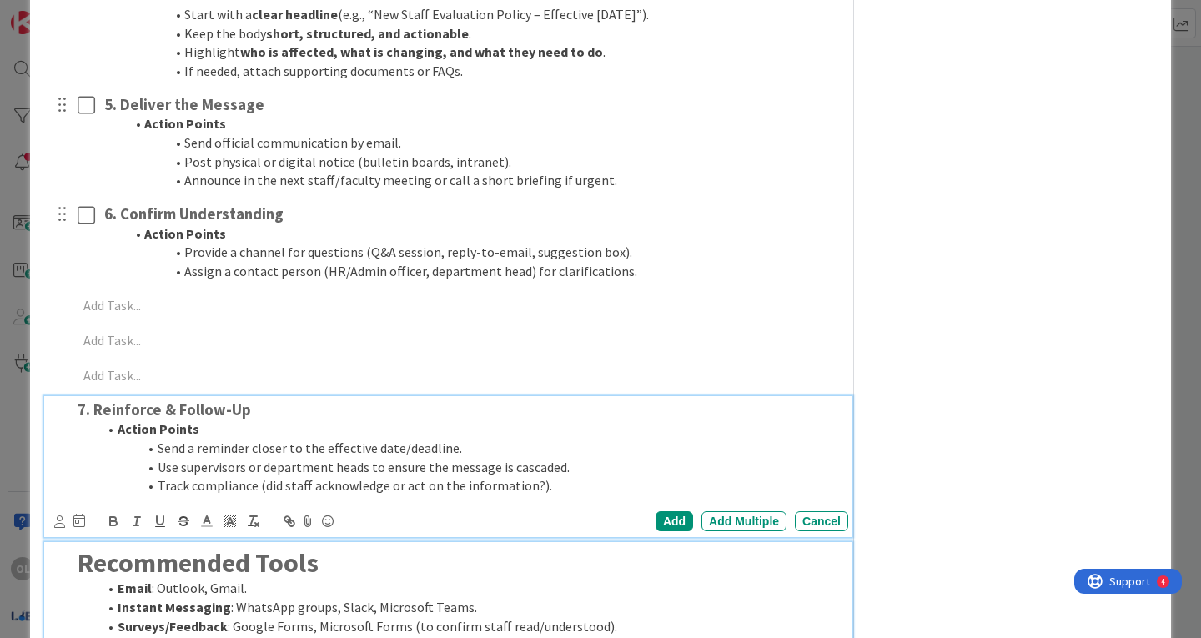
click at [95, 474] on ol "Action Points Send a reminder closer to the effective date/deadline. Use superv…" at bounding box center [460, 458] width 764 height 76
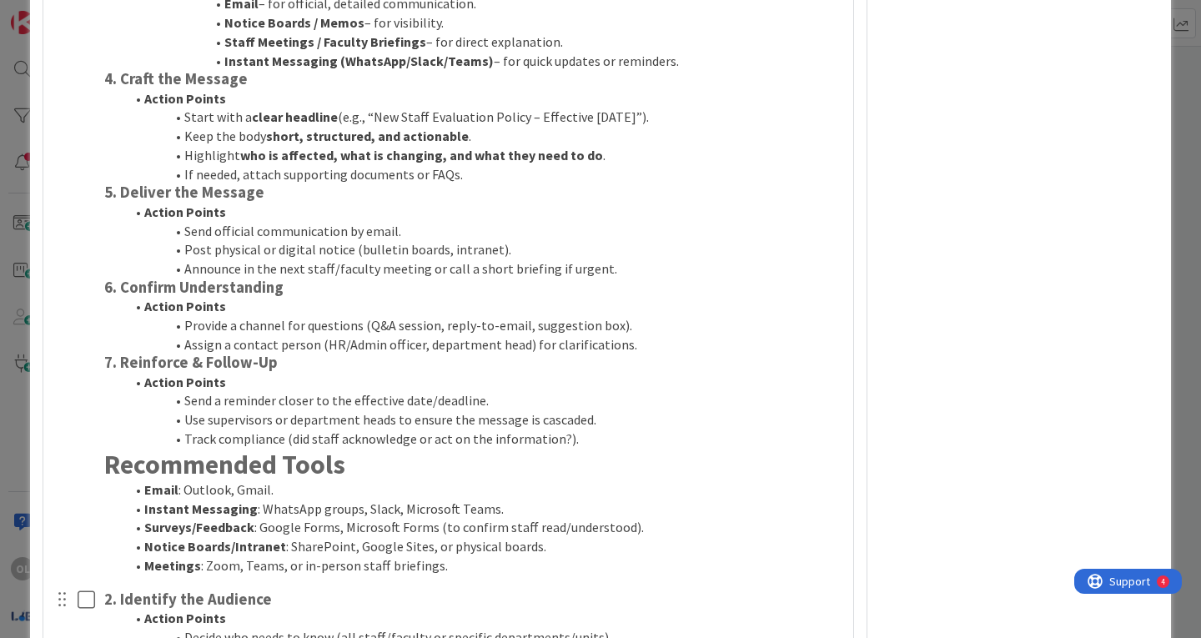
scroll to position [2005, 0]
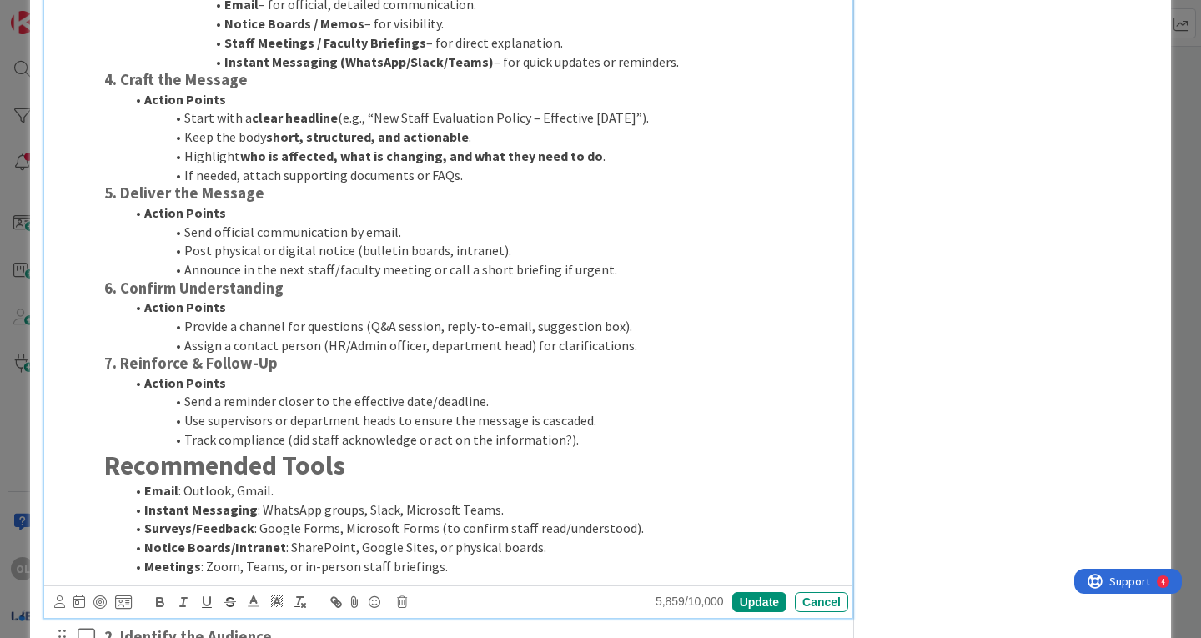
click at [189, 540] on strong "Notice Boards/Intranet" at bounding box center [215, 547] width 142 height 17
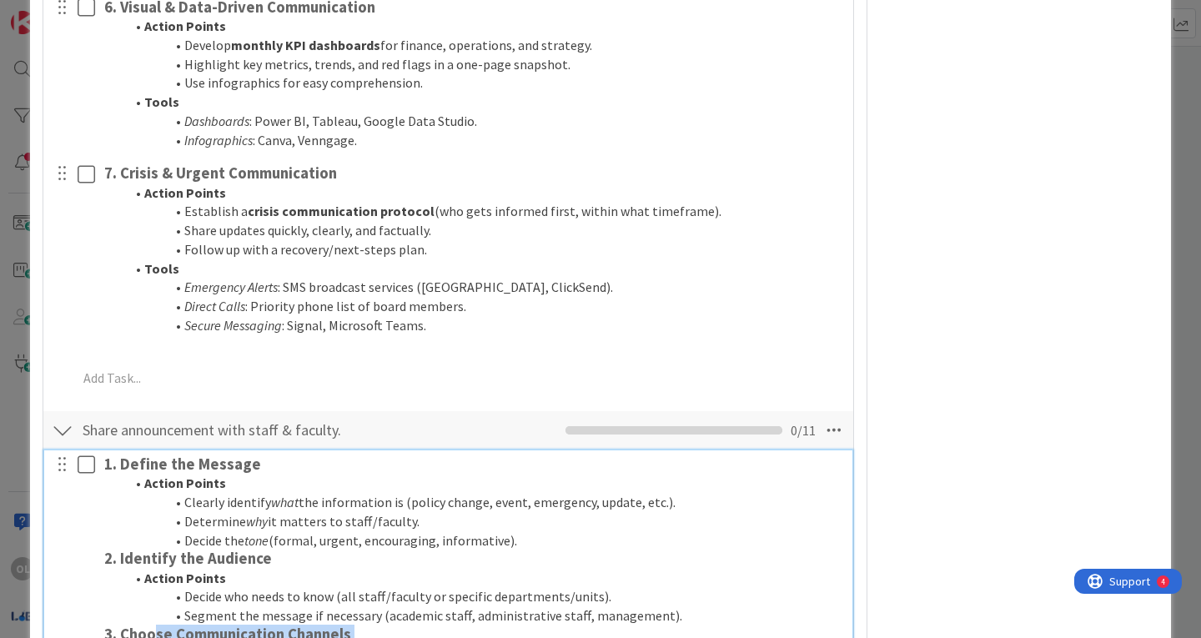
scroll to position [1604, 0]
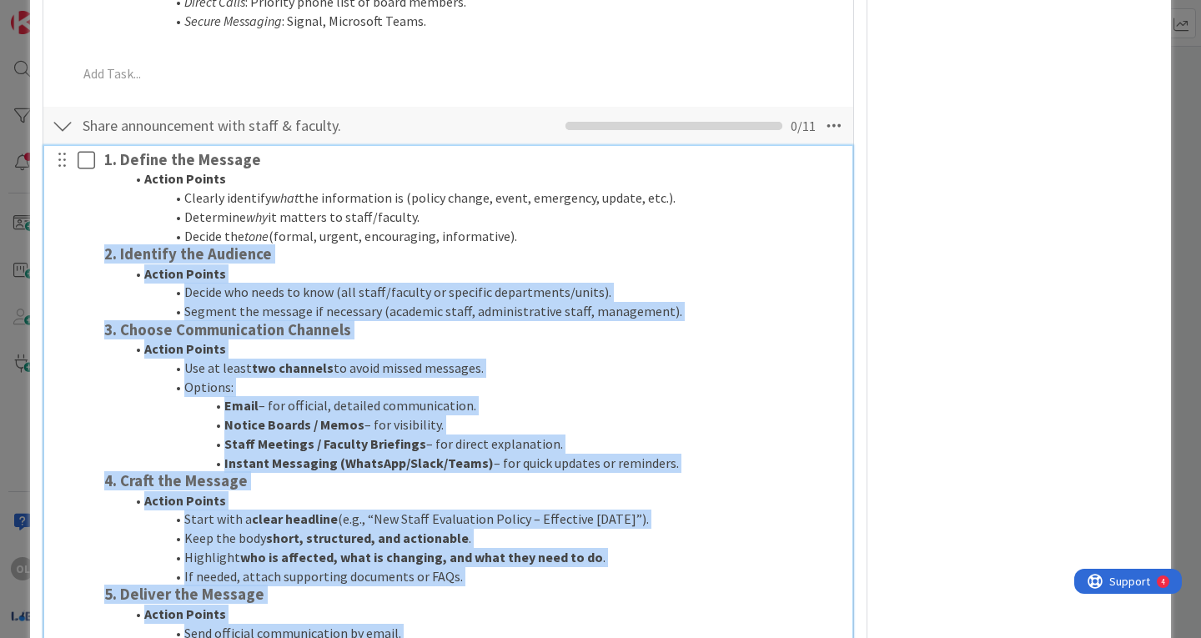
drag, startPoint x: 439, startPoint y: 570, endPoint x: 93, endPoint y: 259, distance: 464.2
click at [93, 259] on div "1. Define the Message Action Points Clearly identify what the information is (p…" at bounding box center [449, 564] width 797 height 837
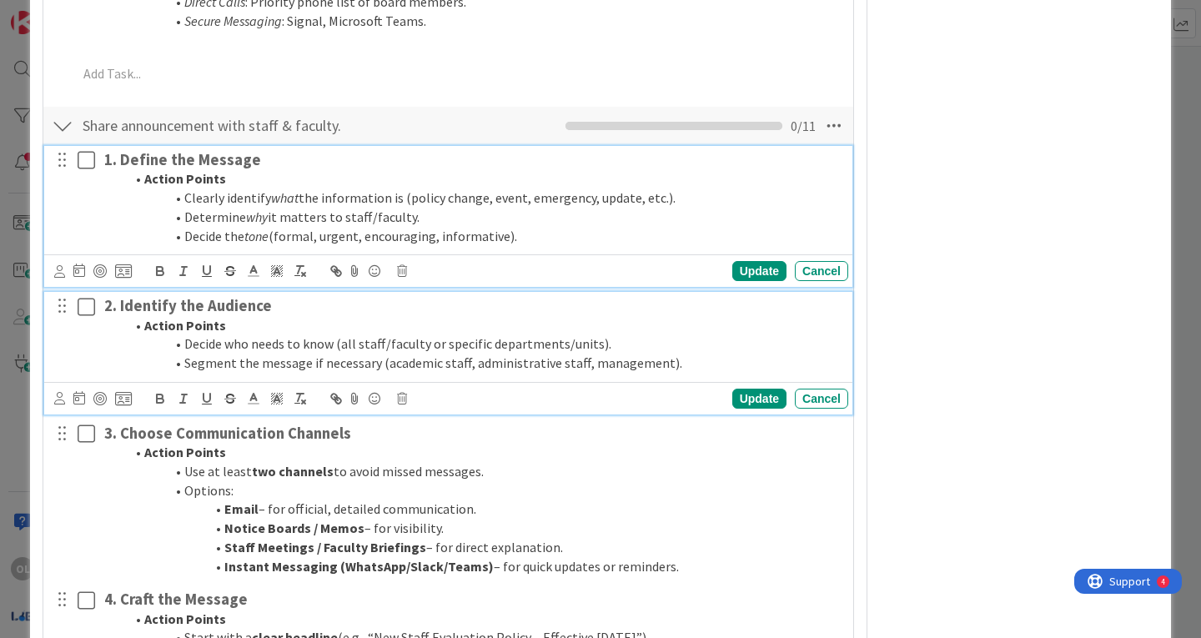
click at [472, 318] on li "Action Points" at bounding box center [482, 325] width 717 height 19
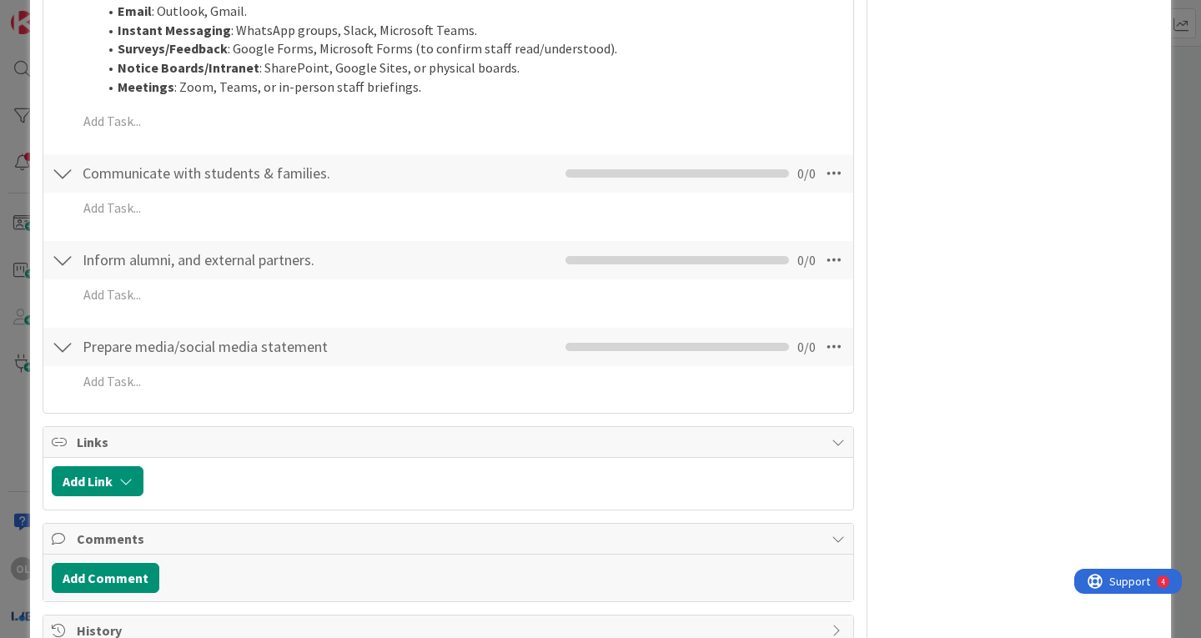
scroll to position [2775, 0]
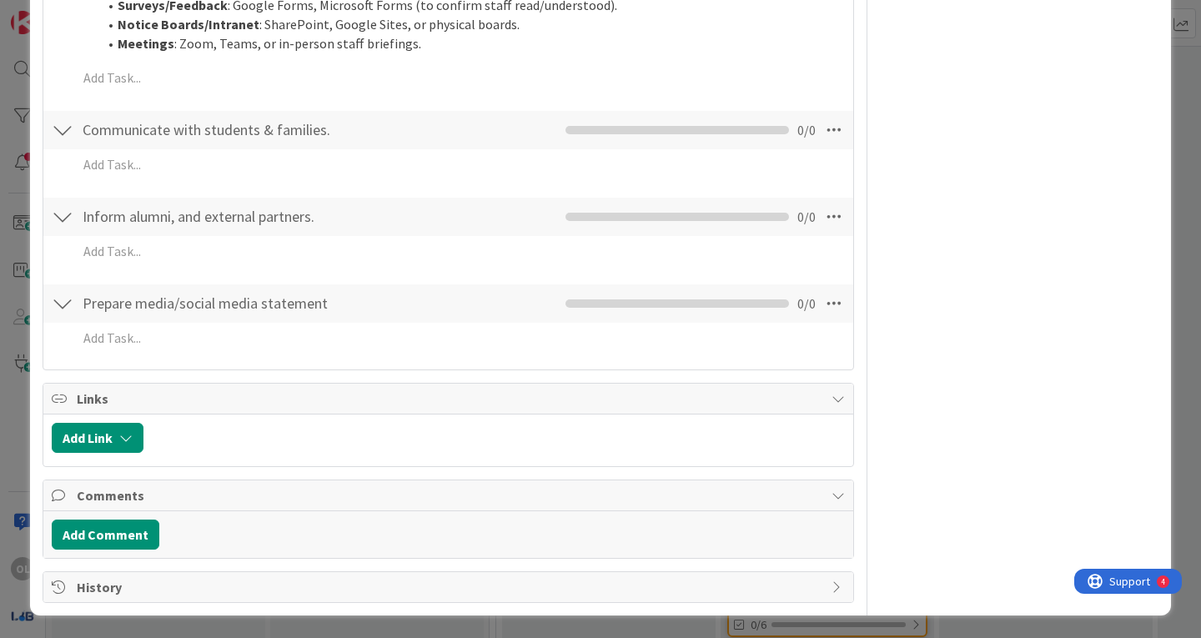
click at [71, 132] on div at bounding box center [63, 130] width 22 height 30
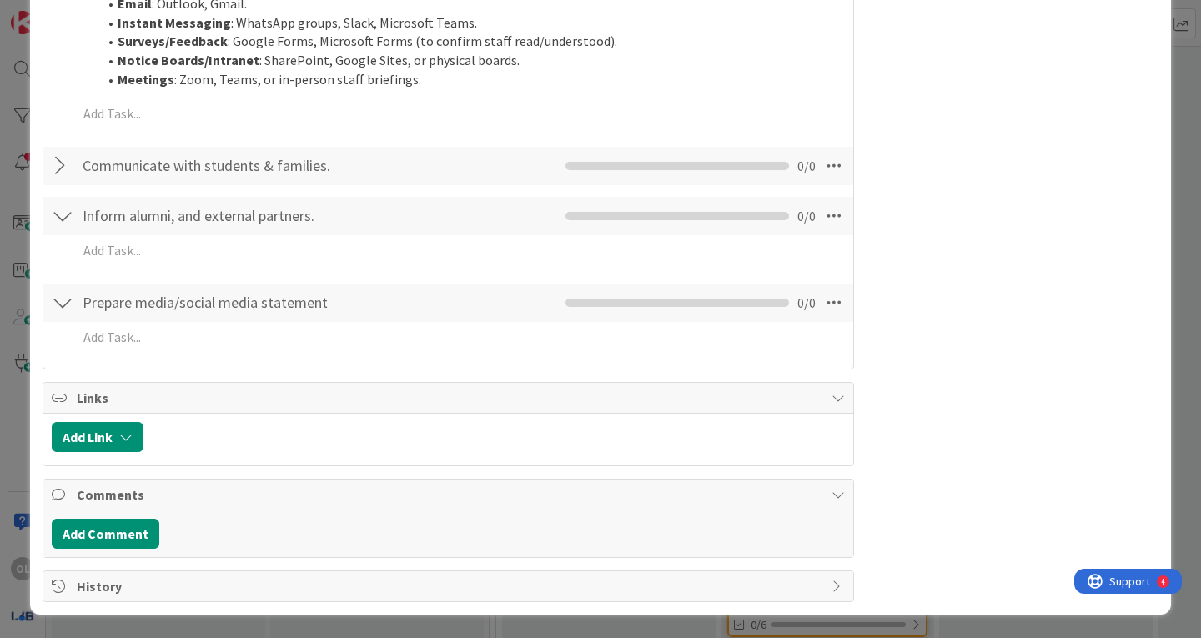
scroll to position [2702, 0]
click at [68, 162] on div at bounding box center [63, 167] width 22 height 30
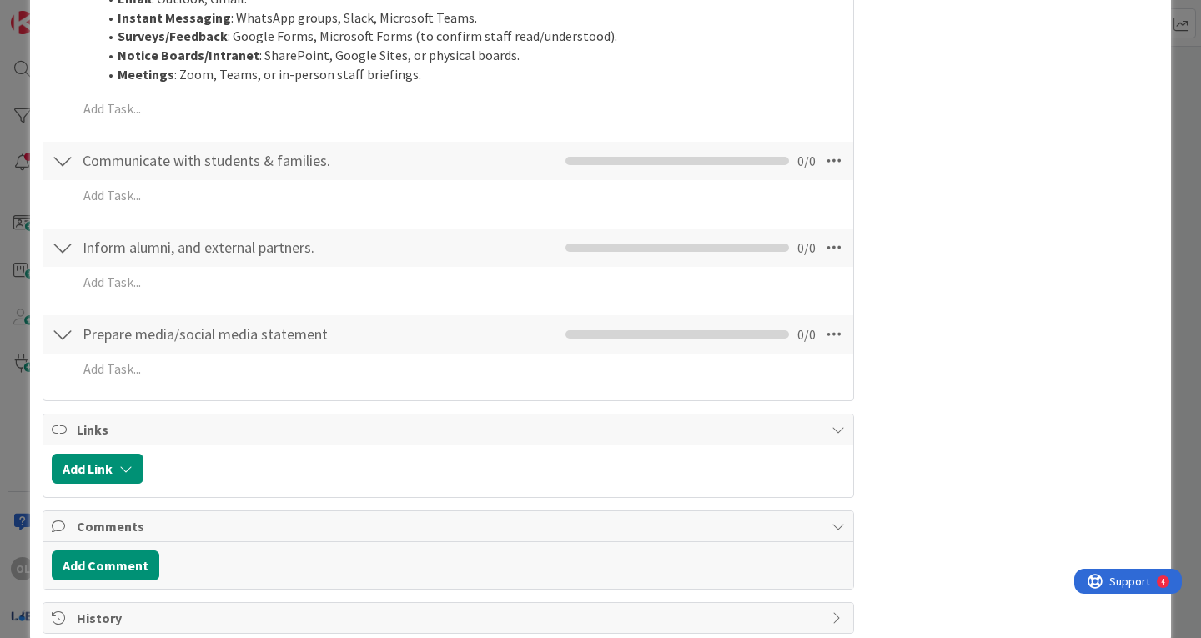
scroll to position [2708, 0]
click at [64, 167] on div at bounding box center [63, 160] width 22 height 30
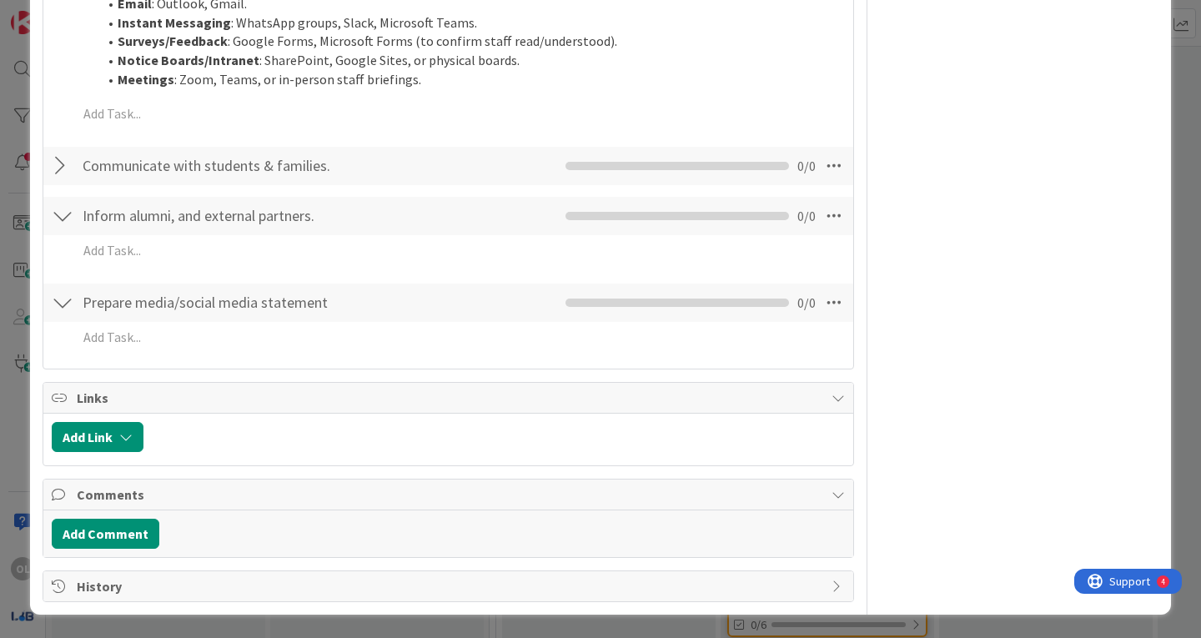
scroll to position [2702, 0]
click at [62, 166] on div at bounding box center [63, 167] width 22 height 30
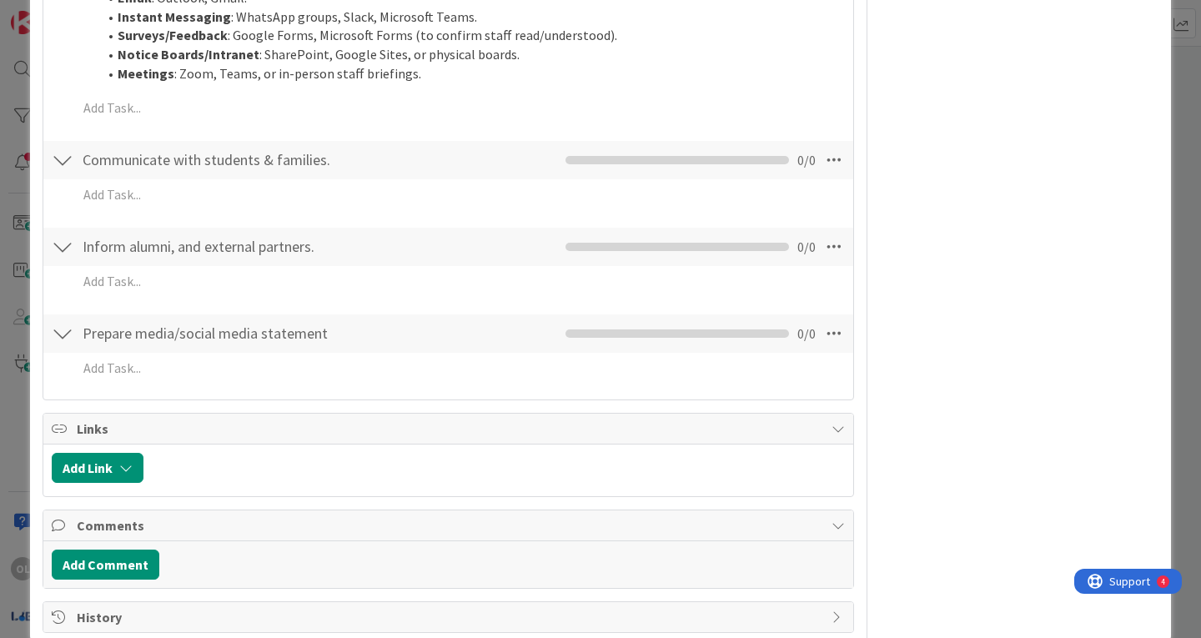
click at [63, 162] on div at bounding box center [63, 160] width 22 height 30
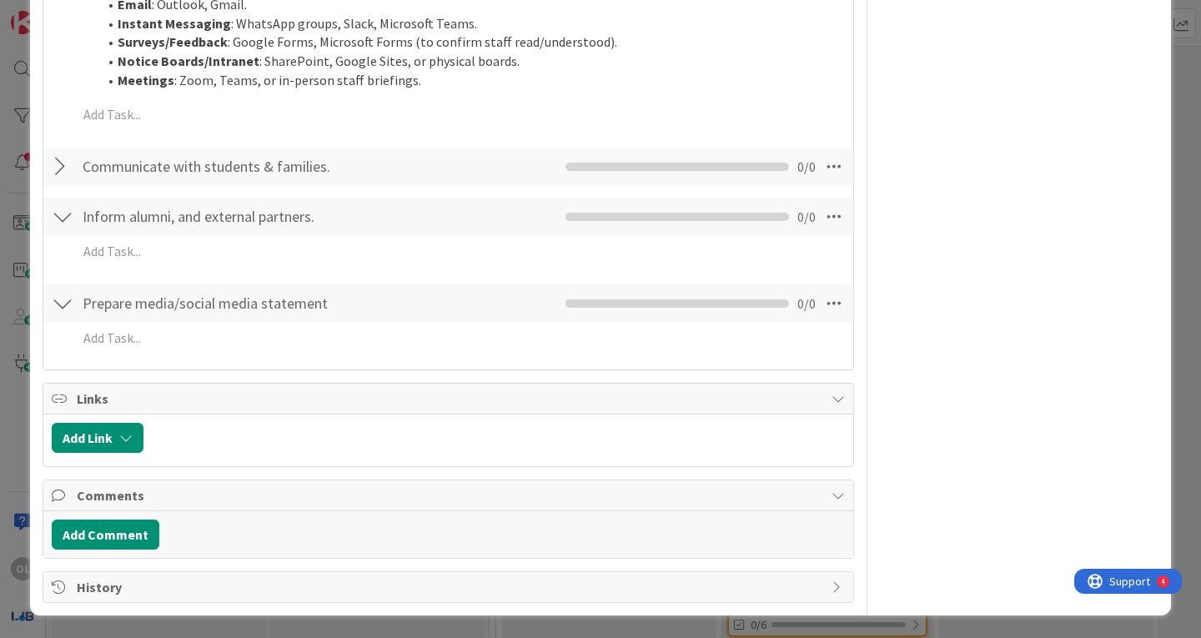
click at [56, 167] on div at bounding box center [63, 167] width 22 height 30
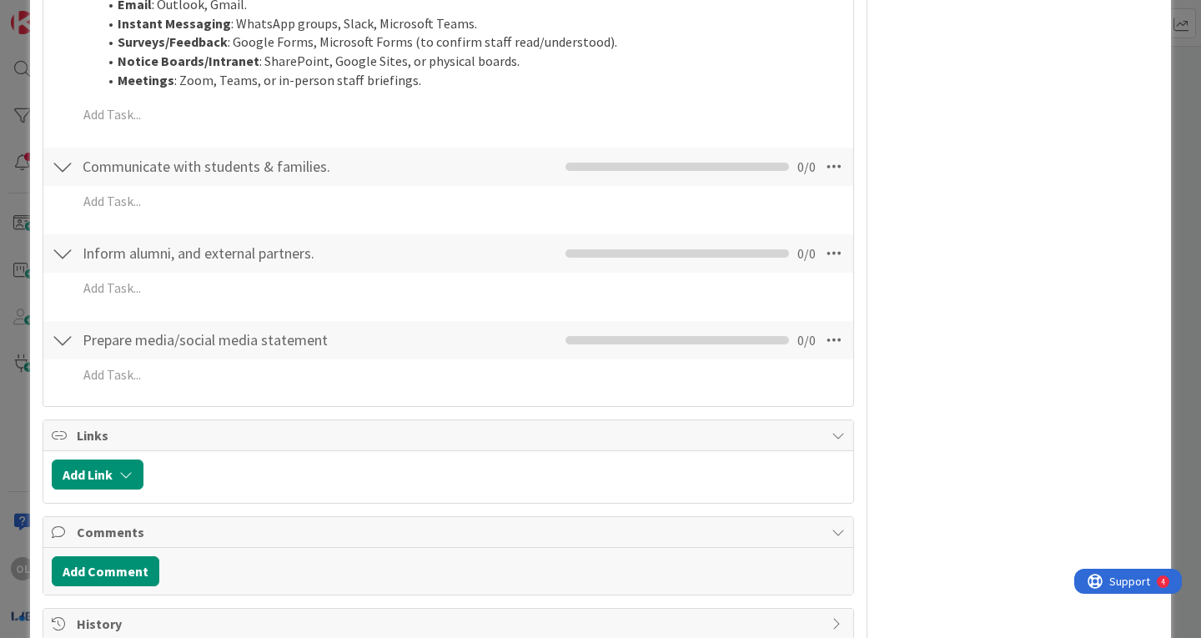
scroll to position [2708, 0]
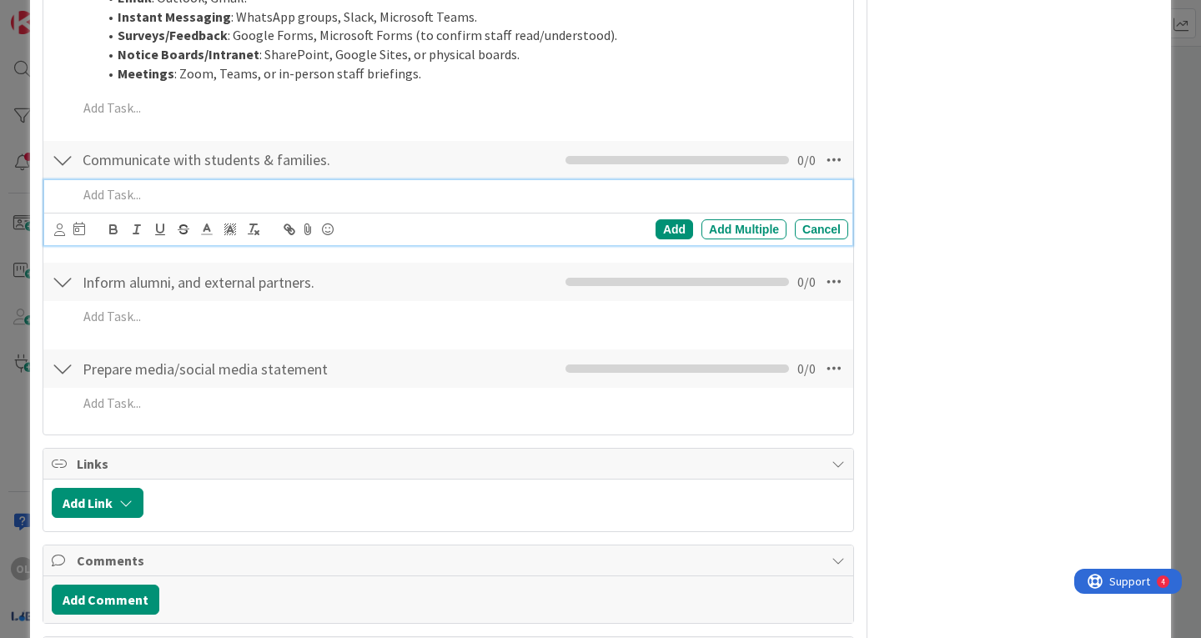
click at [131, 197] on p at bounding box center [460, 194] width 764 height 19
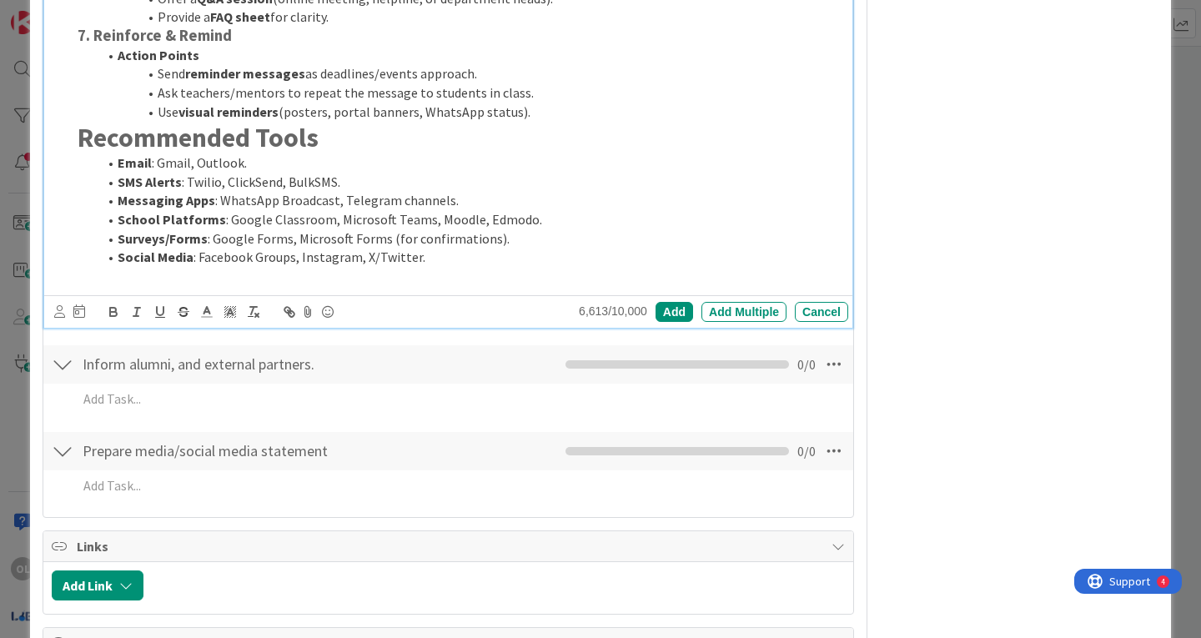
scroll to position [3526, 0]
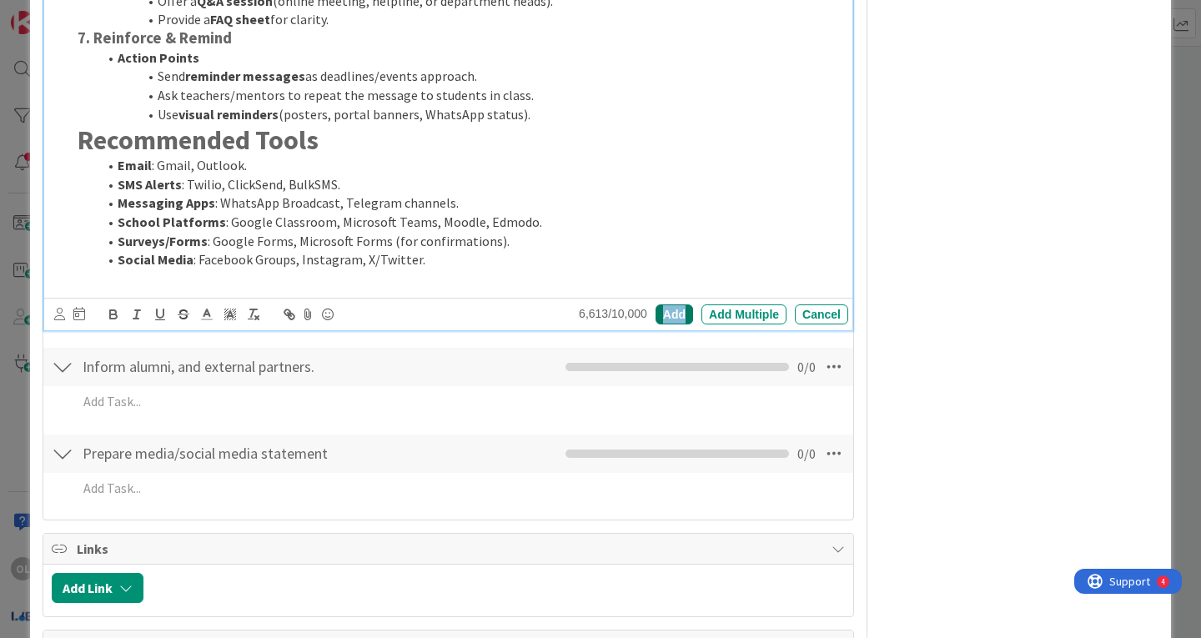
click at [666, 314] on div "Add" at bounding box center [675, 314] width 38 height 20
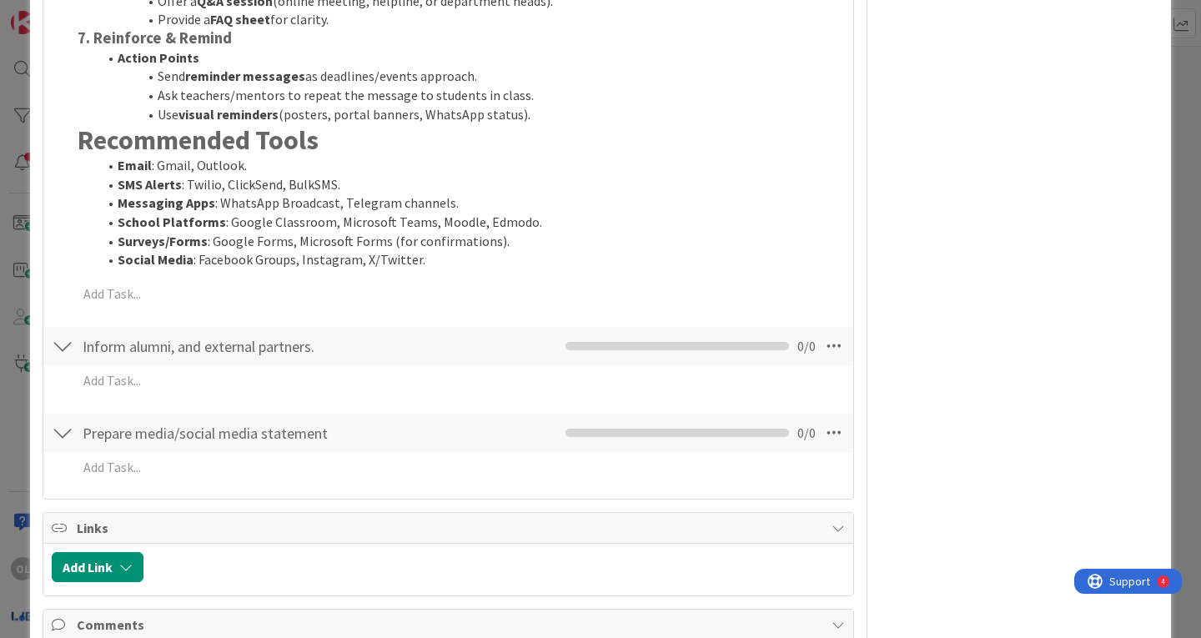
scroll to position [3656, 0]
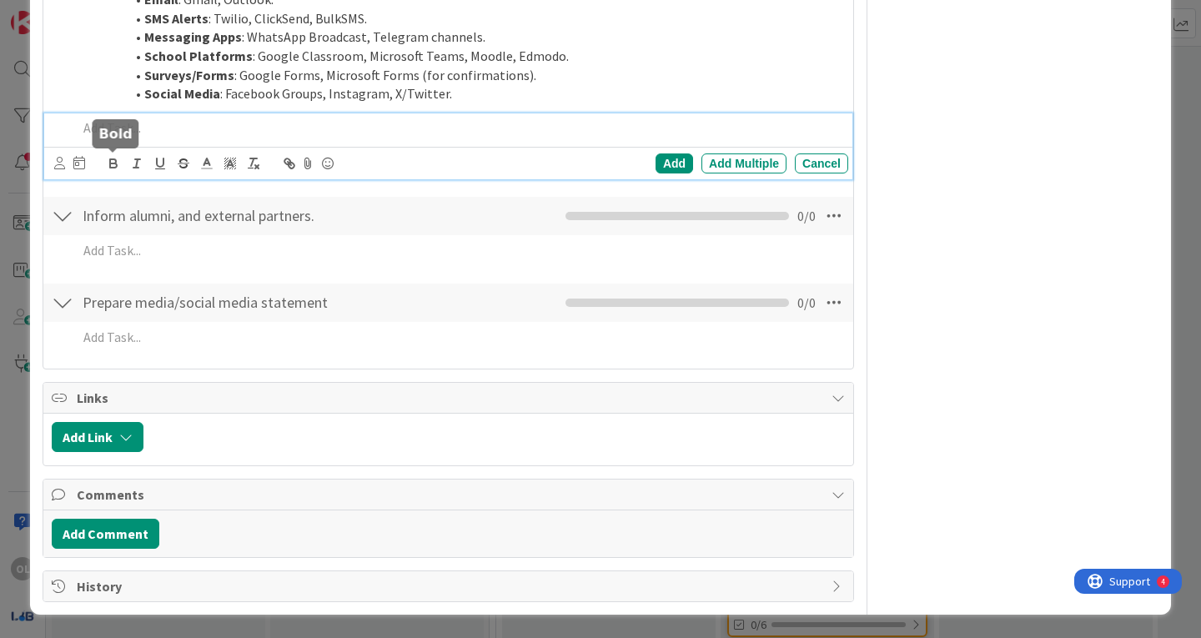
click at [108, 163] on div "Add Add Multiple Cancel" at bounding box center [448, 146] width 808 height 66
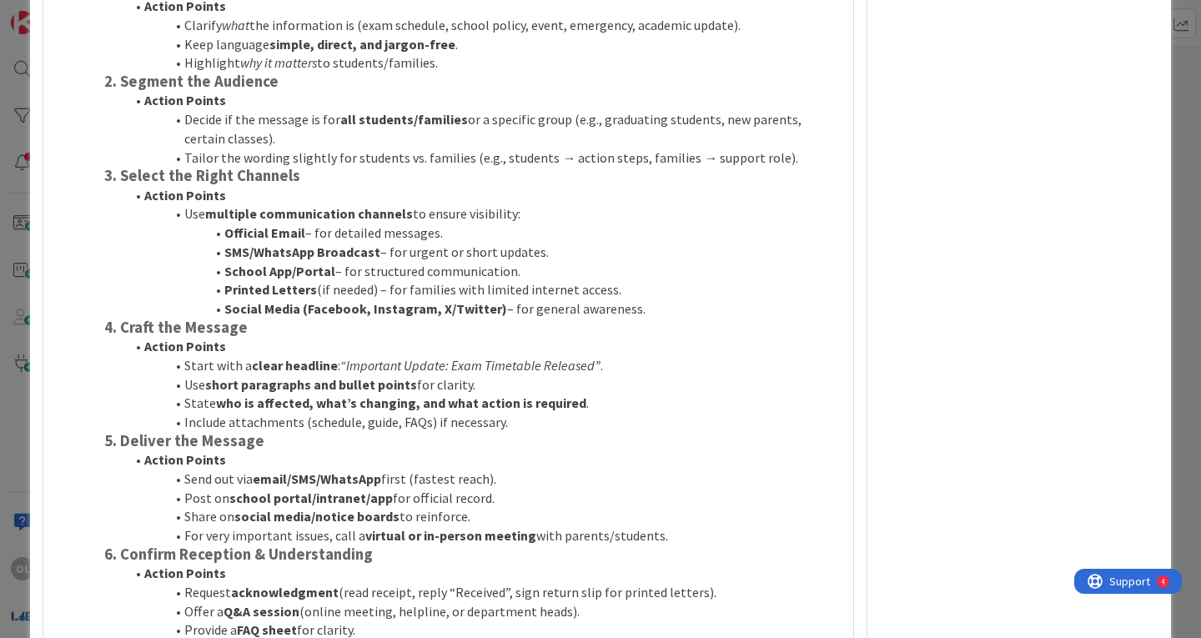
scroll to position [2913, 0]
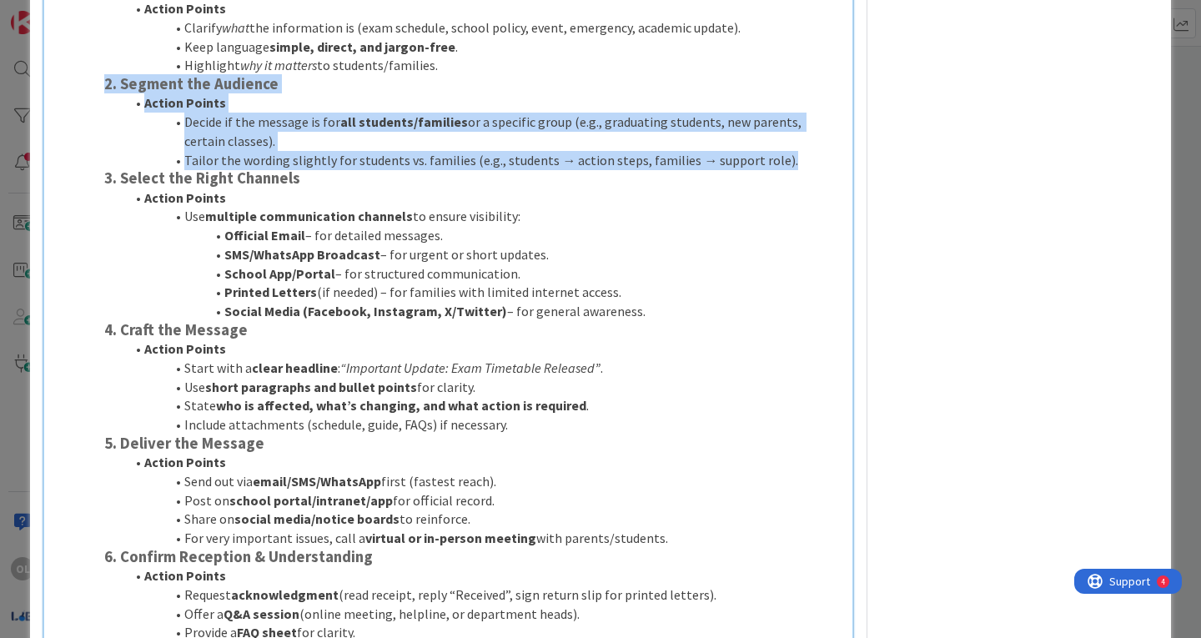
drag, startPoint x: 103, startPoint y: 84, endPoint x: 812, endPoint y: 164, distance: 712.6
click at [812, 164] on div "1. Define the Core Message Action Points Clarify what the information is (exam …" at bounding box center [473, 432] width 751 height 912
copy div "2. Segment the Audience Action Points Decide if the message is for all students…"
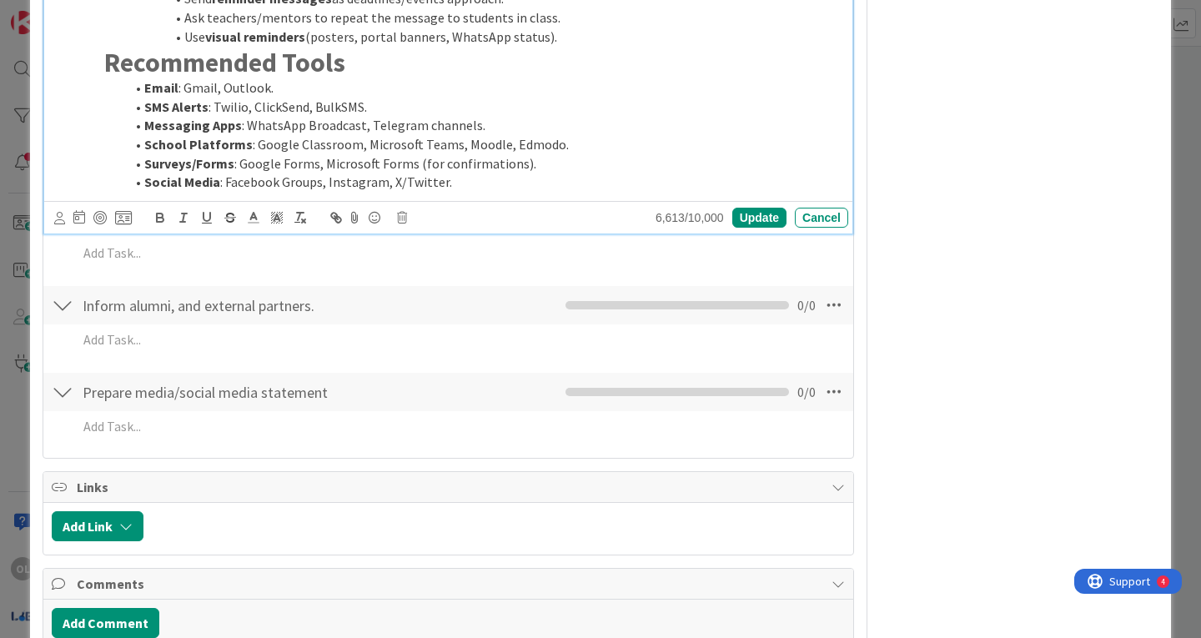
scroll to position [3692, 0]
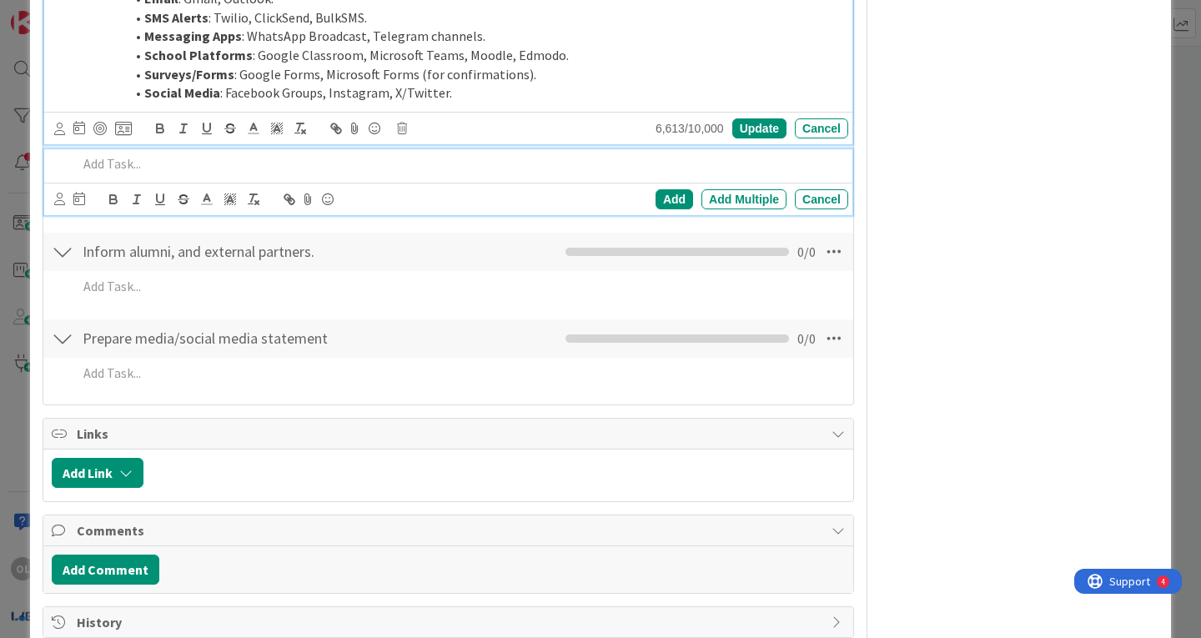
click at [109, 161] on p at bounding box center [460, 163] width 764 height 19
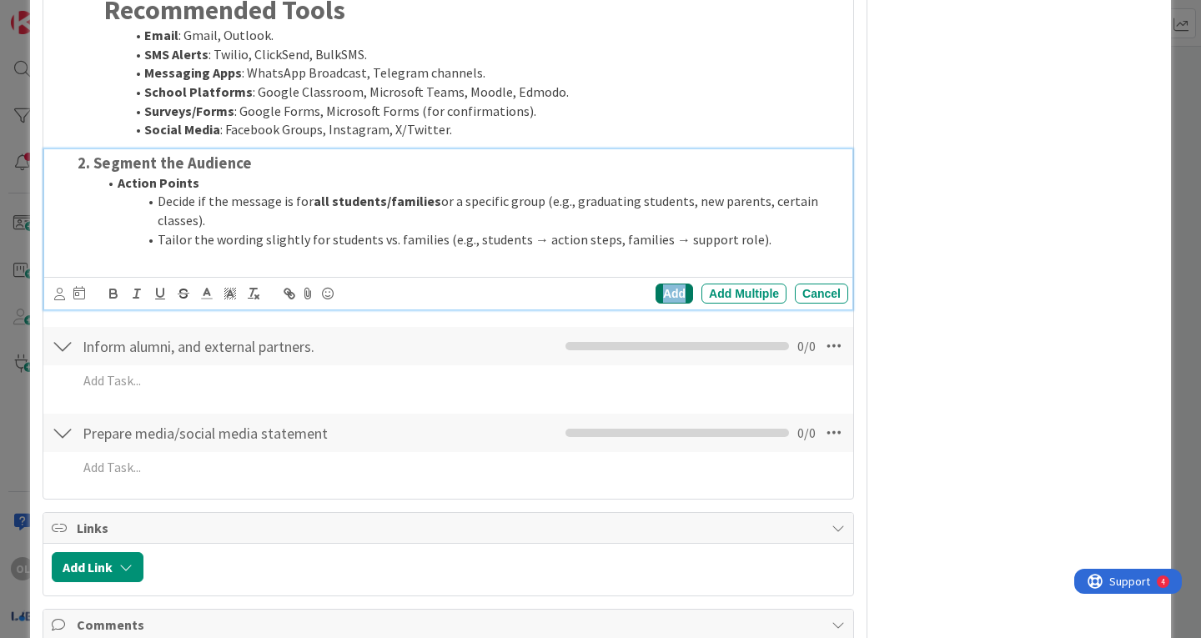
click at [661, 295] on div "Add" at bounding box center [675, 294] width 38 height 20
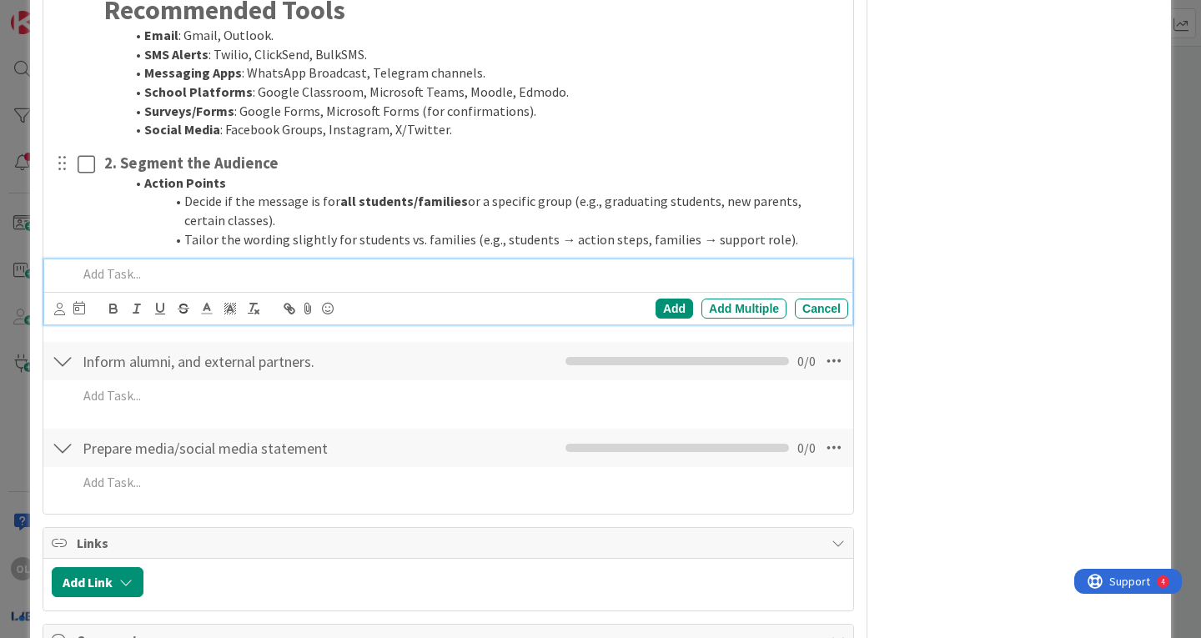
drag, startPoint x: 113, startPoint y: 274, endPoint x: 263, endPoint y: 157, distance: 189.5
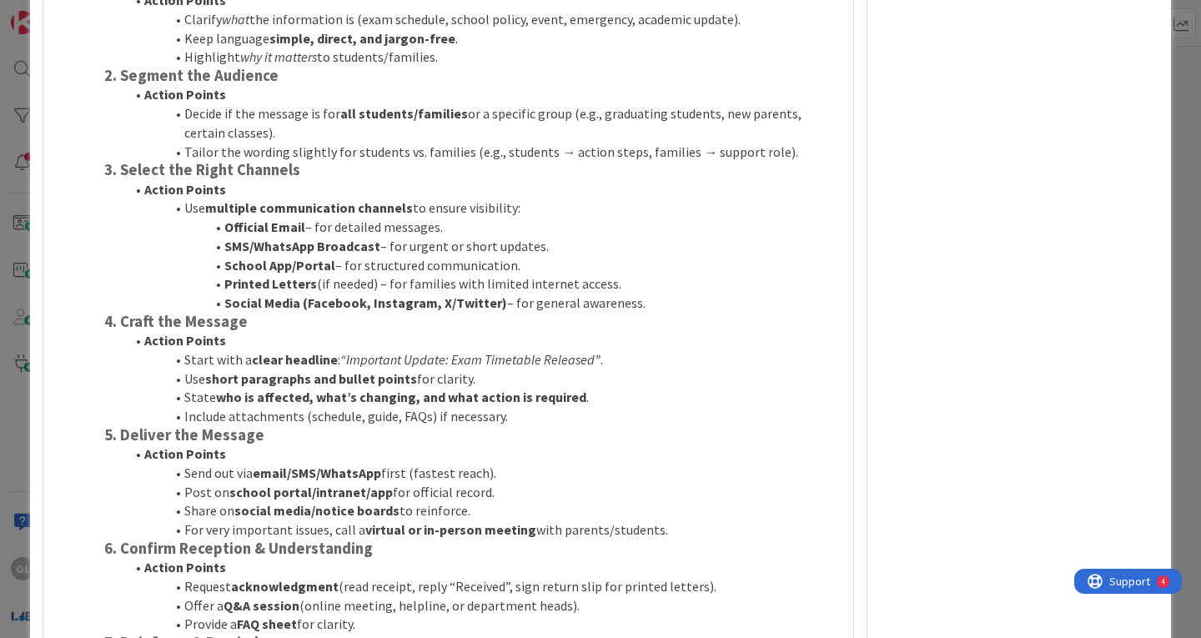
scroll to position [2919, 0]
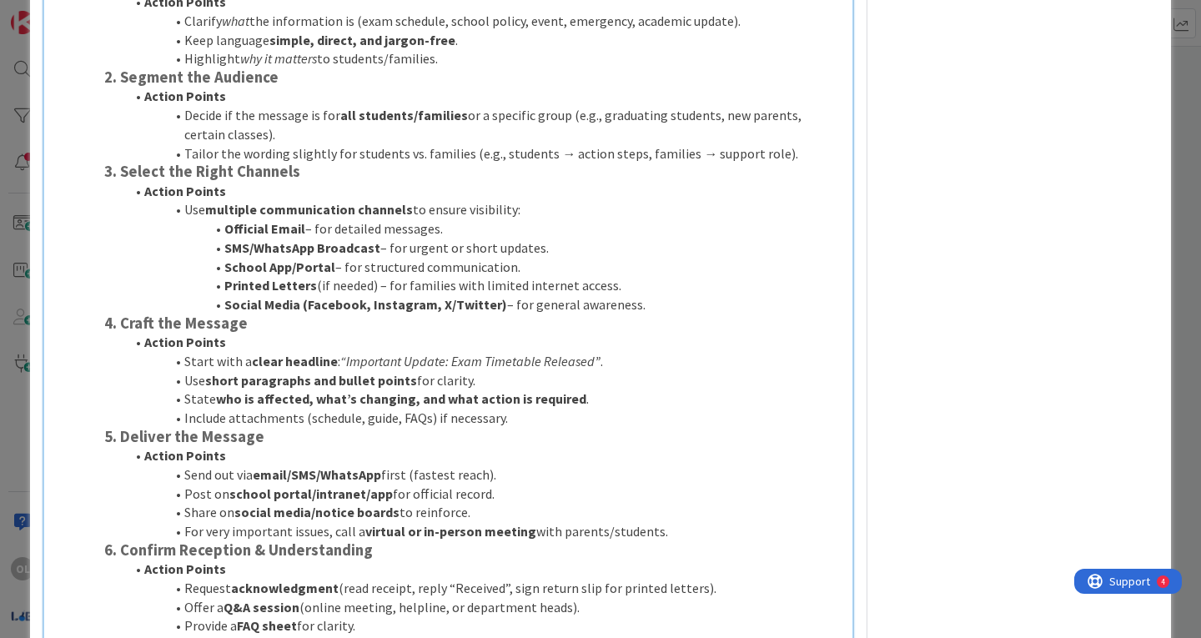
drag, startPoint x: 105, startPoint y: 170, endPoint x: 639, endPoint y: 311, distance: 552.1
click at [639, 311] on div "1. Define the Core Message Action Points Clarify what the information is (exam …" at bounding box center [473, 425] width 751 height 912
copy div "3. Select the Right Channels Action Points Use multiple communication channels …"
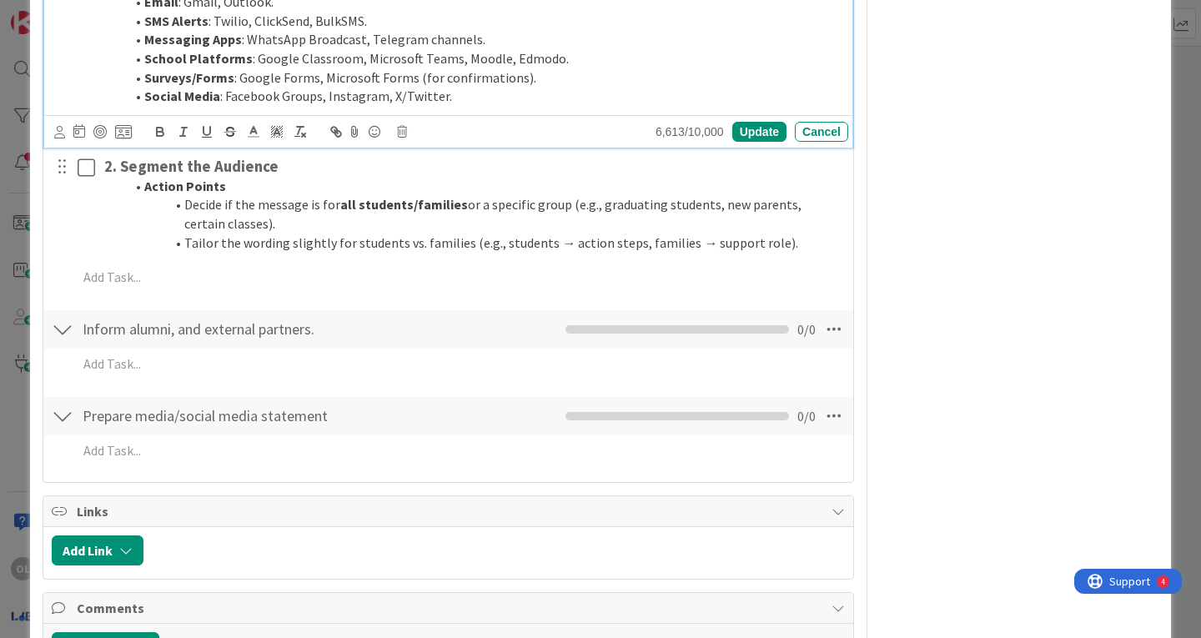
scroll to position [3689, 0]
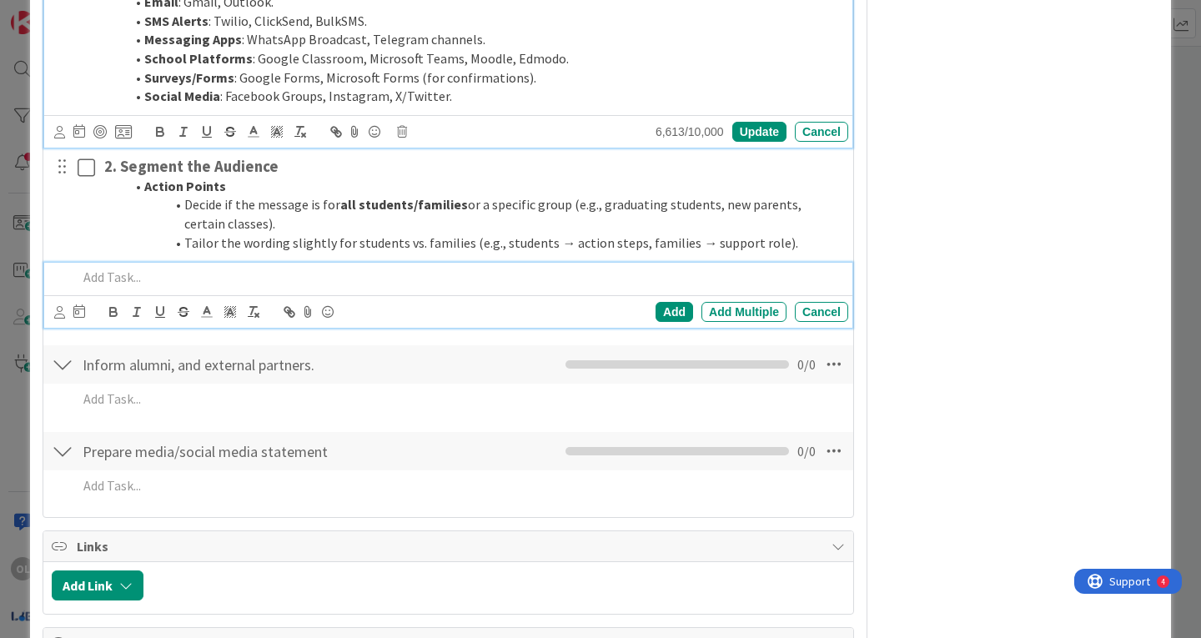
click at [107, 277] on p at bounding box center [460, 277] width 764 height 19
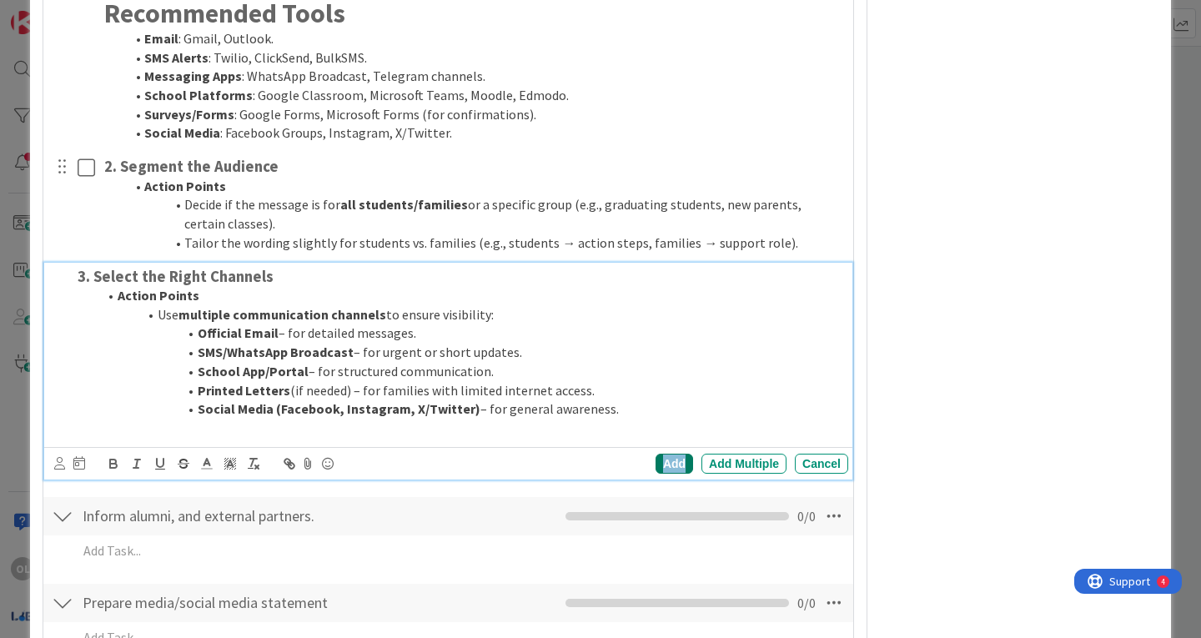
click at [656, 465] on div "Add" at bounding box center [675, 464] width 38 height 20
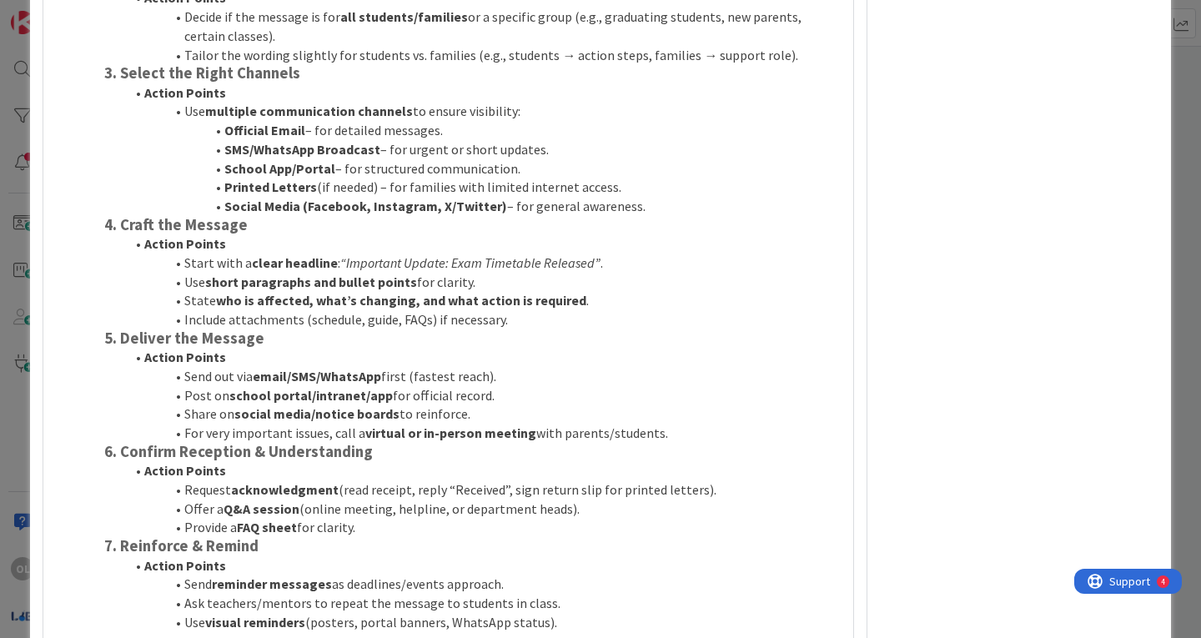
scroll to position [3015, 0]
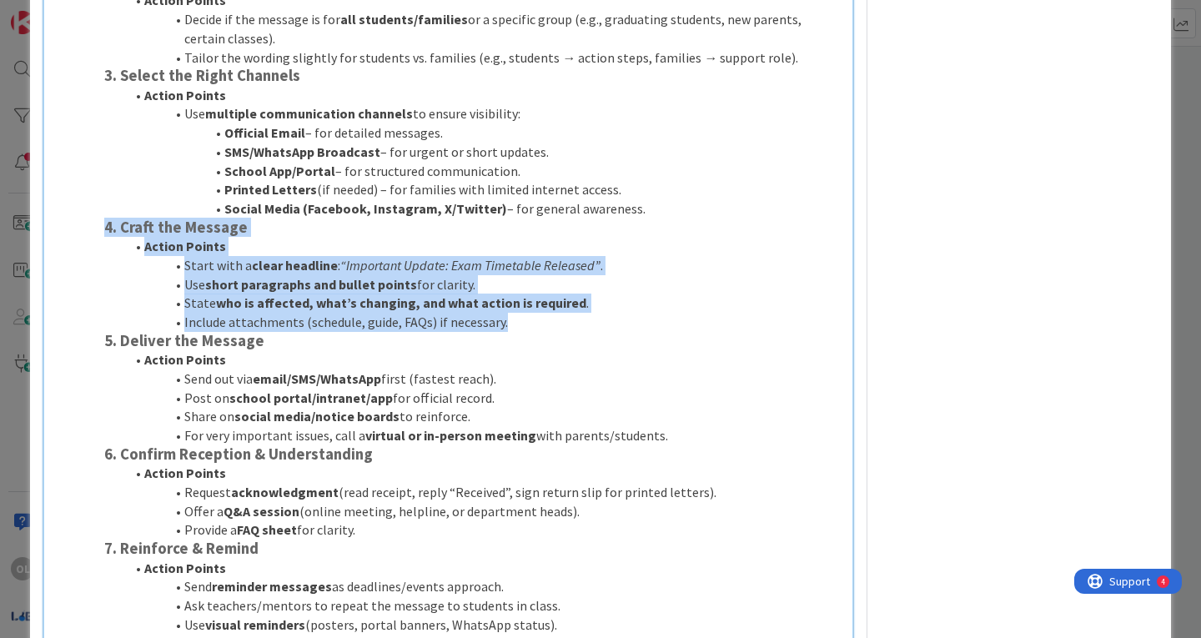
drag, startPoint x: 104, startPoint y: 228, endPoint x: 611, endPoint y: 329, distance: 517.2
click at [611, 329] on div "1. Define the Core Message Action Points Clarify what the information is (exam …" at bounding box center [473, 329] width 751 height 912
copy div "4. Craft the Message Action Points Start with a clear headline : “Important Upd…"
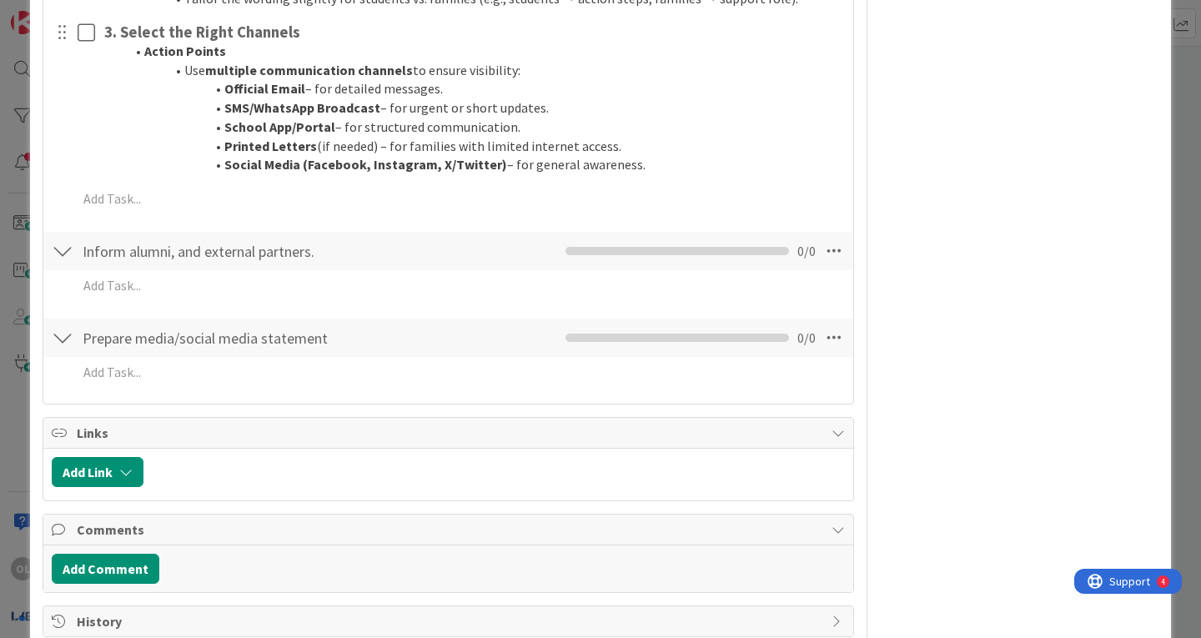
scroll to position [3969, 0]
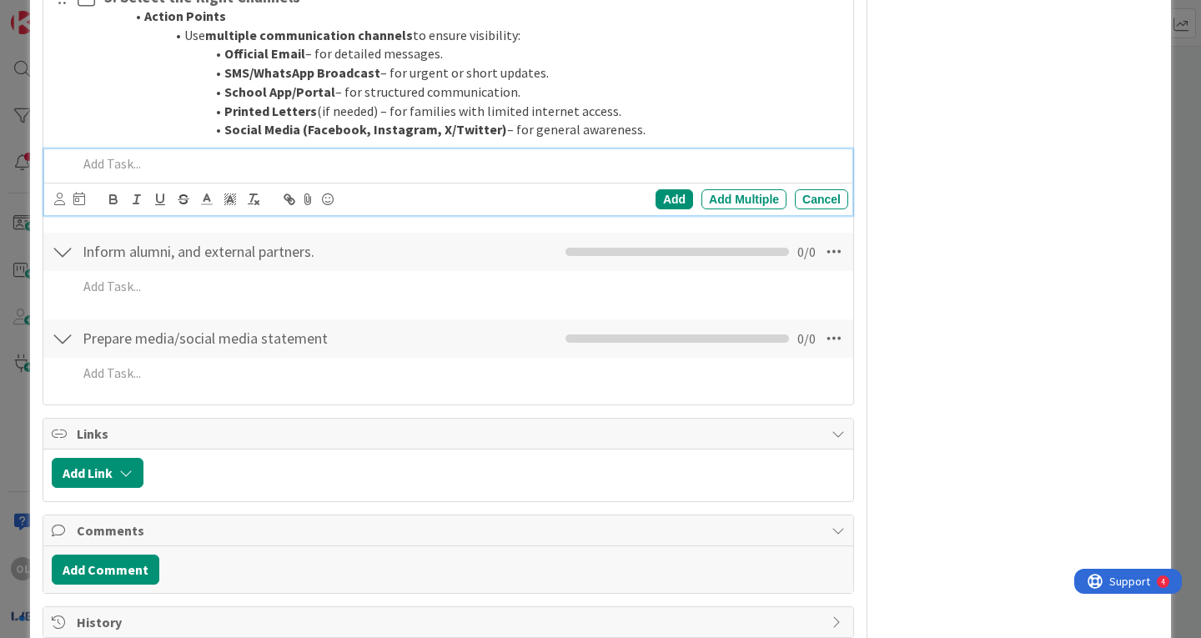
click at [136, 159] on p at bounding box center [460, 163] width 764 height 19
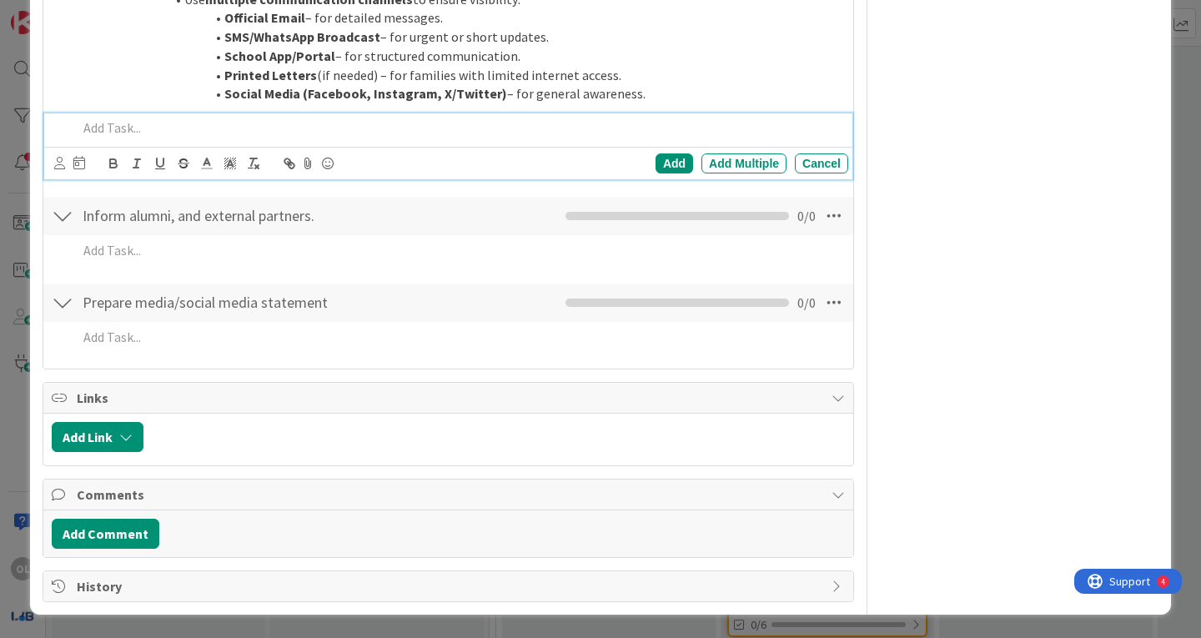
scroll to position [3932, 0]
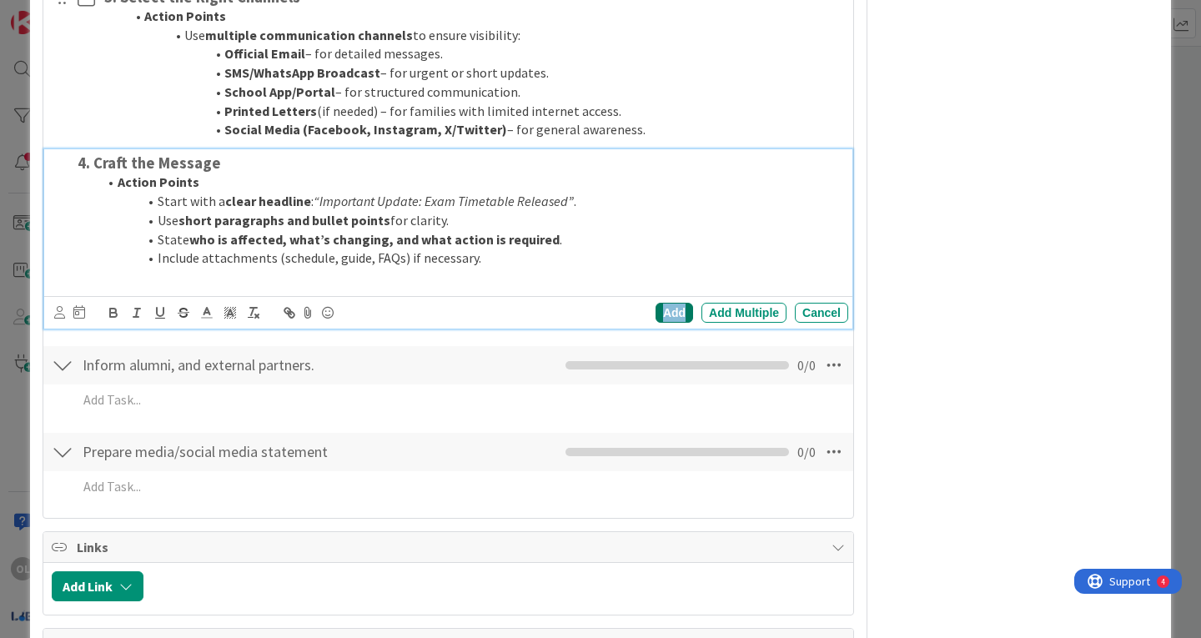
click at [671, 314] on div "Add" at bounding box center [675, 313] width 38 height 20
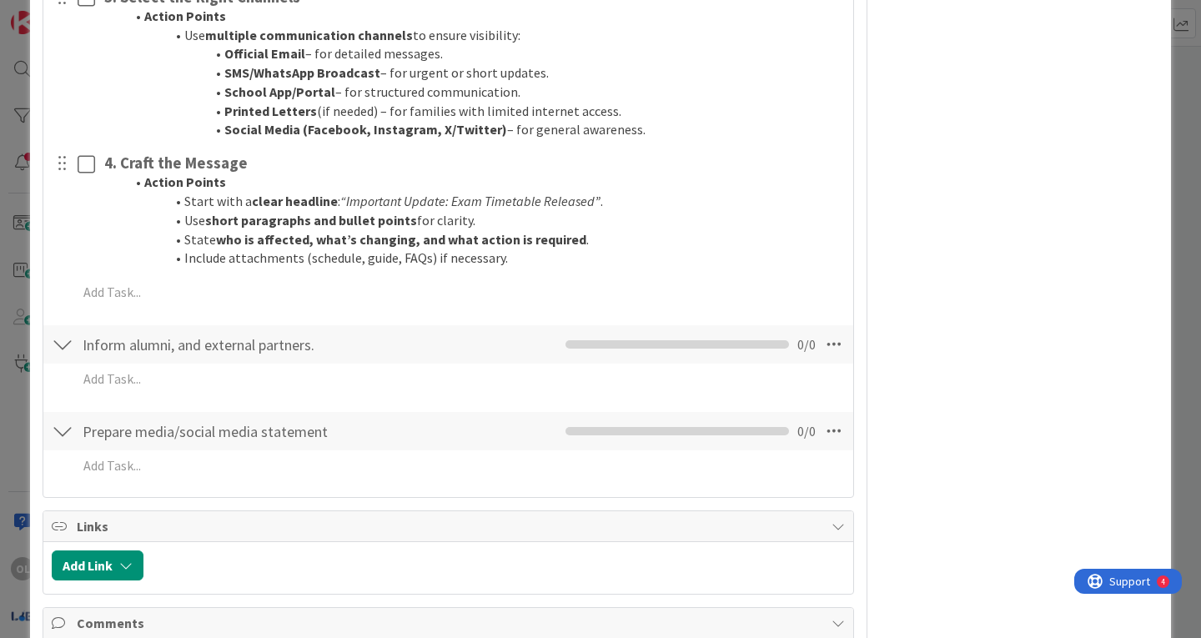
scroll to position [3188, 0]
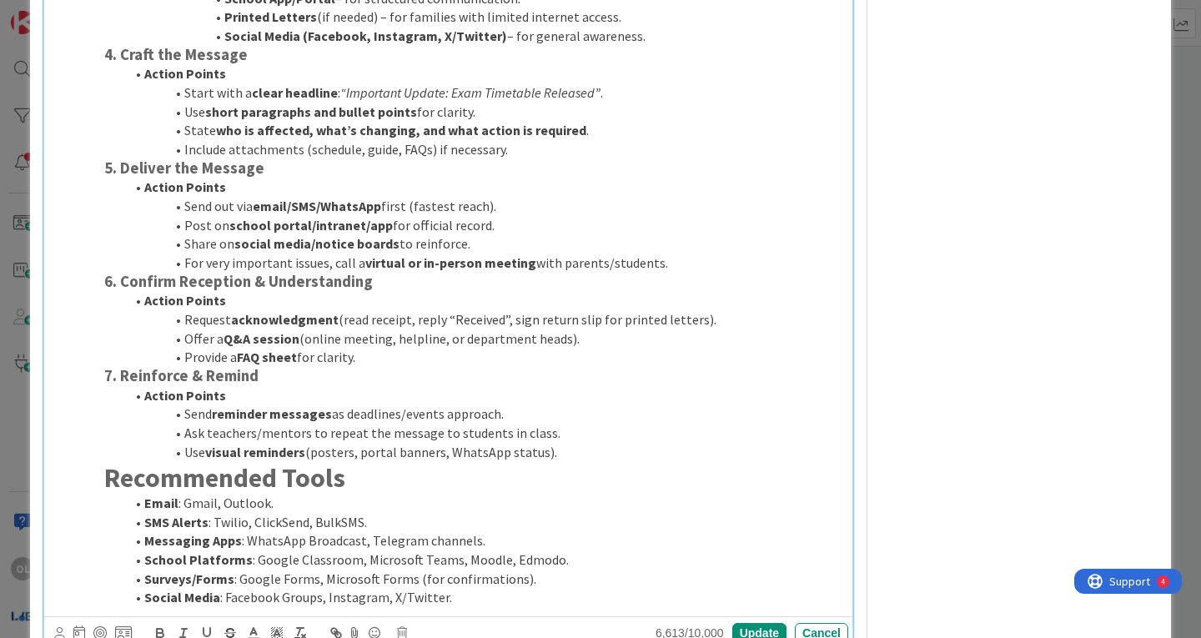
drag, startPoint x: 105, startPoint y: 169, endPoint x: 733, endPoint y: 255, distance: 633.9
click at [733, 255] on div "1. Define the Core Message Action Points Clarify what the information is (exam …" at bounding box center [473, 157] width 751 height 912
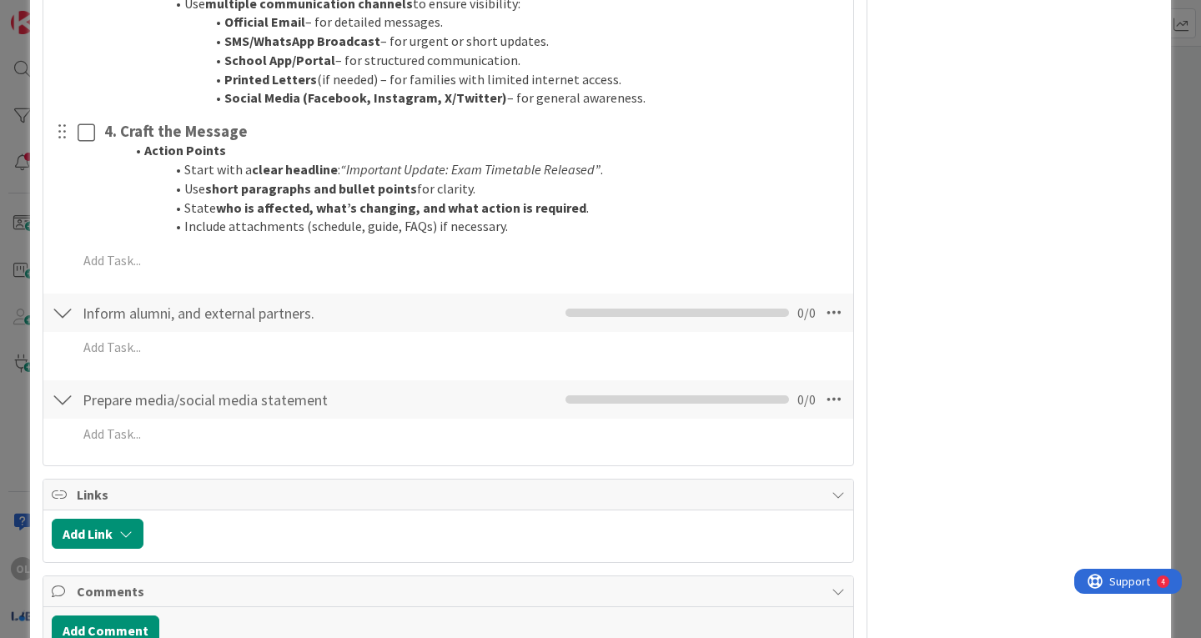
scroll to position [4000, 0]
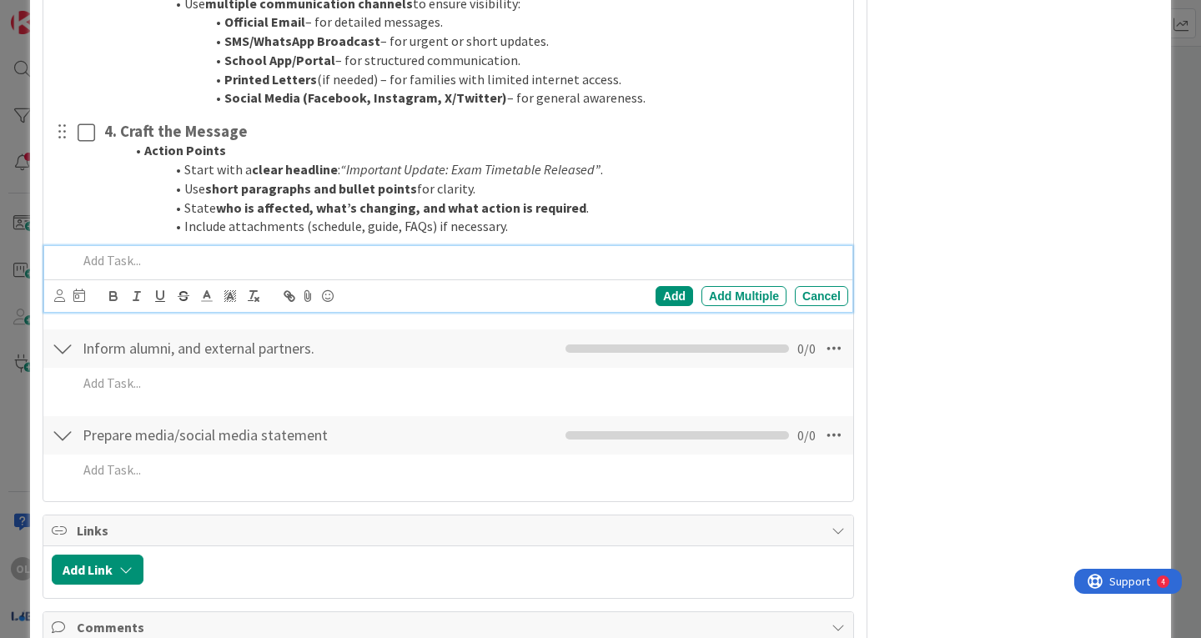
click at [124, 255] on p at bounding box center [460, 260] width 764 height 19
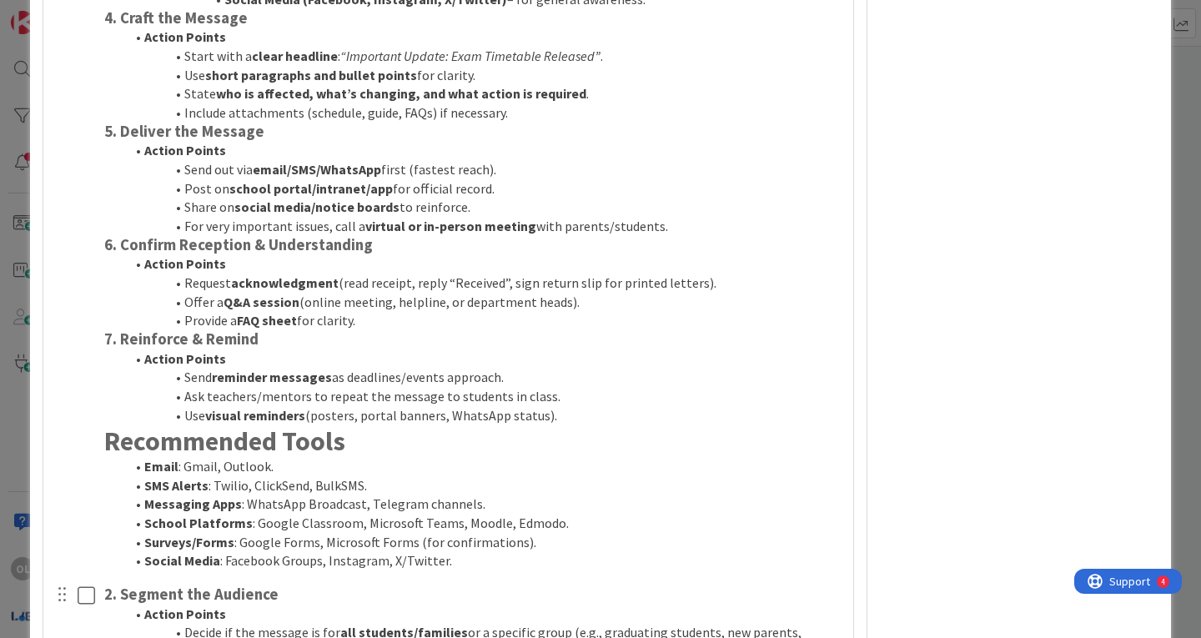
scroll to position [3224, 0]
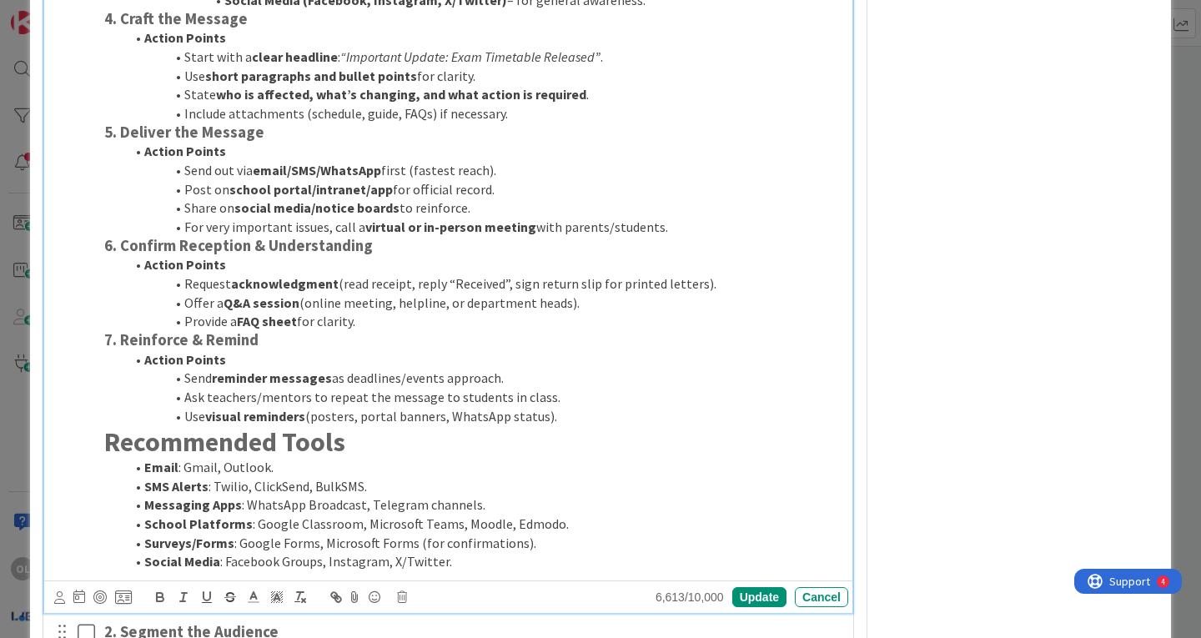
drag, startPoint x: 107, startPoint y: 132, endPoint x: 783, endPoint y: 232, distance: 683.8
click at [783, 232] on div "1. Define the Core Message Action Points Clarify what the information is (exam …" at bounding box center [473, 121] width 751 height 912
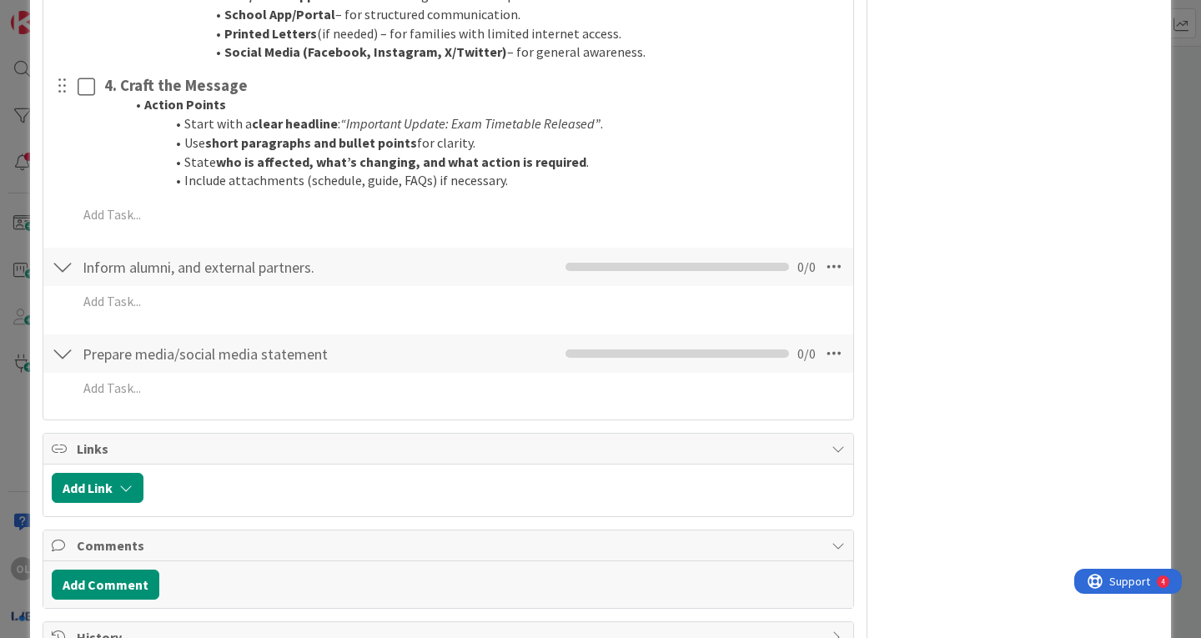
scroll to position [4027, 0]
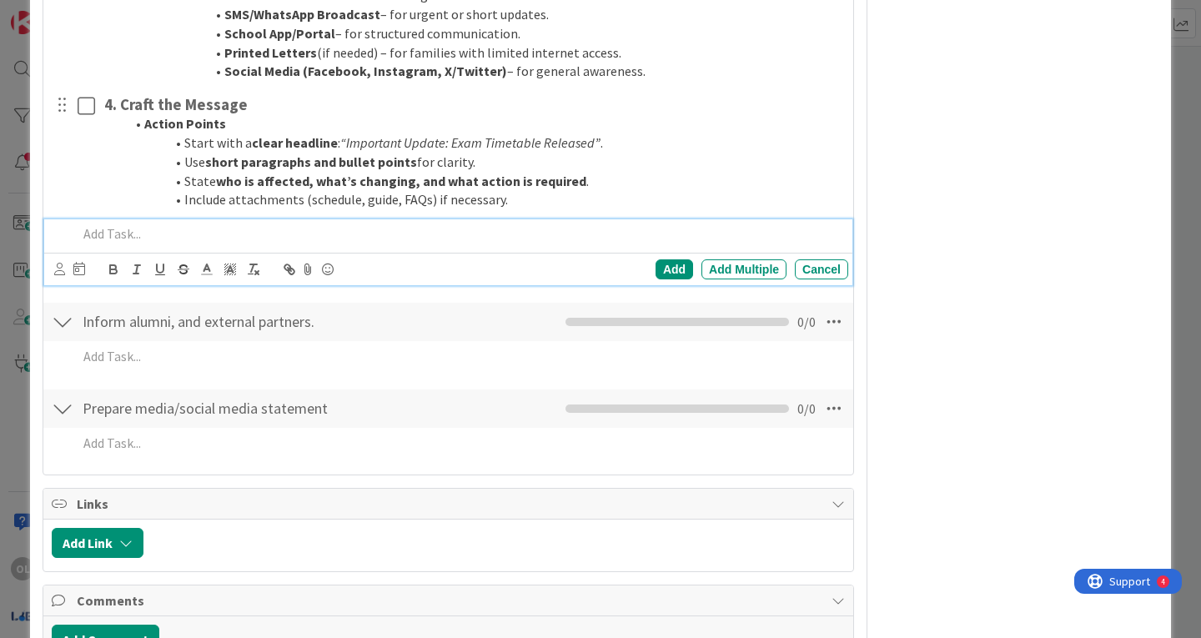
click at [131, 237] on p at bounding box center [460, 233] width 764 height 19
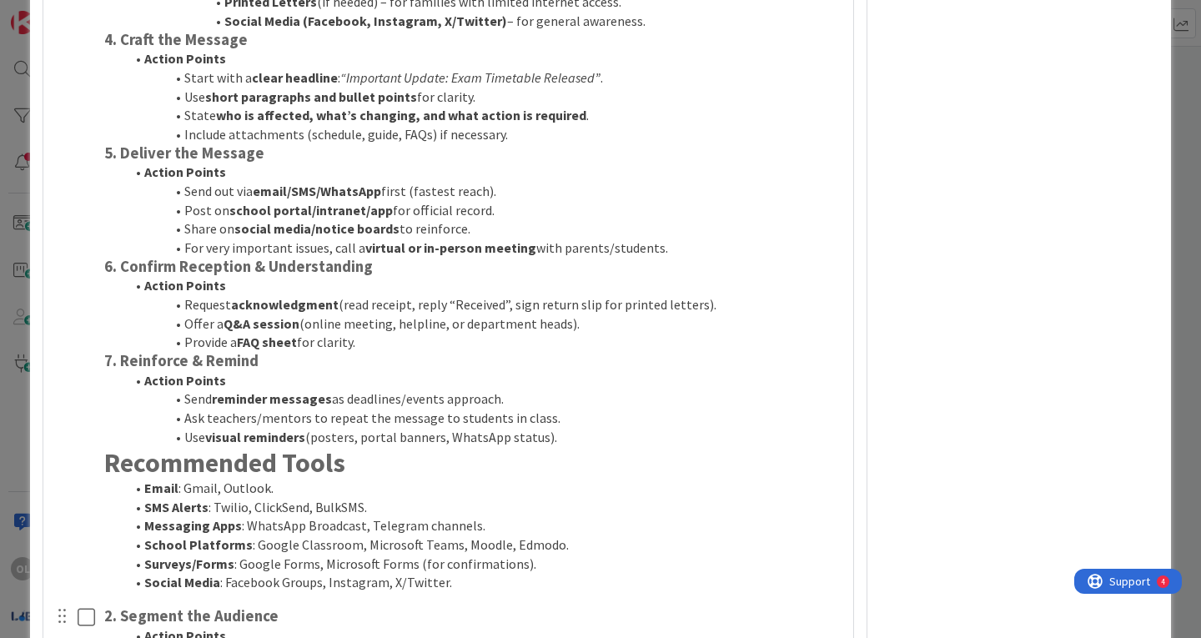
scroll to position [3192, 0]
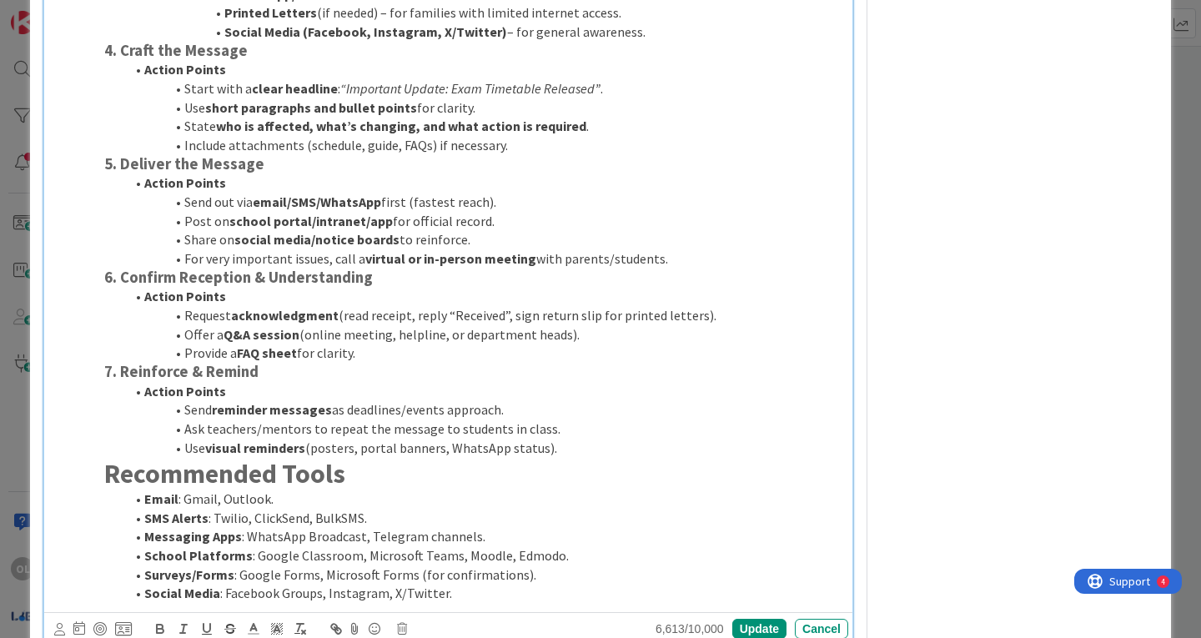
drag, startPoint x: 108, startPoint y: 277, endPoint x: 572, endPoint y: 358, distance: 471.6
click at [572, 358] on div "1. Define the Core Message Action Points Clarify what the information is (exam …" at bounding box center [473, 152] width 751 height 912
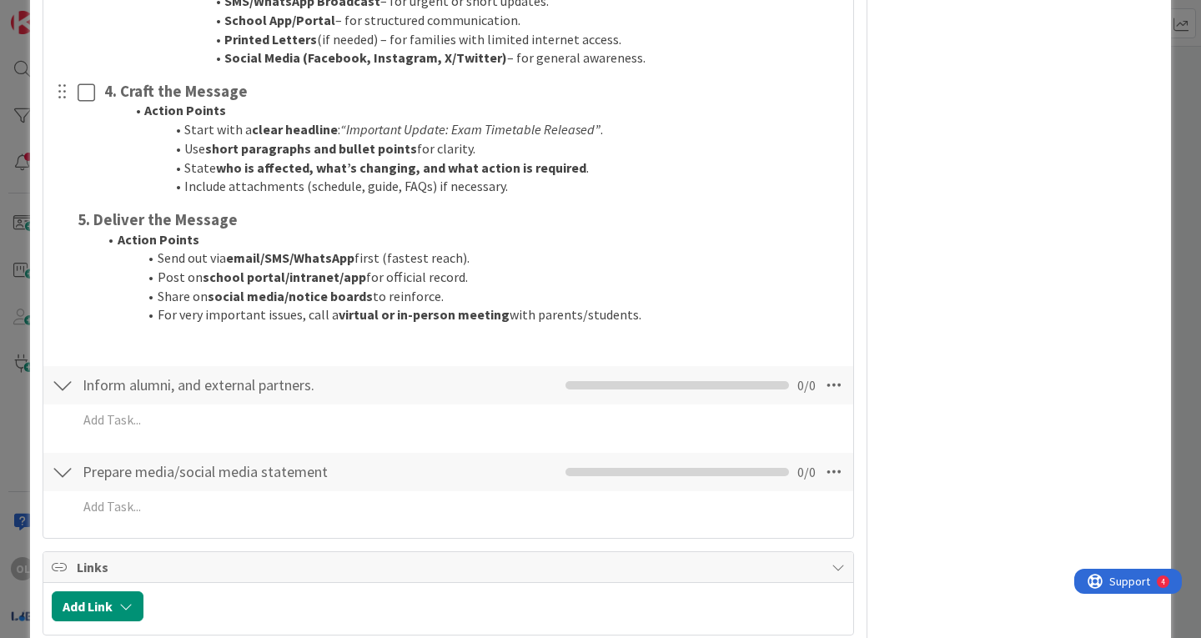
scroll to position [4041, 0]
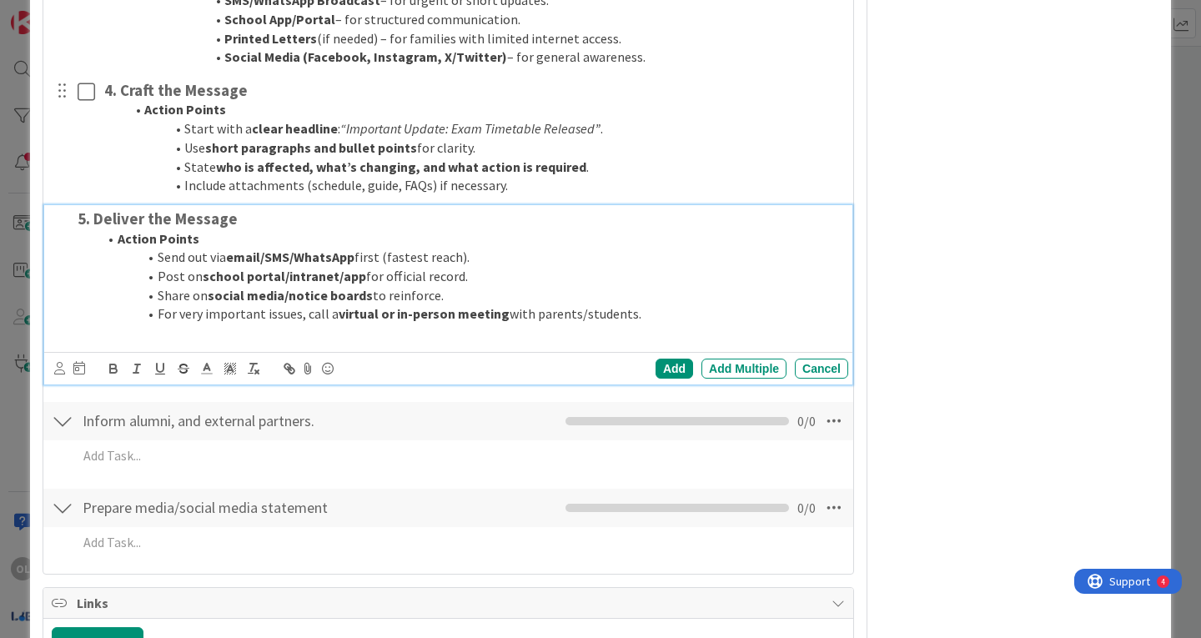
click at [161, 343] on div "5. Deliver the Message Action Points Send out via email/SMS/WhatsApp first (fas…" at bounding box center [459, 276] width 777 height 143
click at [676, 364] on div "Add" at bounding box center [675, 369] width 38 height 20
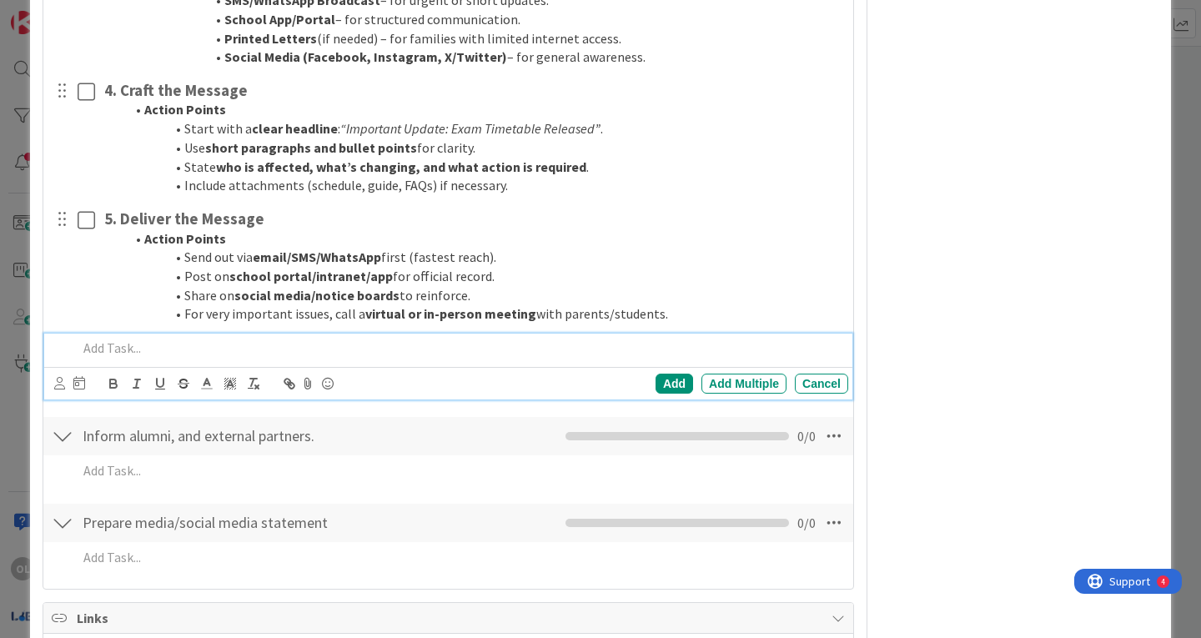
click at [128, 349] on p at bounding box center [460, 348] width 764 height 19
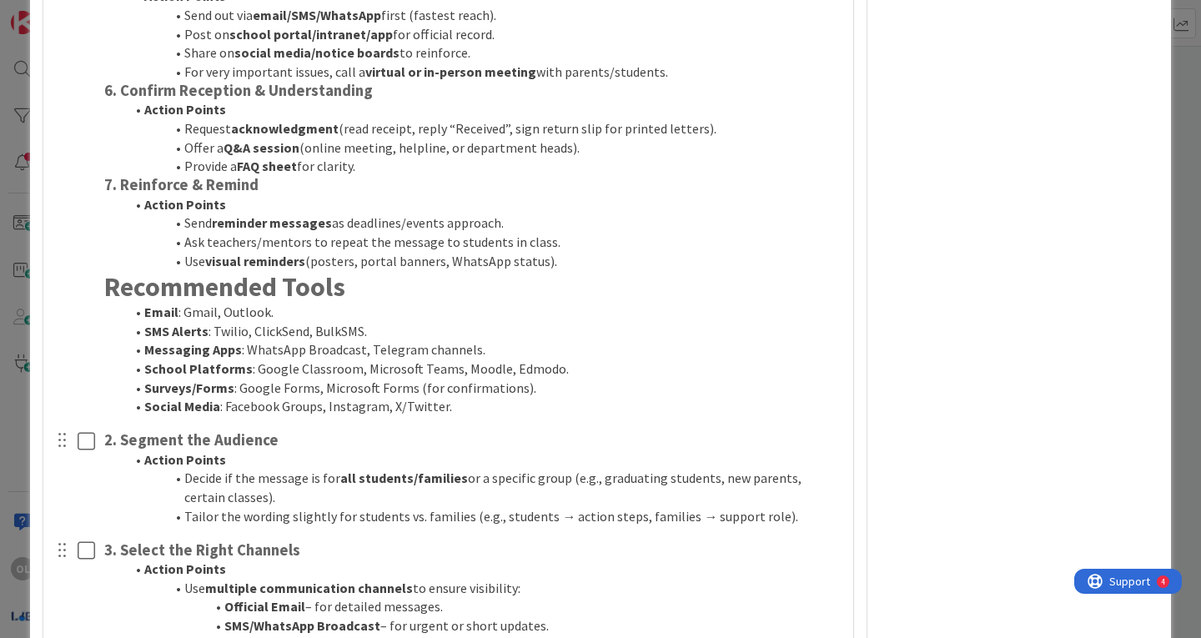
scroll to position [3378, 0]
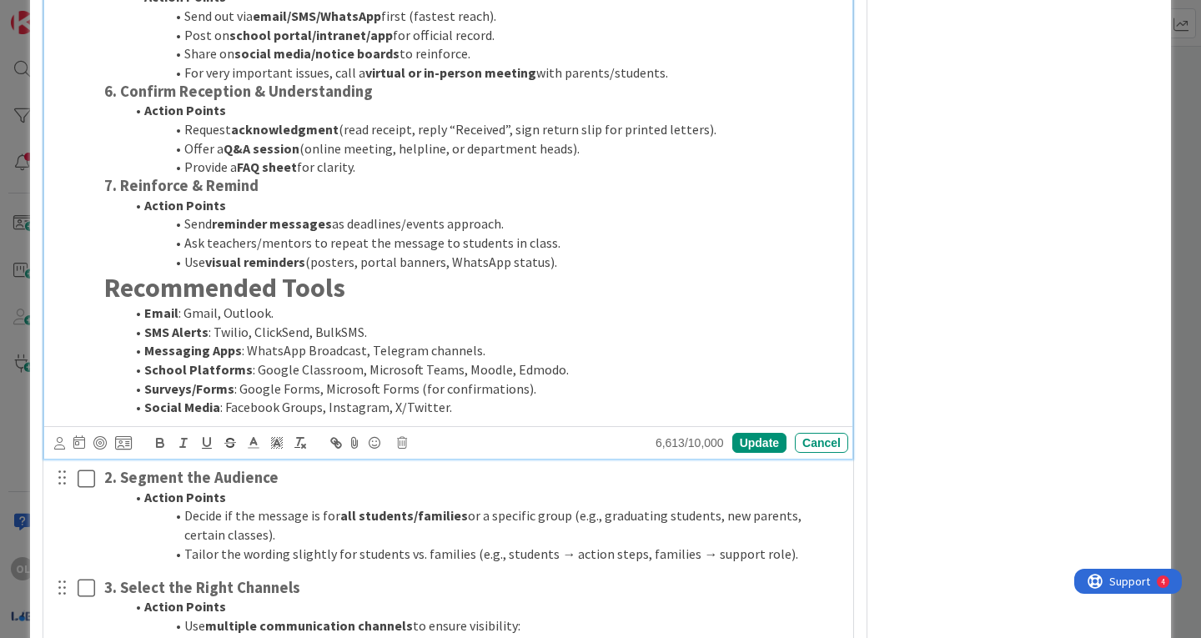
drag, startPoint x: 103, startPoint y: 186, endPoint x: 558, endPoint y: 260, distance: 460.6
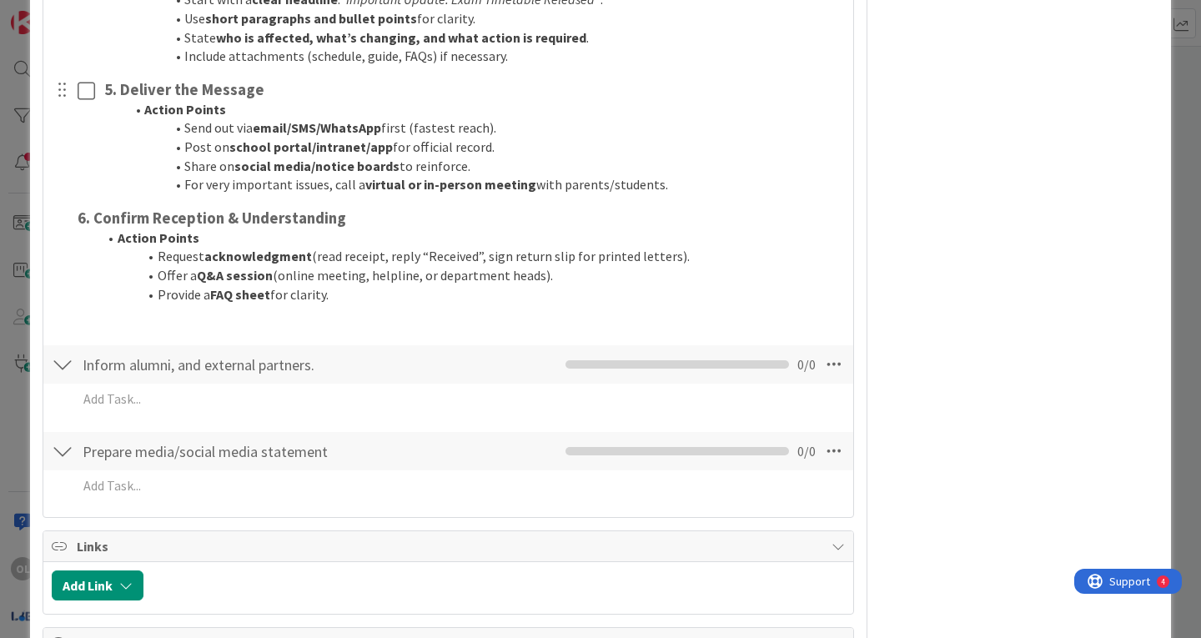
scroll to position [4316, 0]
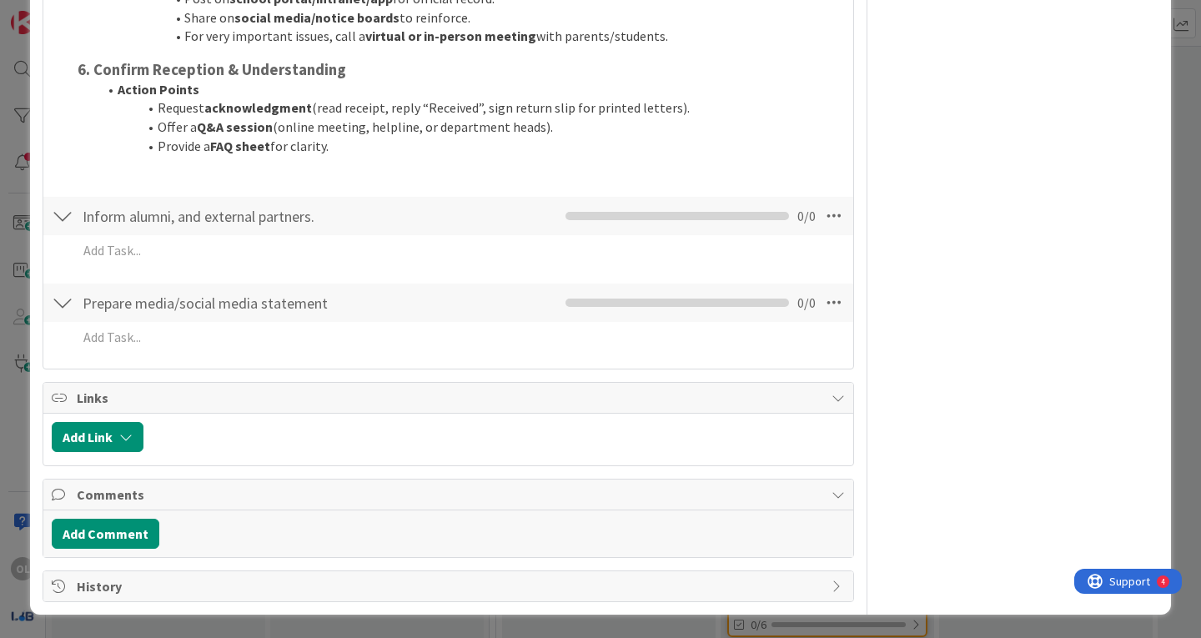
scroll to position [4280, 0]
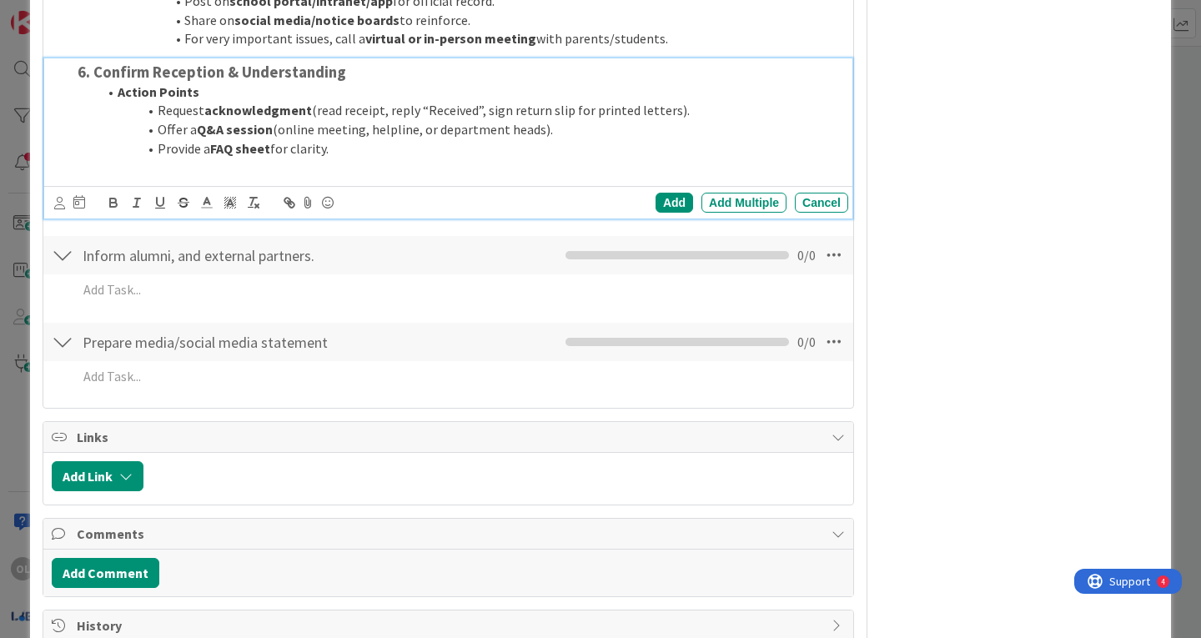
click at [541, 122] on li "Offer a Q&A session (online meeting, helpline, or department heads)." at bounding box center [470, 129] width 744 height 19
click at [657, 197] on div "Add" at bounding box center [675, 203] width 38 height 20
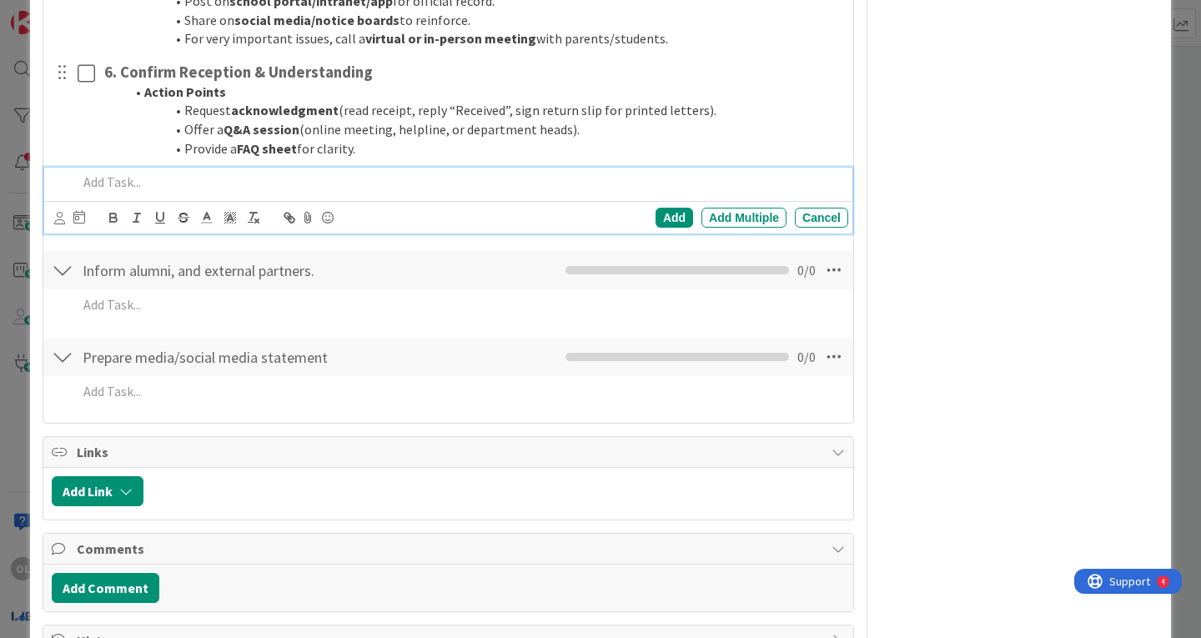
click at [131, 182] on p at bounding box center [460, 182] width 764 height 19
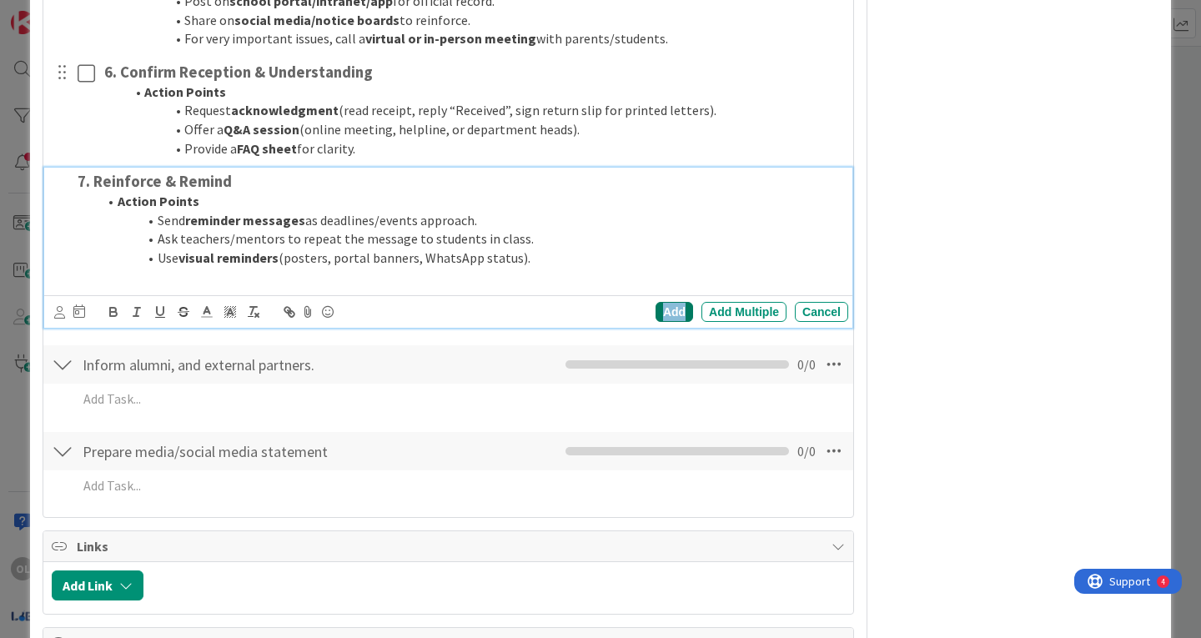
click at [656, 307] on div "Add" at bounding box center [675, 312] width 38 height 20
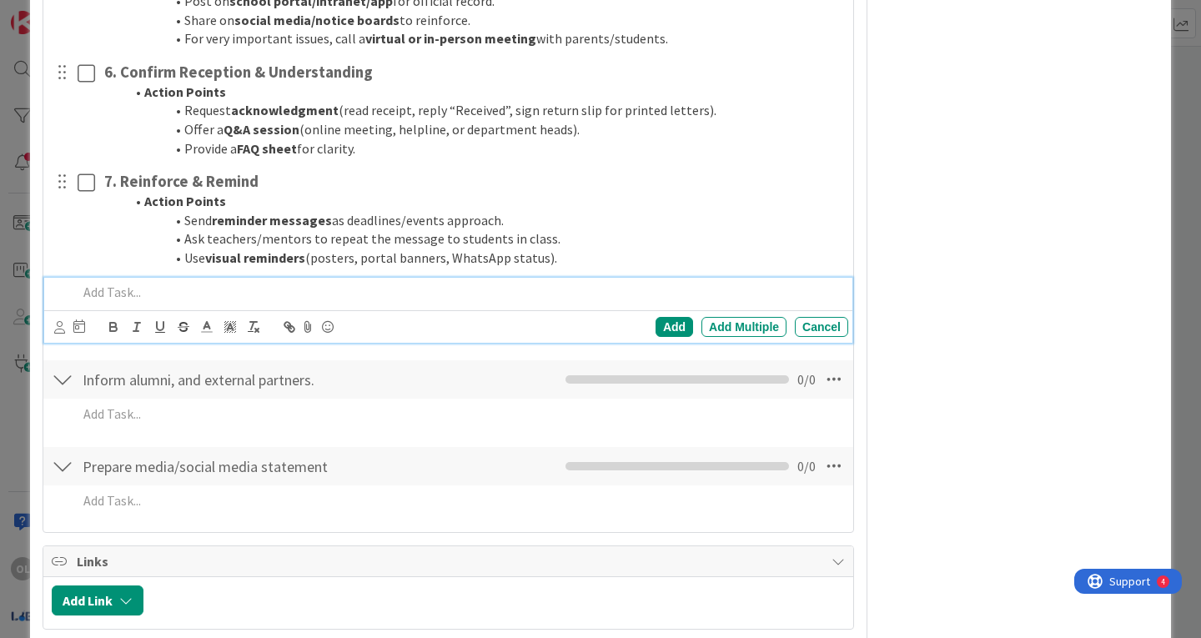
click at [107, 289] on p at bounding box center [460, 292] width 764 height 19
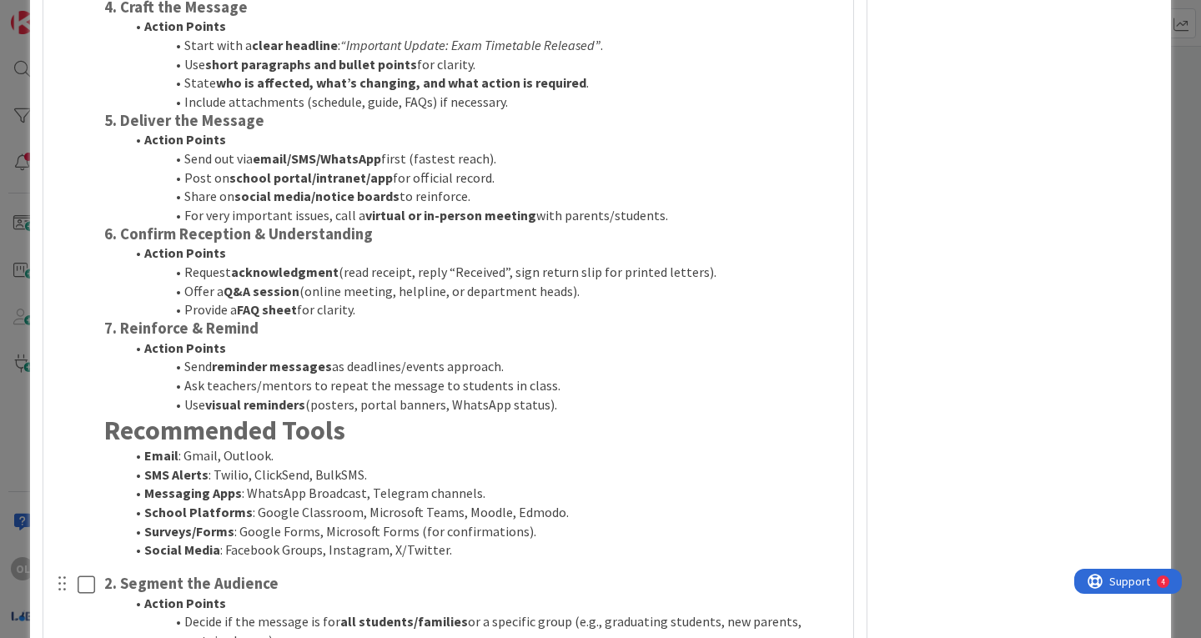
scroll to position [3232, 0]
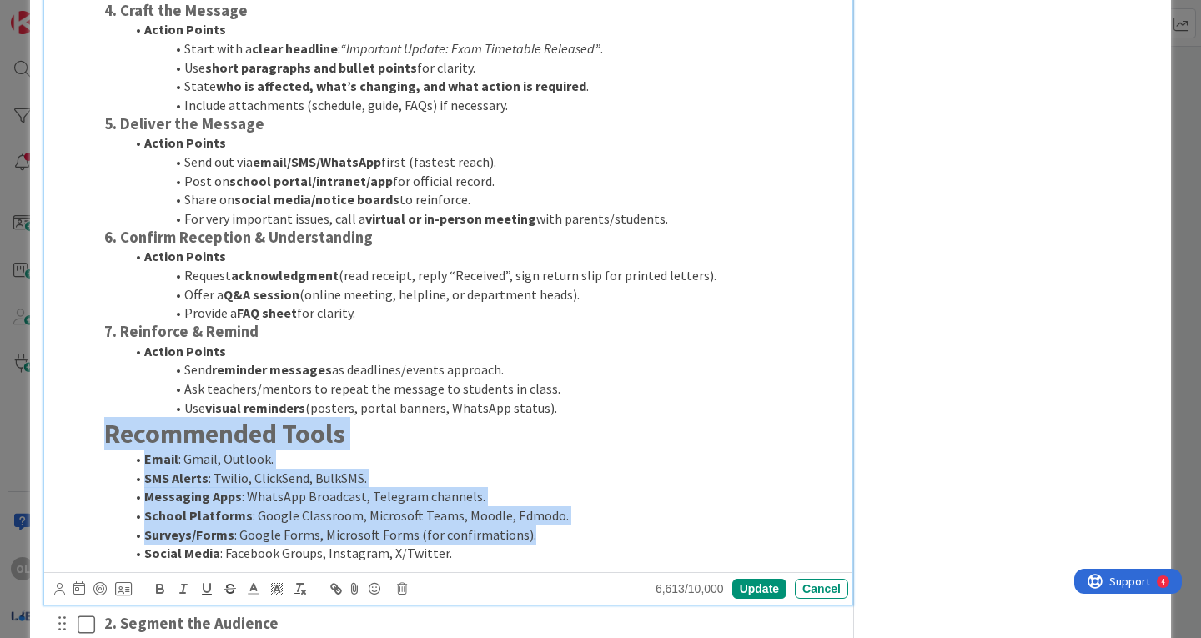
drag, startPoint x: 103, startPoint y: 432, endPoint x: 549, endPoint y: 540, distance: 459.0
click at [549, 540] on div "1. Define the Core Message Action Points Clarify what the information is (exam …" at bounding box center [473, 112] width 751 height 912
drag, startPoint x: 468, startPoint y: 550, endPoint x: 111, endPoint y: 435, distance: 375.1
click at [111, 435] on div "1. Define the Core Message Action Points Clarify what the information is (exam …" at bounding box center [473, 112] width 751 height 912
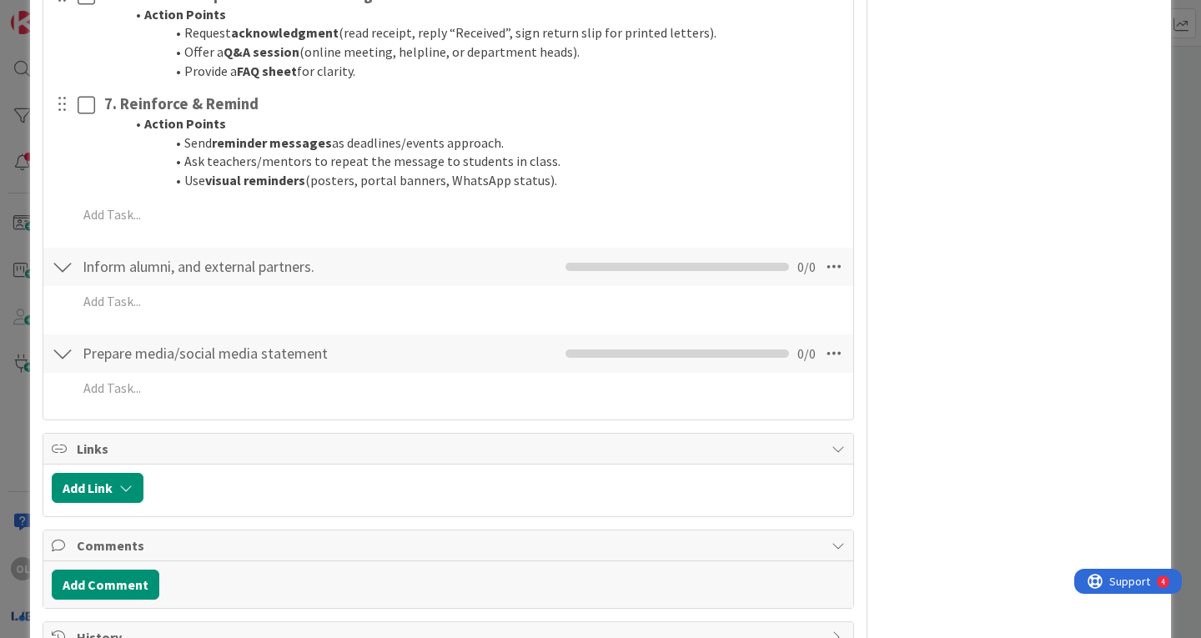
scroll to position [4395, 0]
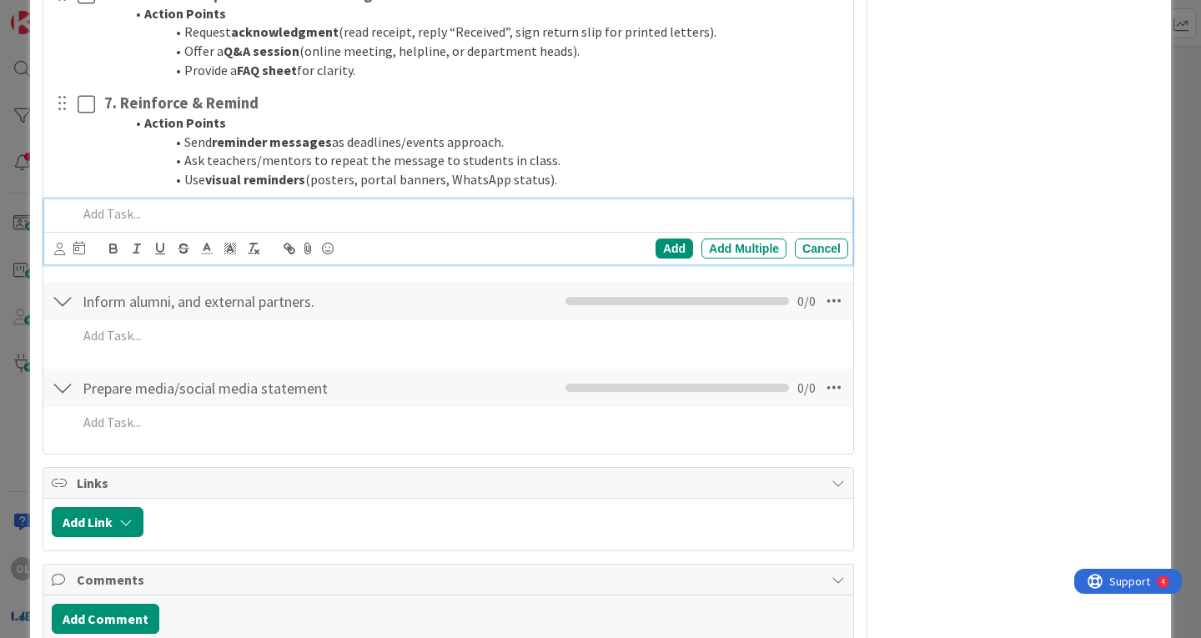
click at [118, 214] on p at bounding box center [460, 213] width 764 height 19
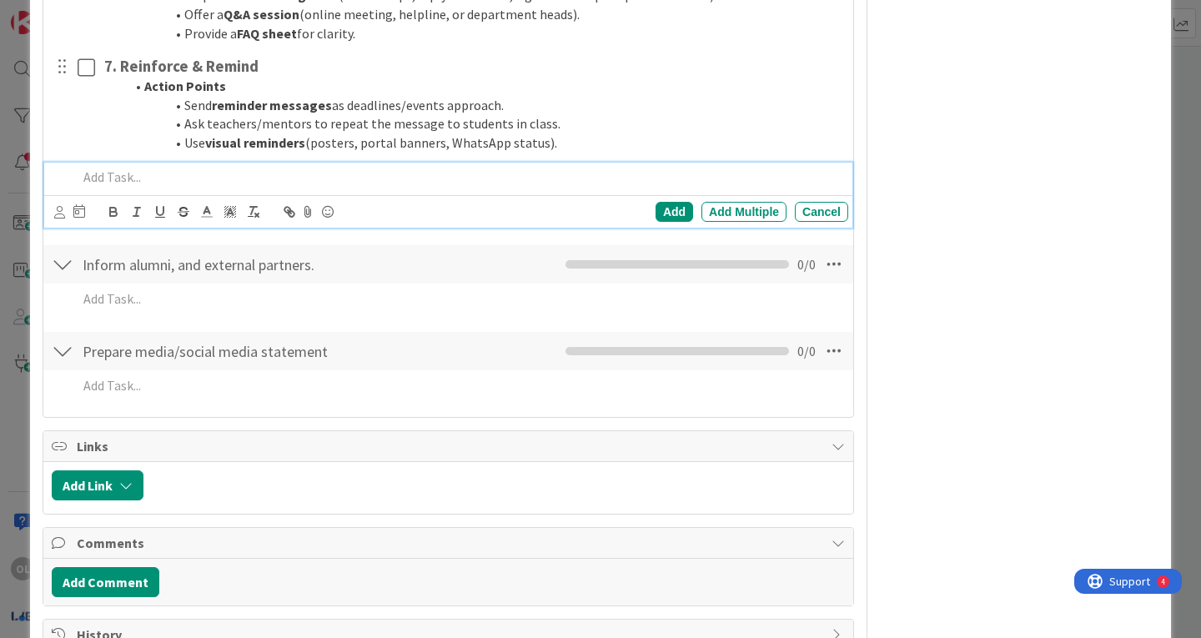
scroll to position [4358, 0]
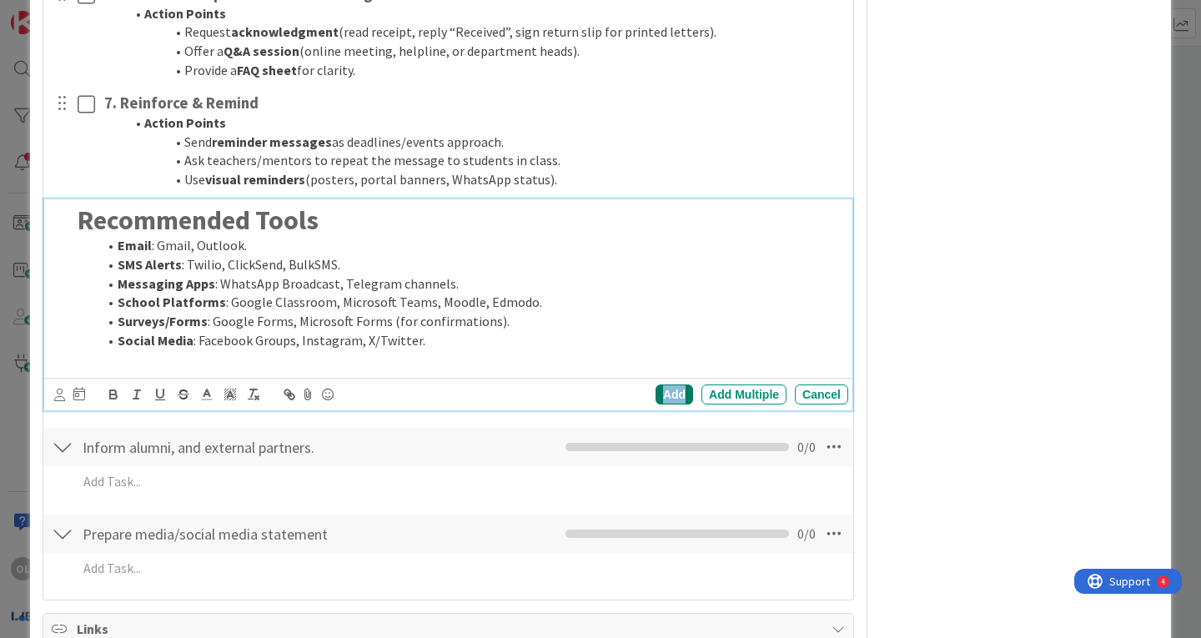
click at [660, 389] on div "Add" at bounding box center [675, 395] width 38 height 20
